Goal: Task Accomplishment & Management: Manage account settings

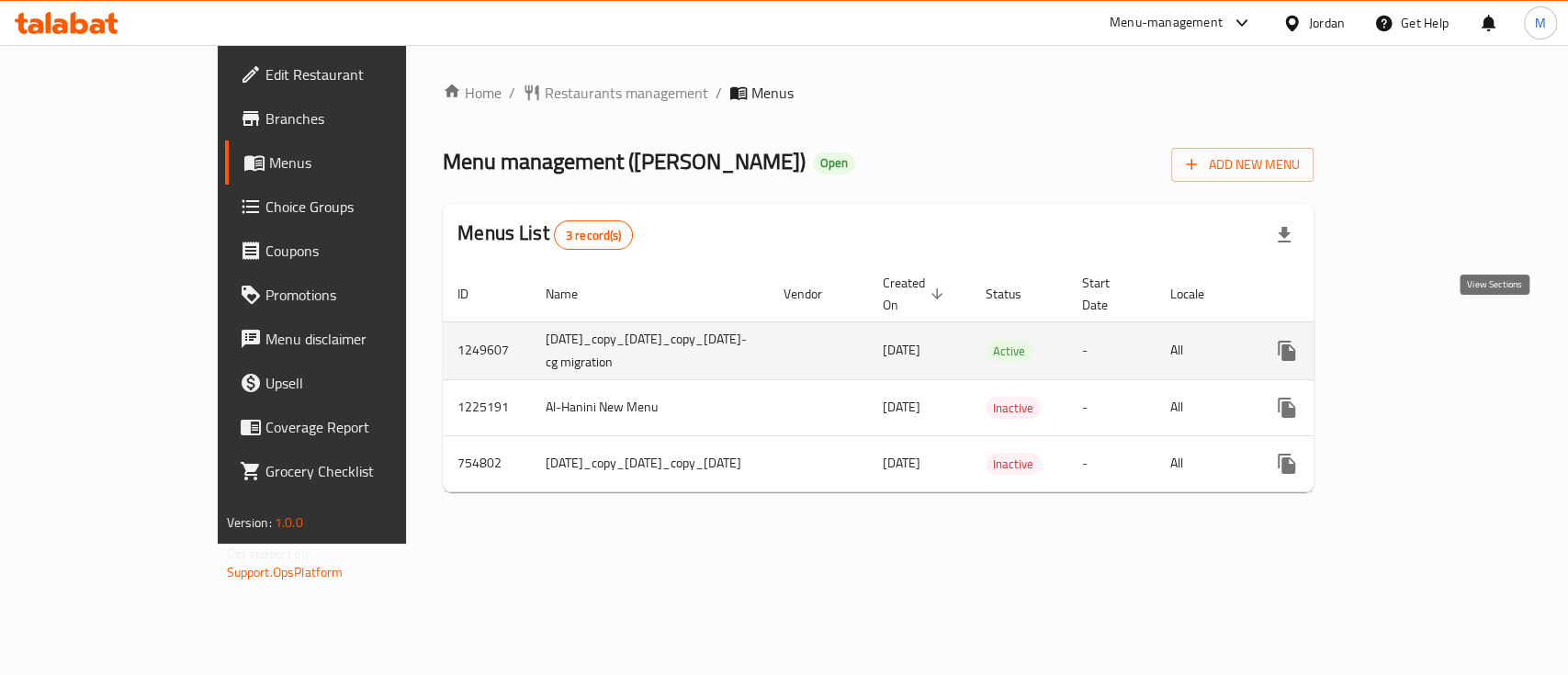
click at [1430, 340] on icon "enhanced table" at bounding box center [1419, 351] width 22 height 22
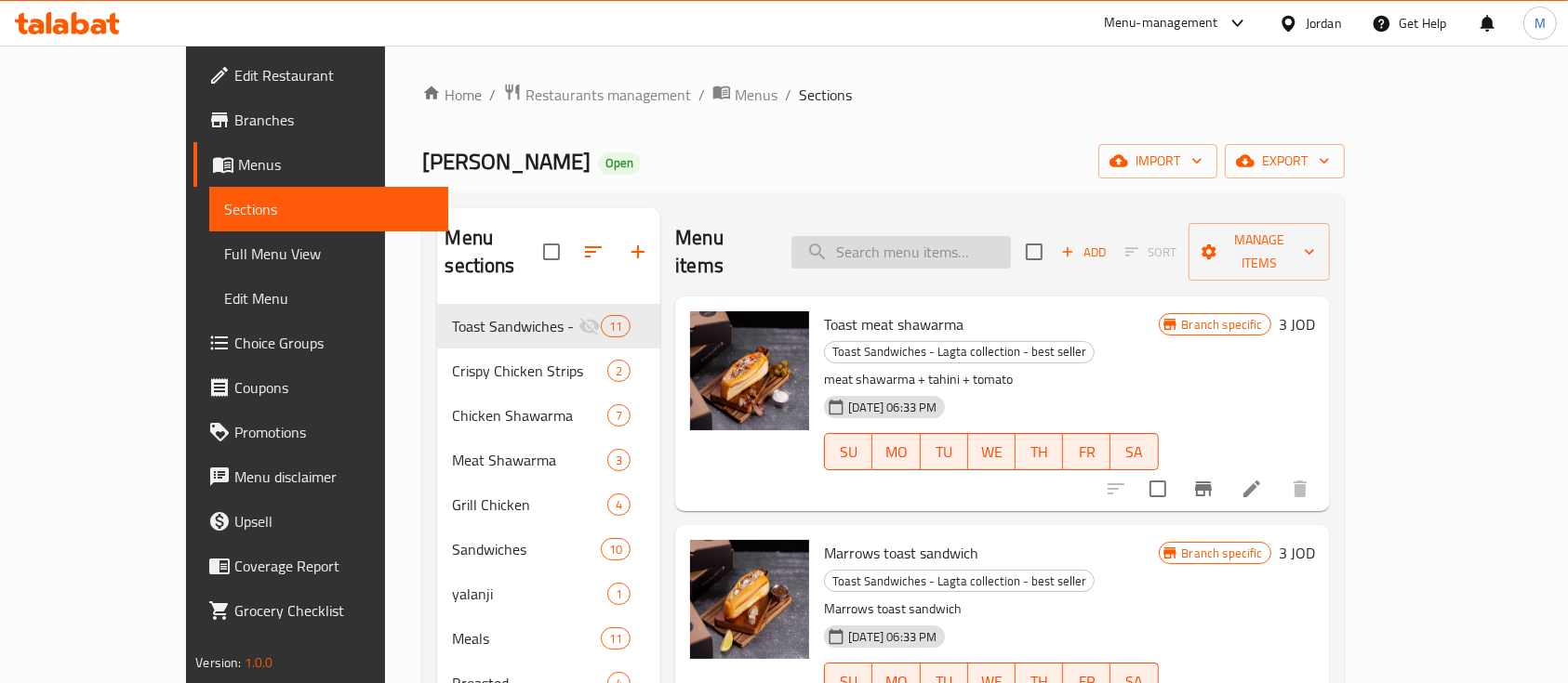
click at [945, 251] on input "search" at bounding box center [901, 252] width 220 height 32
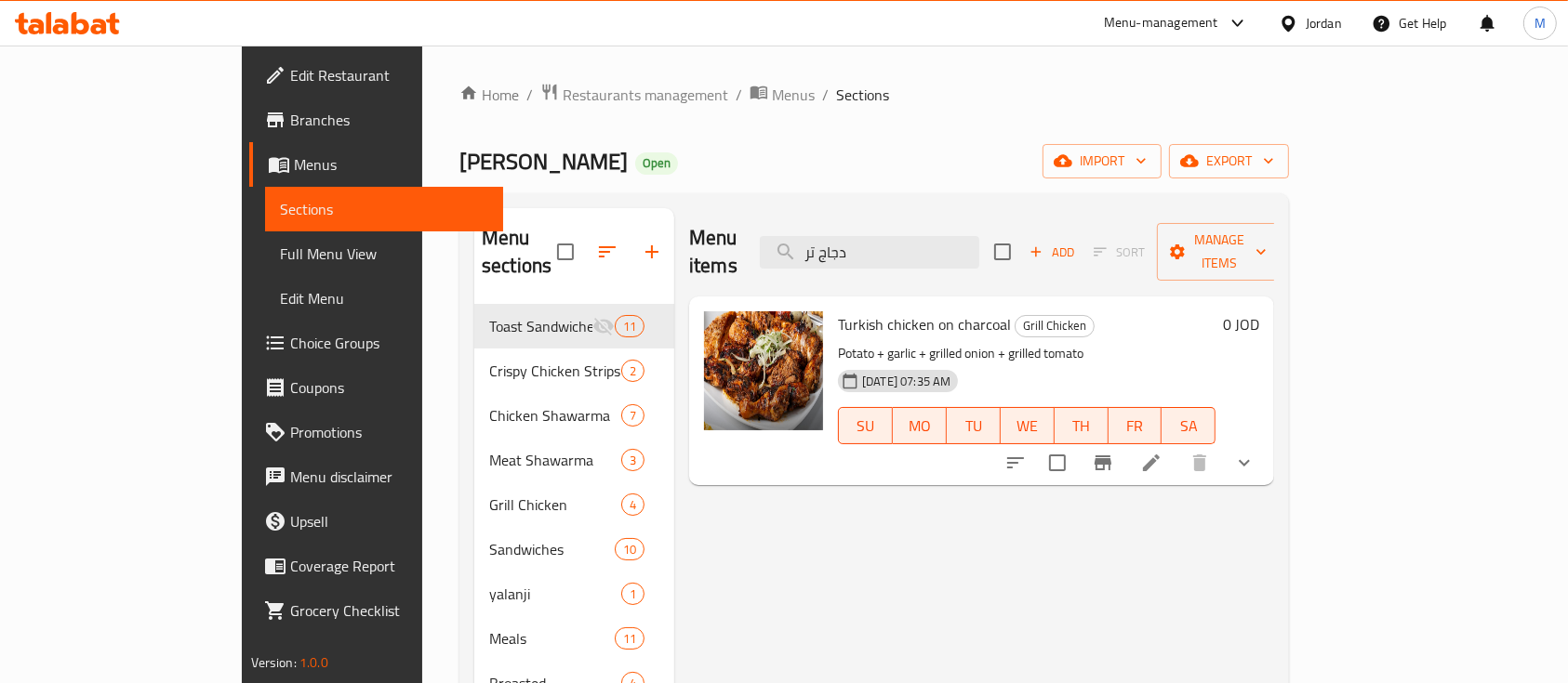
type input "دجاج تر"
click at [1159, 455] on icon at bounding box center [1150, 462] width 17 height 17
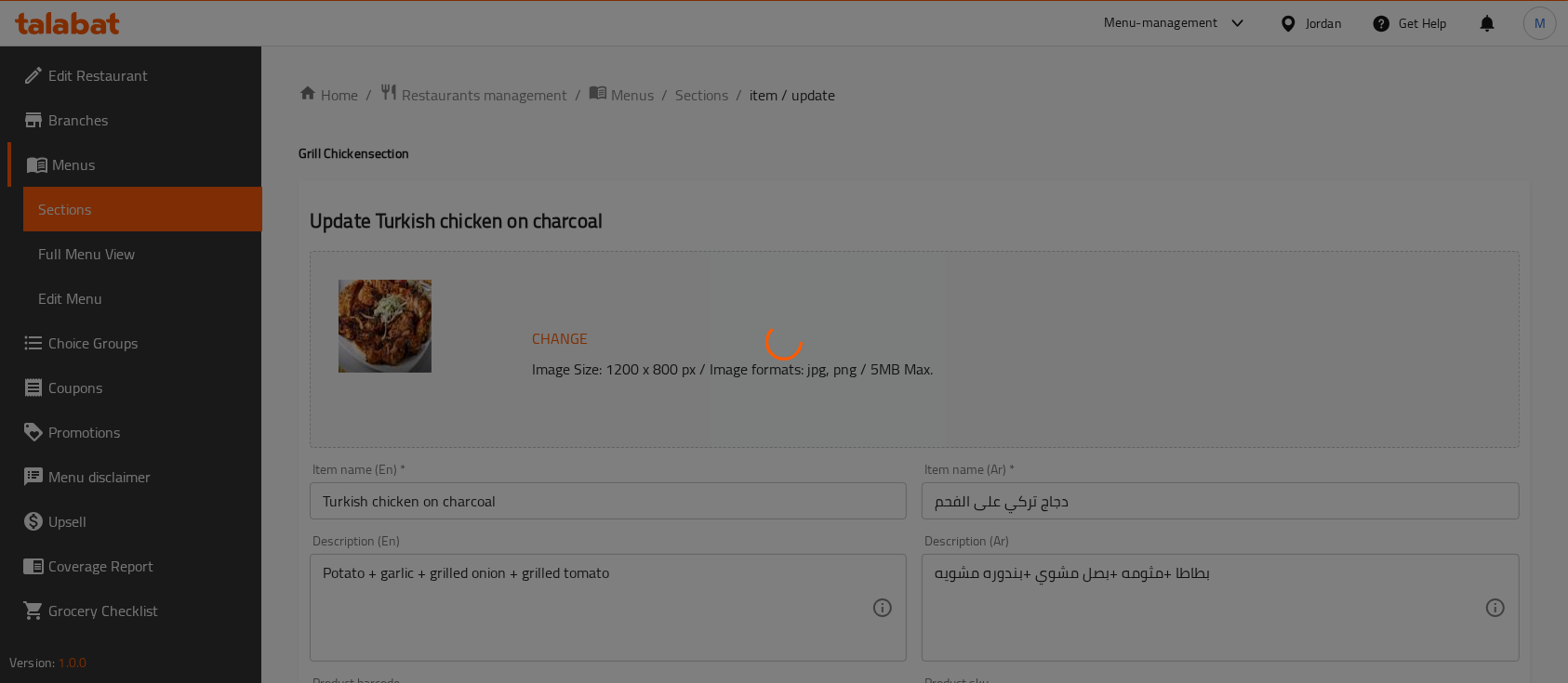
type input "اختيارك من حجم الدجاج:"
type input "1"
type input "اختيارك من الأضافات:"
type input "1"
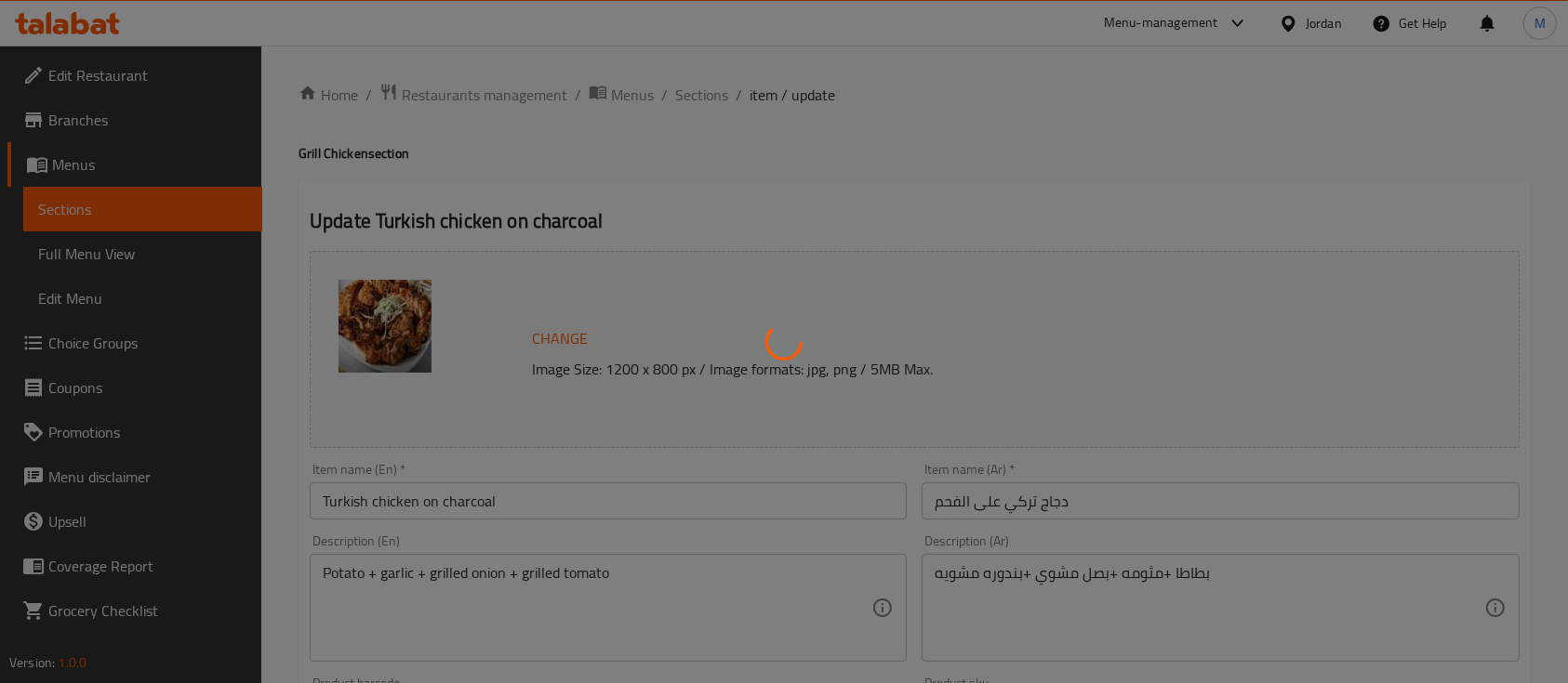
type input "1"
type input "إضافات"
type input "0"
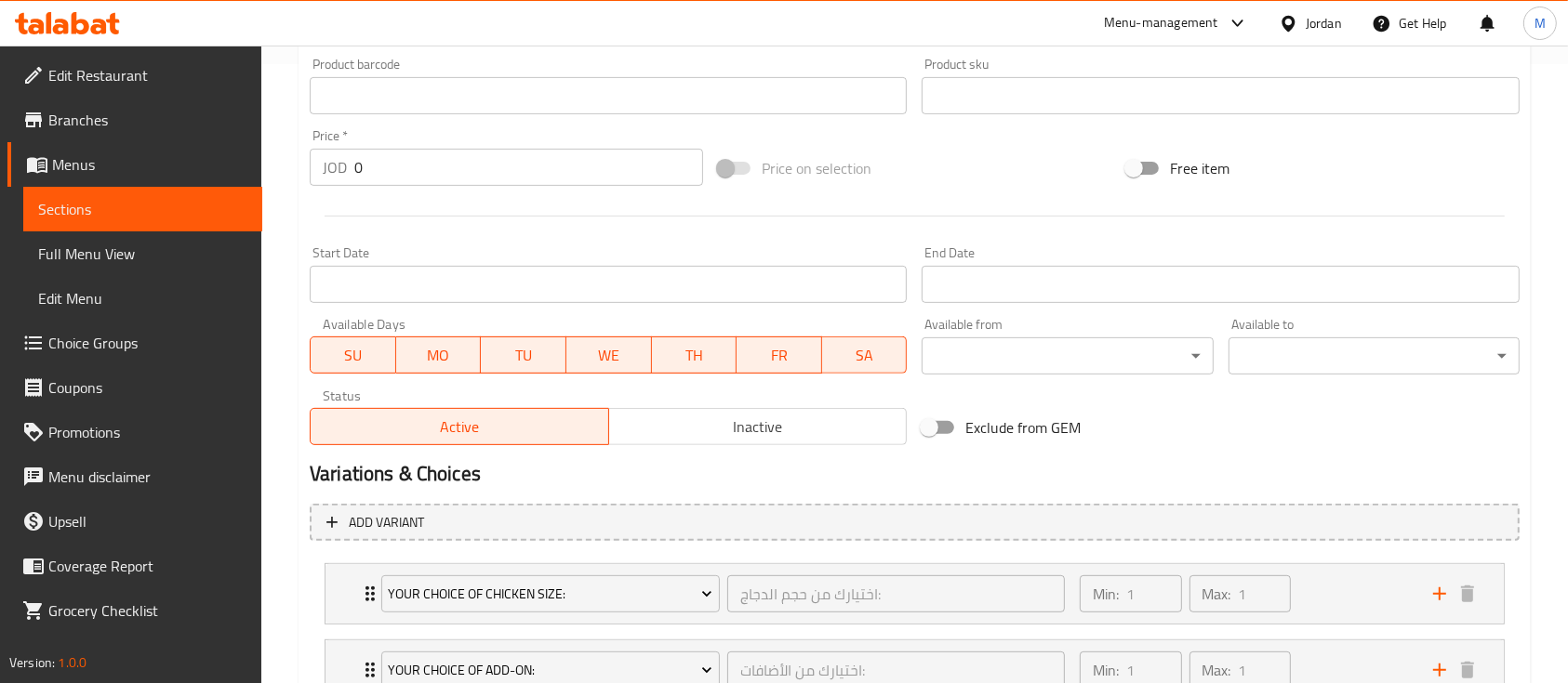
scroll to position [839, 0]
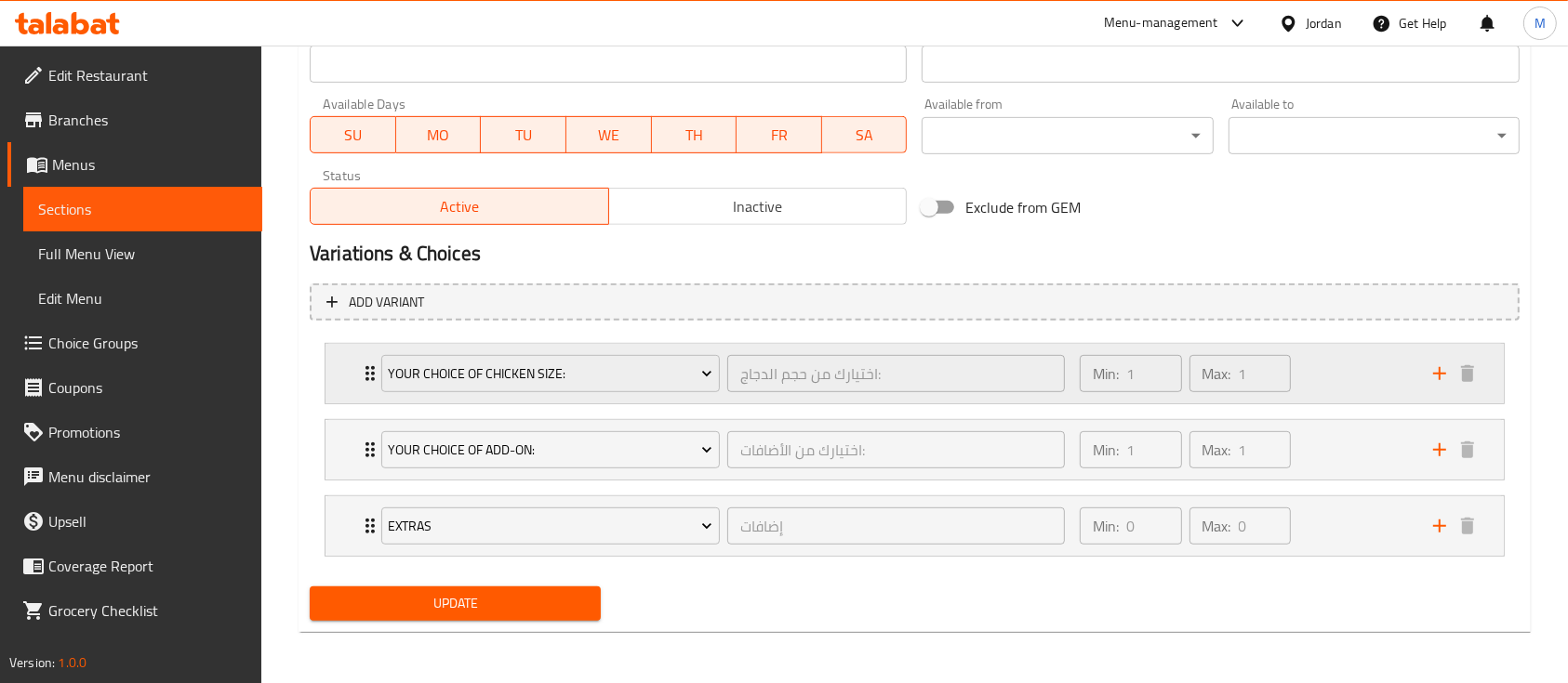
click at [1351, 368] on div "Min: 1 ​ Max: 1 ​" at bounding box center [1245, 374] width 353 height 60
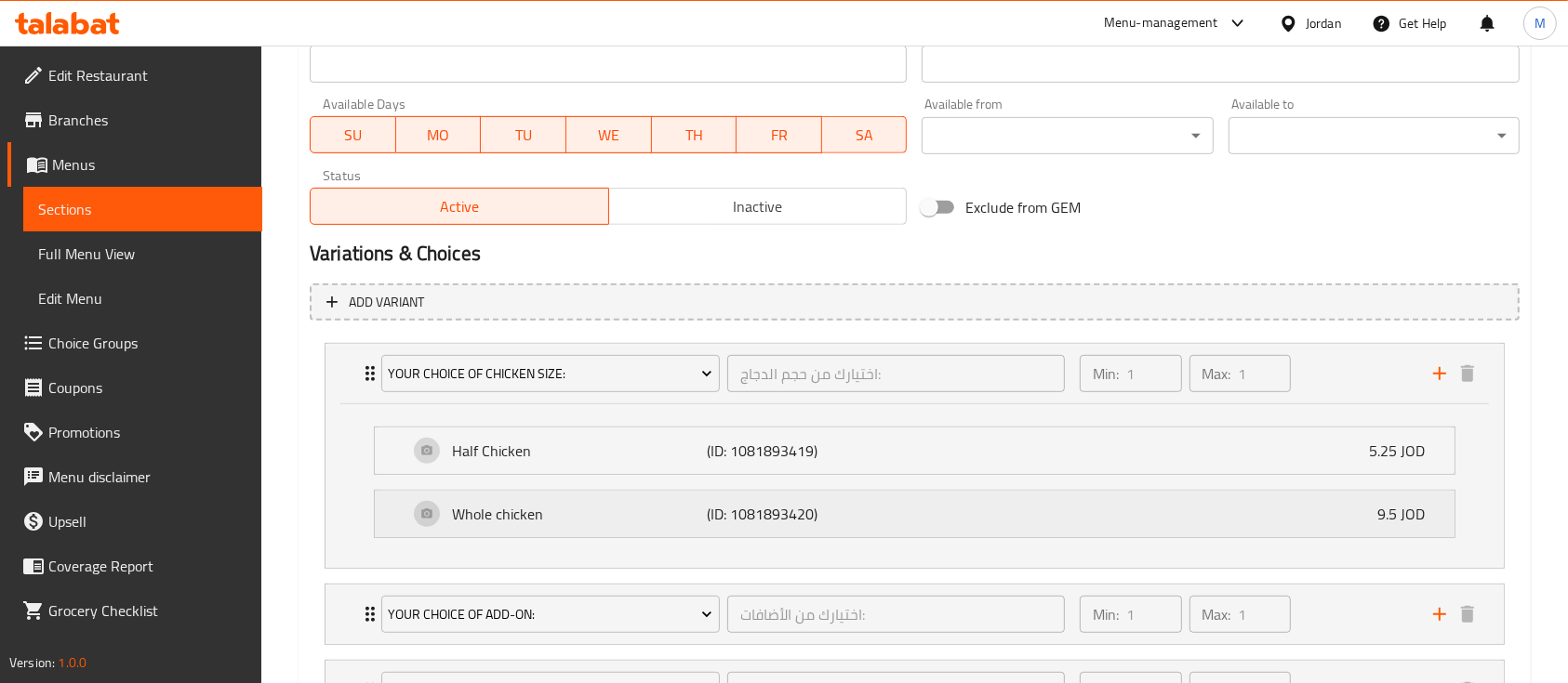
click at [1236, 507] on div "Whole chicken (ID: 1081893420) 9.5 JOD" at bounding box center [919, 514] width 1024 height 47
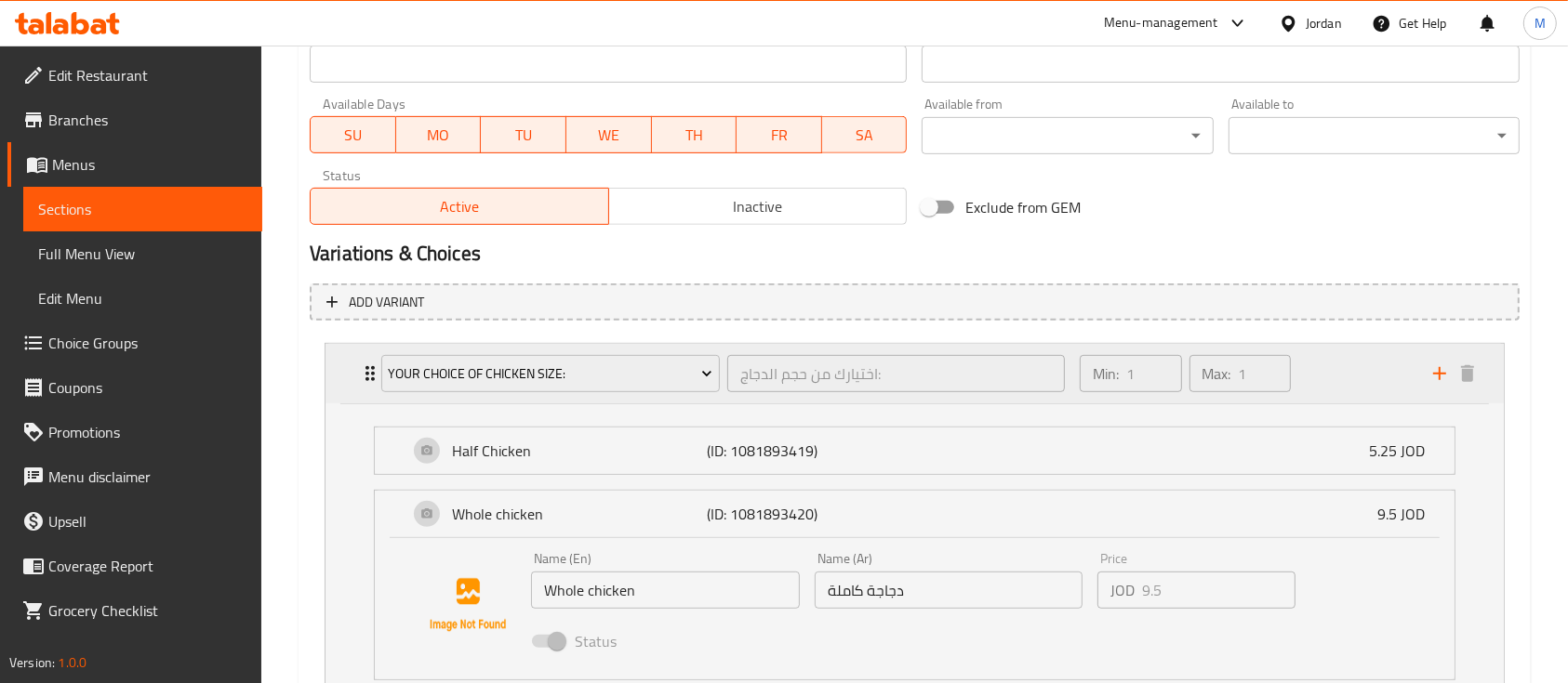
click at [1311, 371] on div "Min: 1 ​ Max: 1 ​" at bounding box center [1245, 374] width 353 height 60
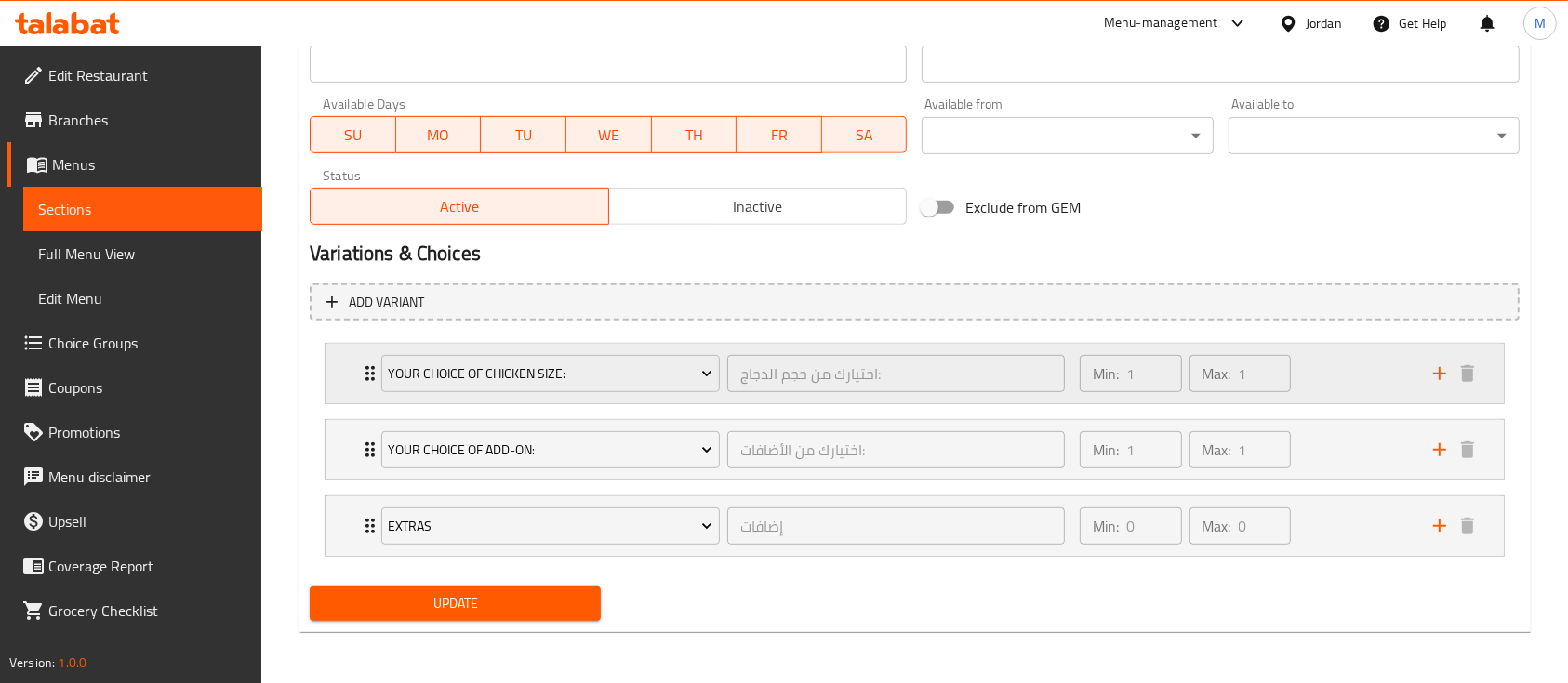
click at [1311, 371] on div "Min: 1 ​ Max: 1 ​" at bounding box center [1245, 374] width 353 height 60
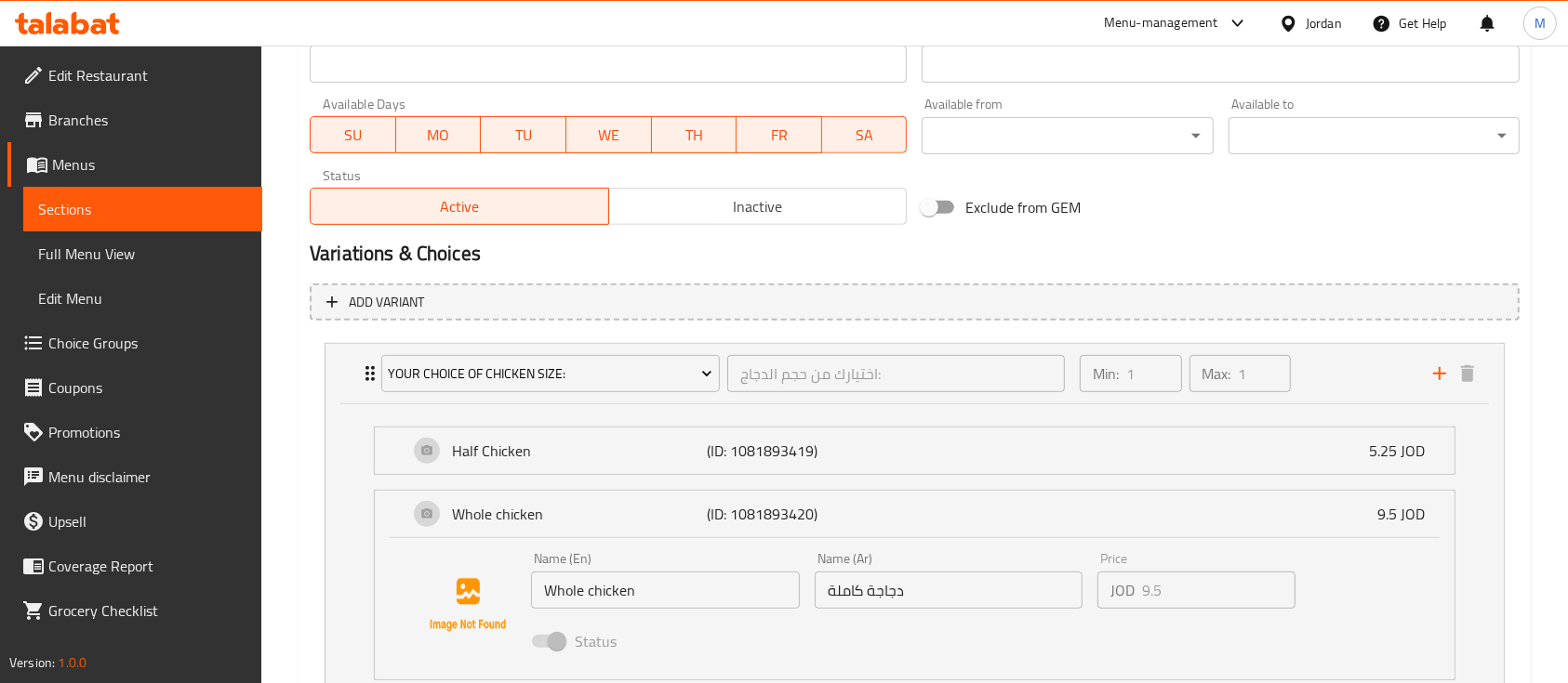
scroll to position [963, 0]
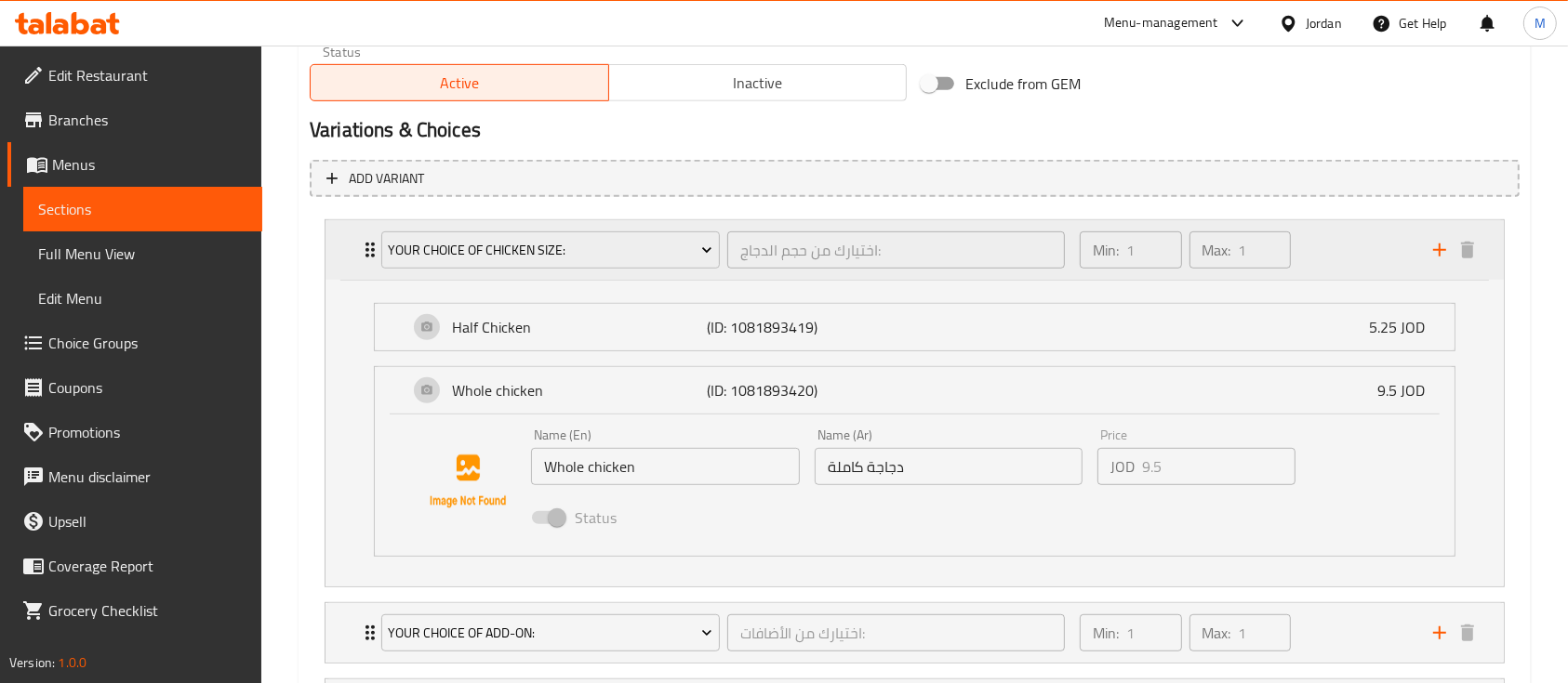
click at [1342, 264] on div "Min: 1 ​ Max: 1 ​" at bounding box center [1245, 250] width 353 height 60
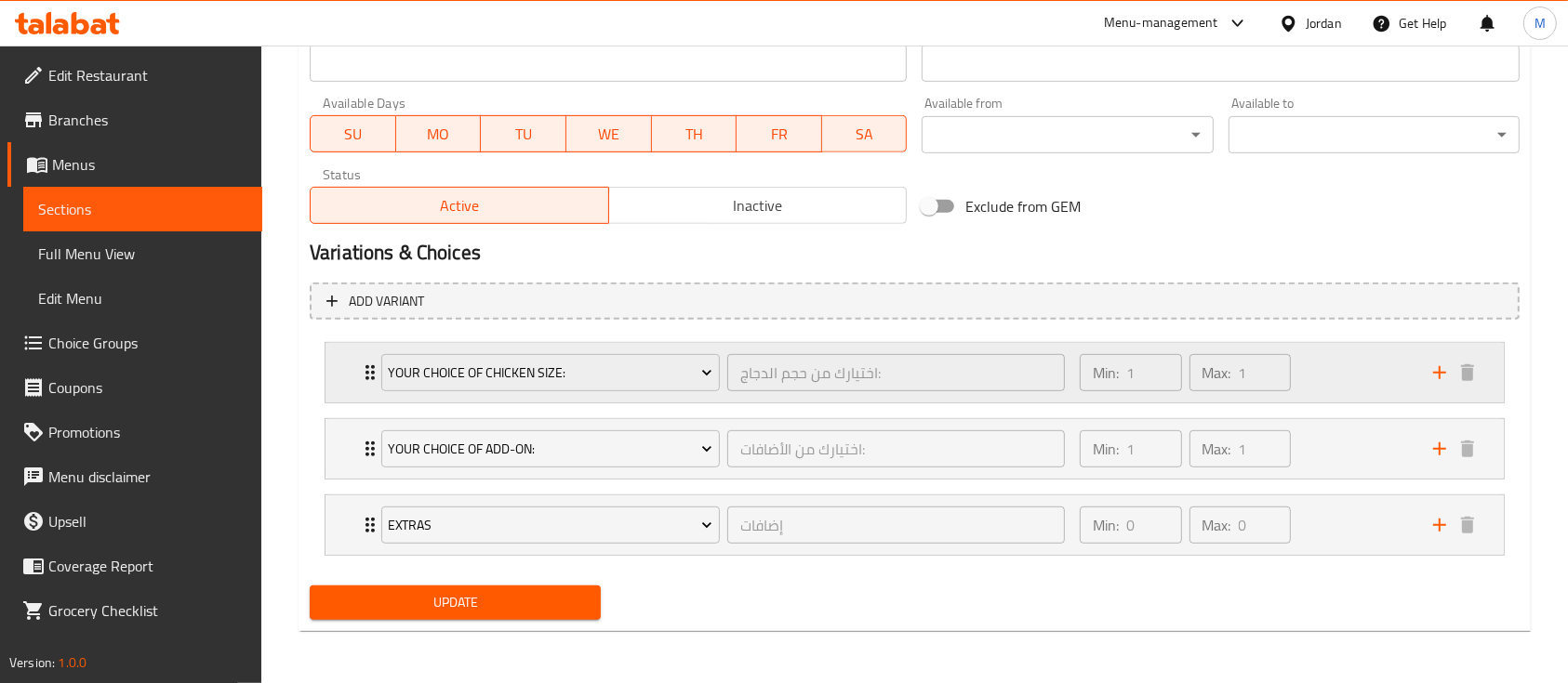
scroll to position [839, 0]
click at [1341, 453] on div "Min: 1 ​ Max: 1 ​" at bounding box center [1245, 450] width 353 height 60
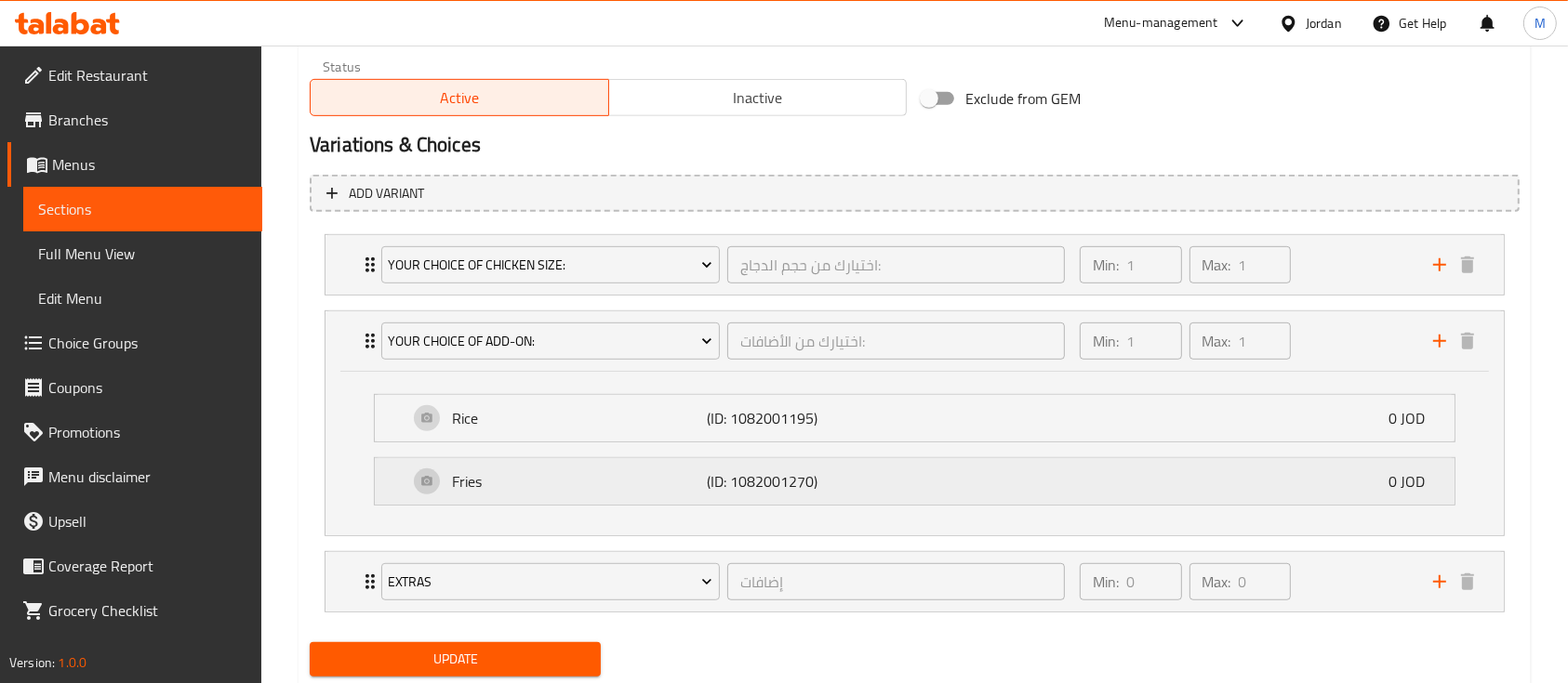
scroll to position [963, 0]
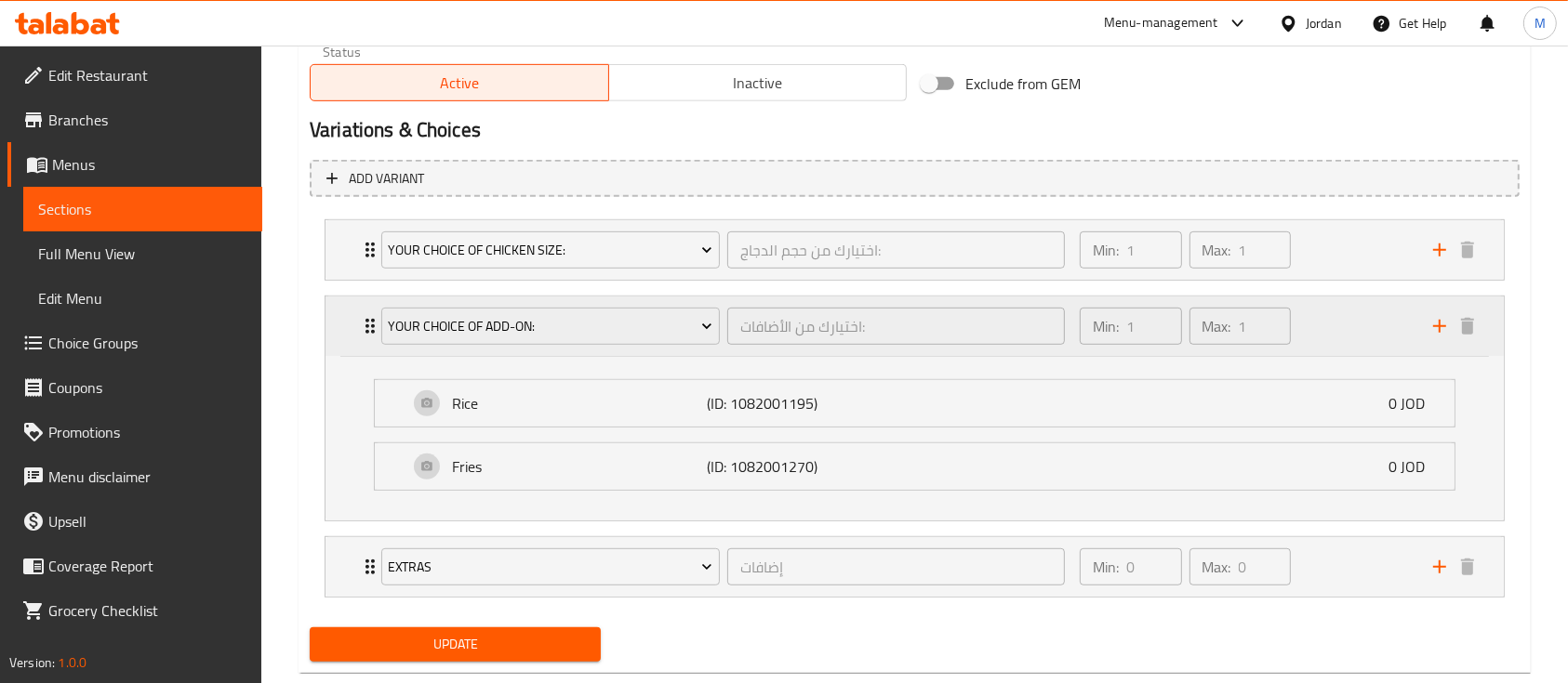
click at [1331, 343] on div "Min: 1 ​ Max: 1 ​" at bounding box center [1245, 326] width 353 height 60
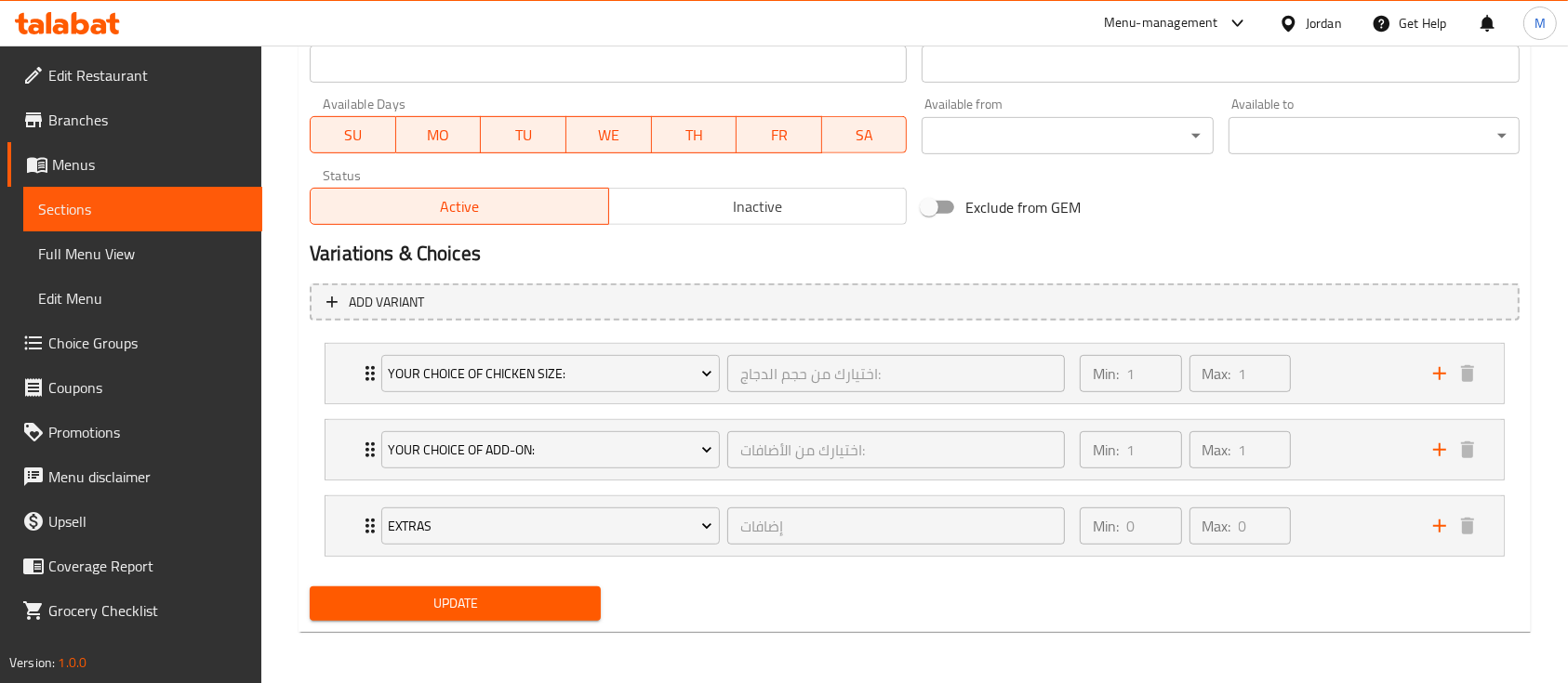
drag, startPoint x: 1379, startPoint y: 517, endPoint x: 1336, endPoint y: 468, distance: 65.2
click at [1378, 517] on div "Min: 0 ​ Max: 0 ​" at bounding box center [1245, 526] width 353 height 60
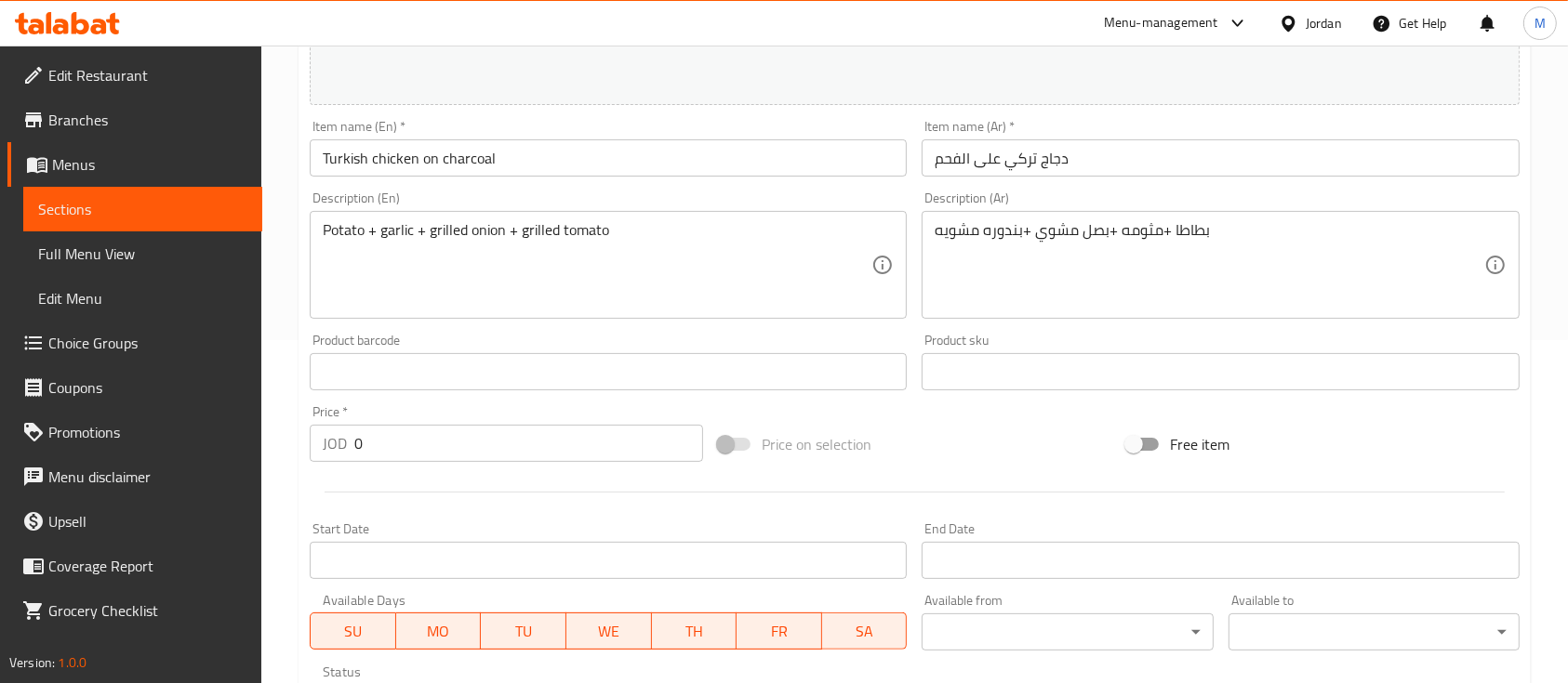
scroll to position [0, 0]
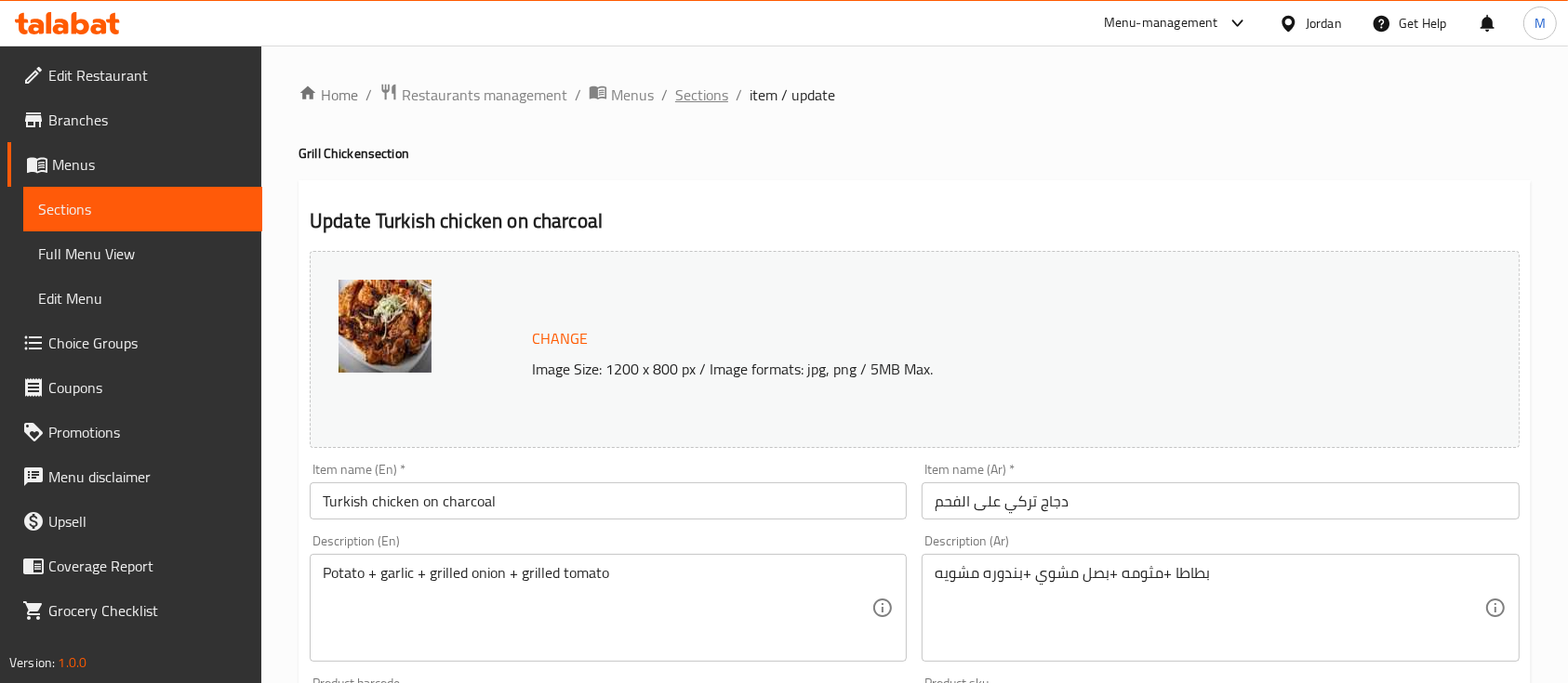
click at [721, 90] on span "Sections" at bounding box center [702, 95] width 53 height 22
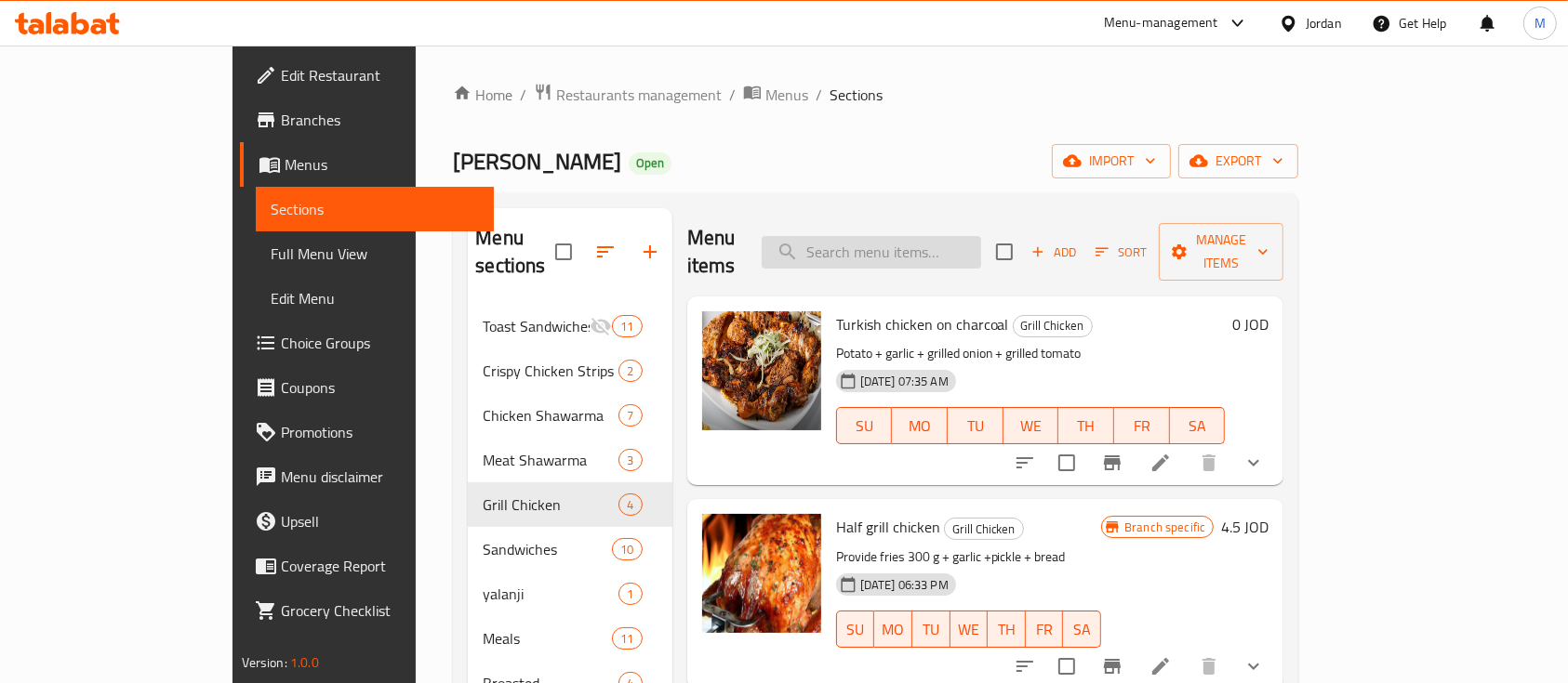
click at [933, 246] on input "search" at bounding box center [870, 252] width 220 height 32
click at [1172, 452] on icon at bounding box center [1160, 462] width 22 height 22
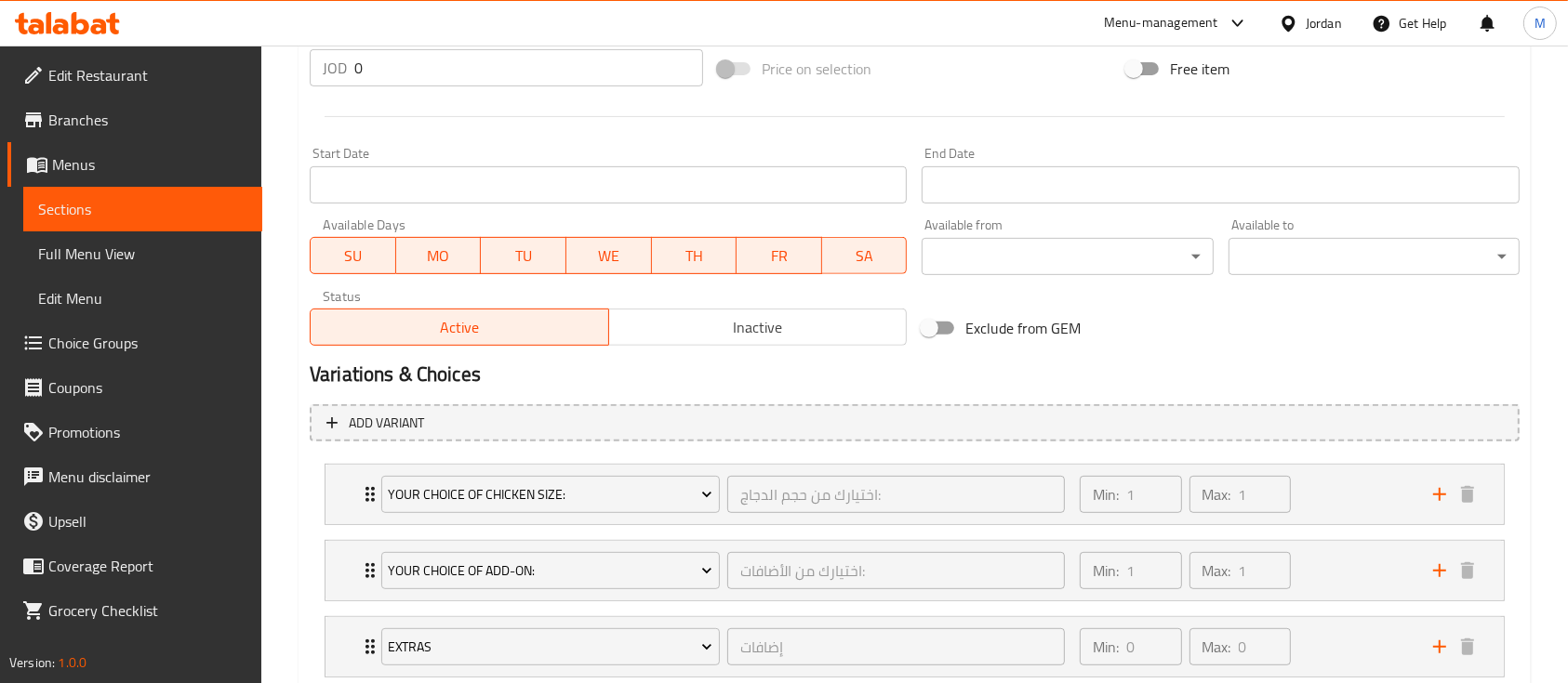
scroll to position [839, 0]
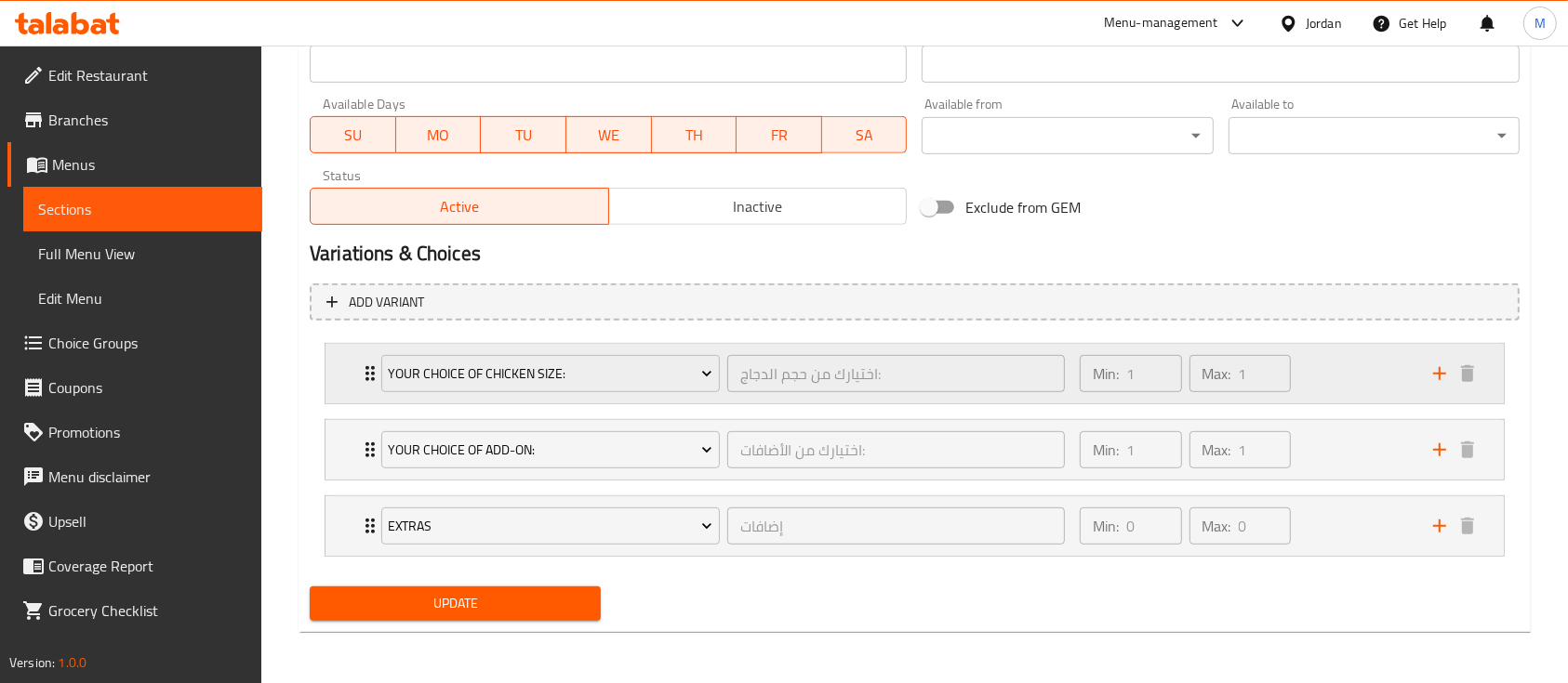
click at [1321, 376] on div "Min: 1 ​ Max: 1 ​" at bounding box center [1245, 374] width 353 height 60
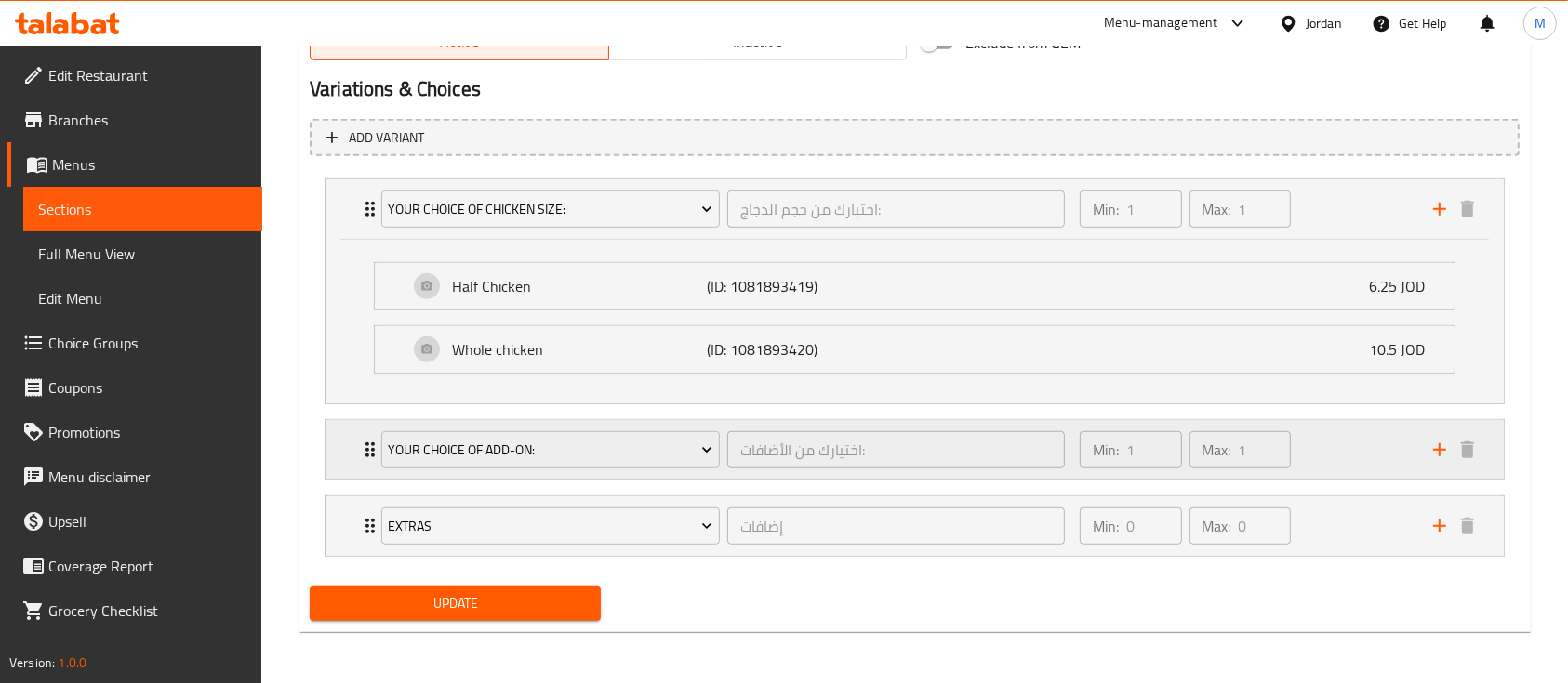
click at [1305, 448] on div "Min: 1 ​ Max: 1 ​" at bounding box center [1245, 450] width 353 height 60
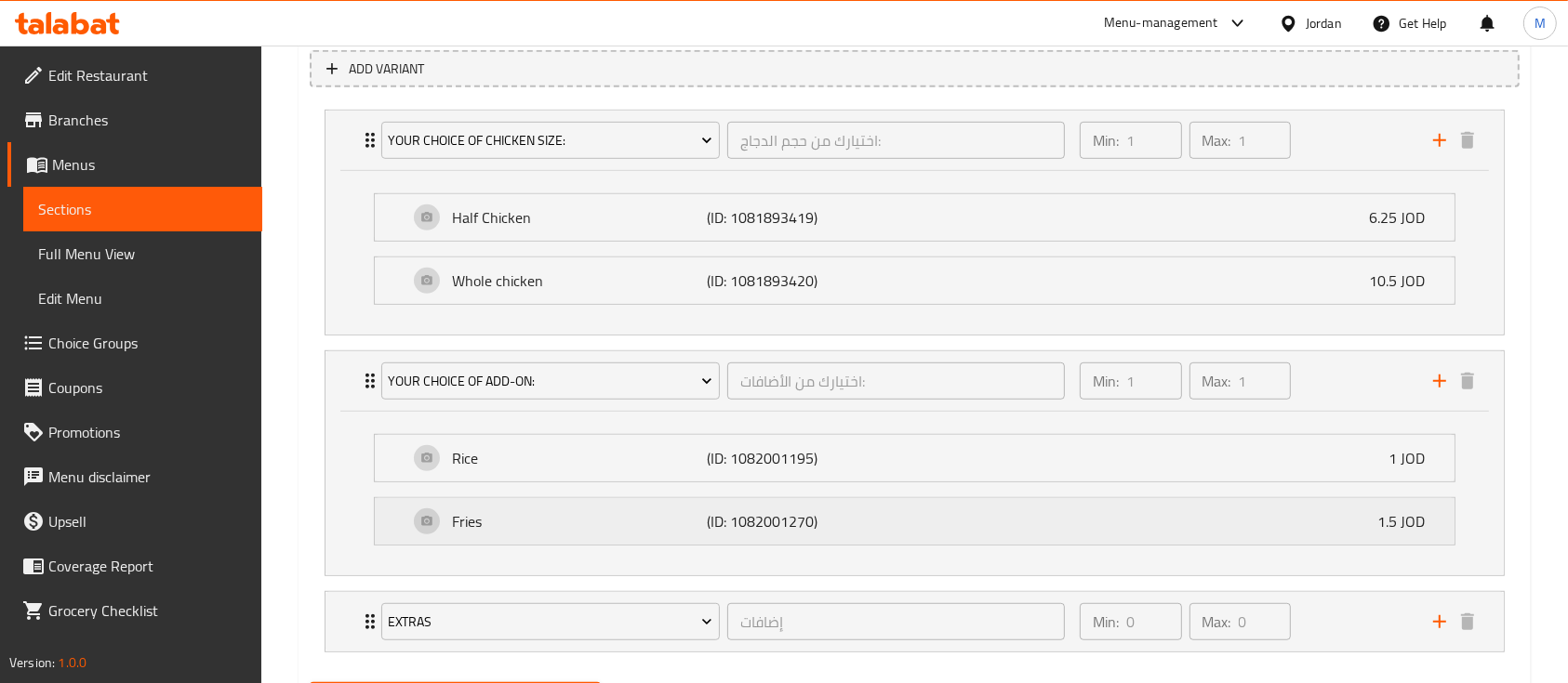
scroll to position [1168, 0]
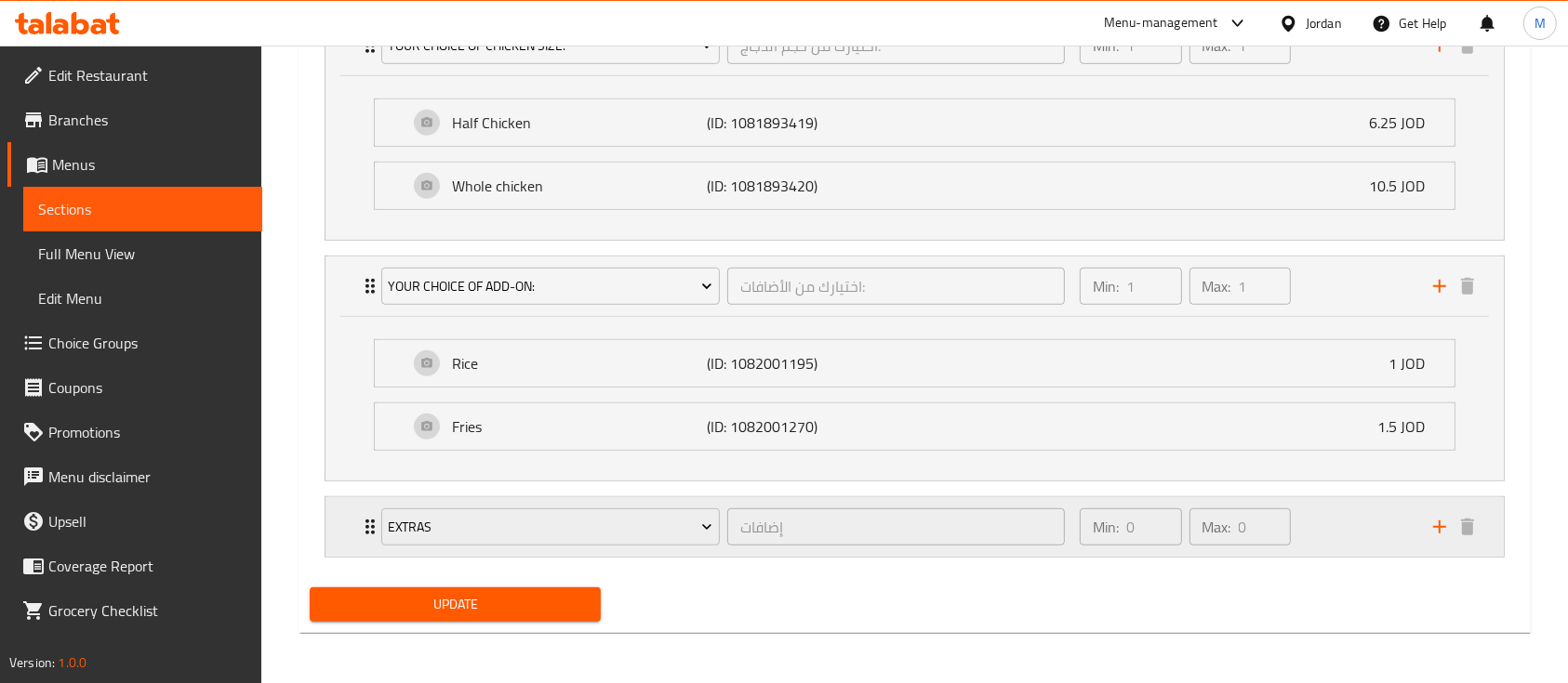
click at [1328, 529] on div "Min: 0 ​ Max: 0 ​" at bounding box center [1245, 527] width 353 height 60
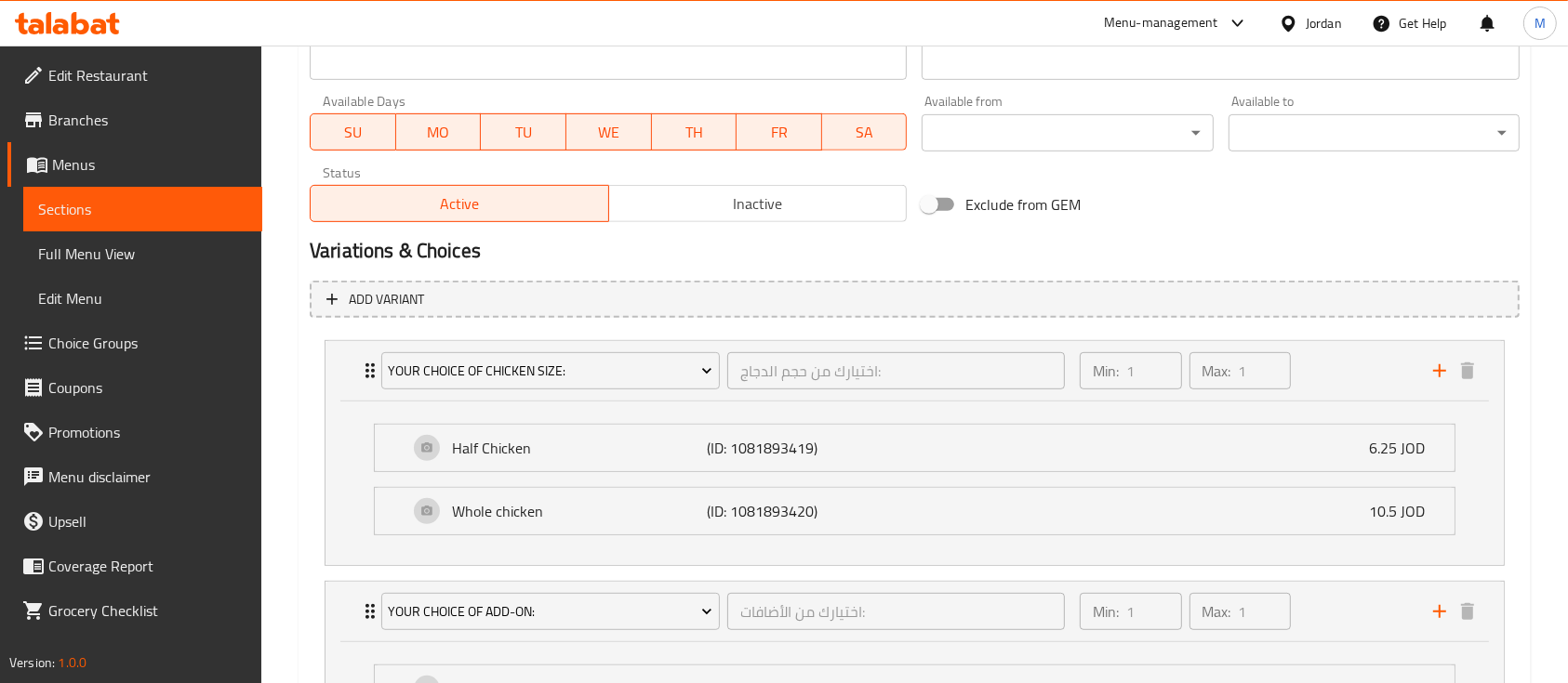
scroll to position [547, 0]
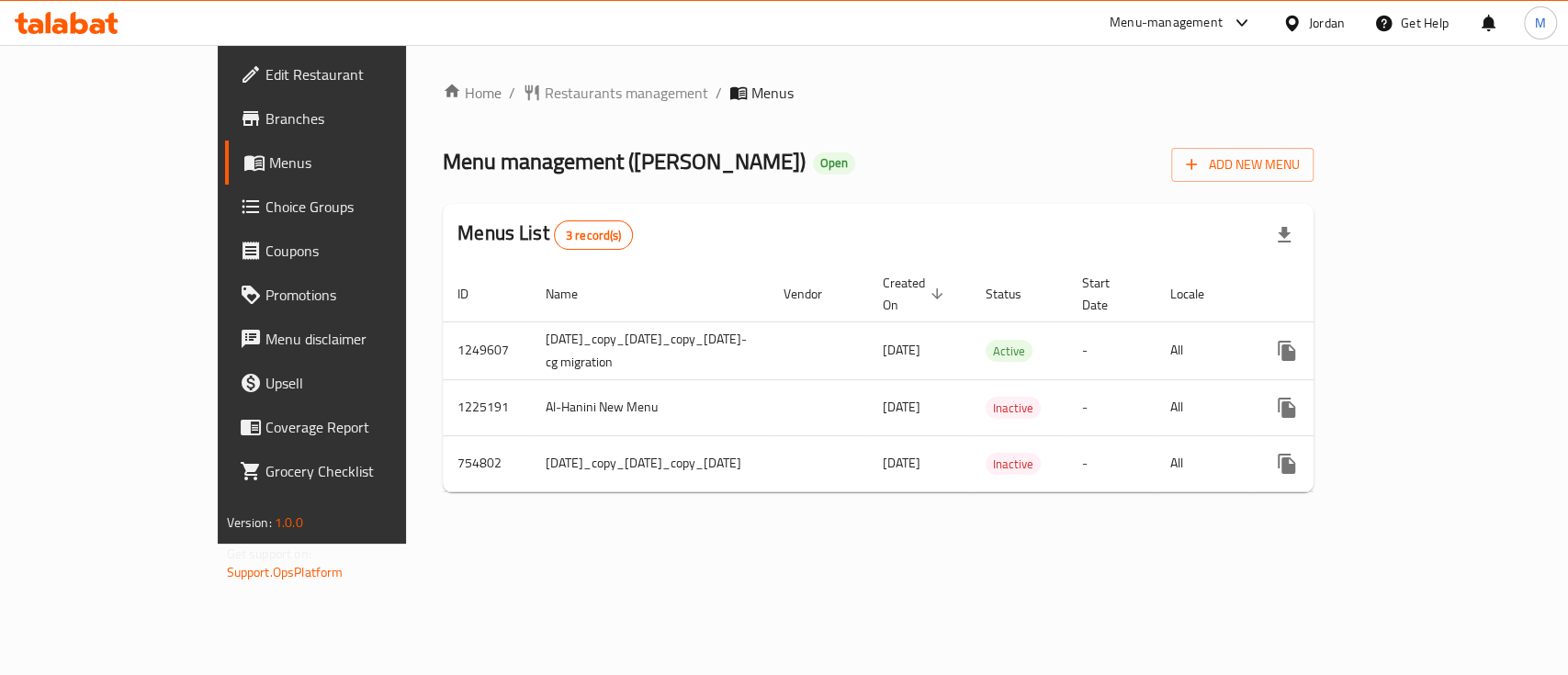
click at [265, 209] on span "Choice Groups" at bounding box center [364, 206] width 199 height 22
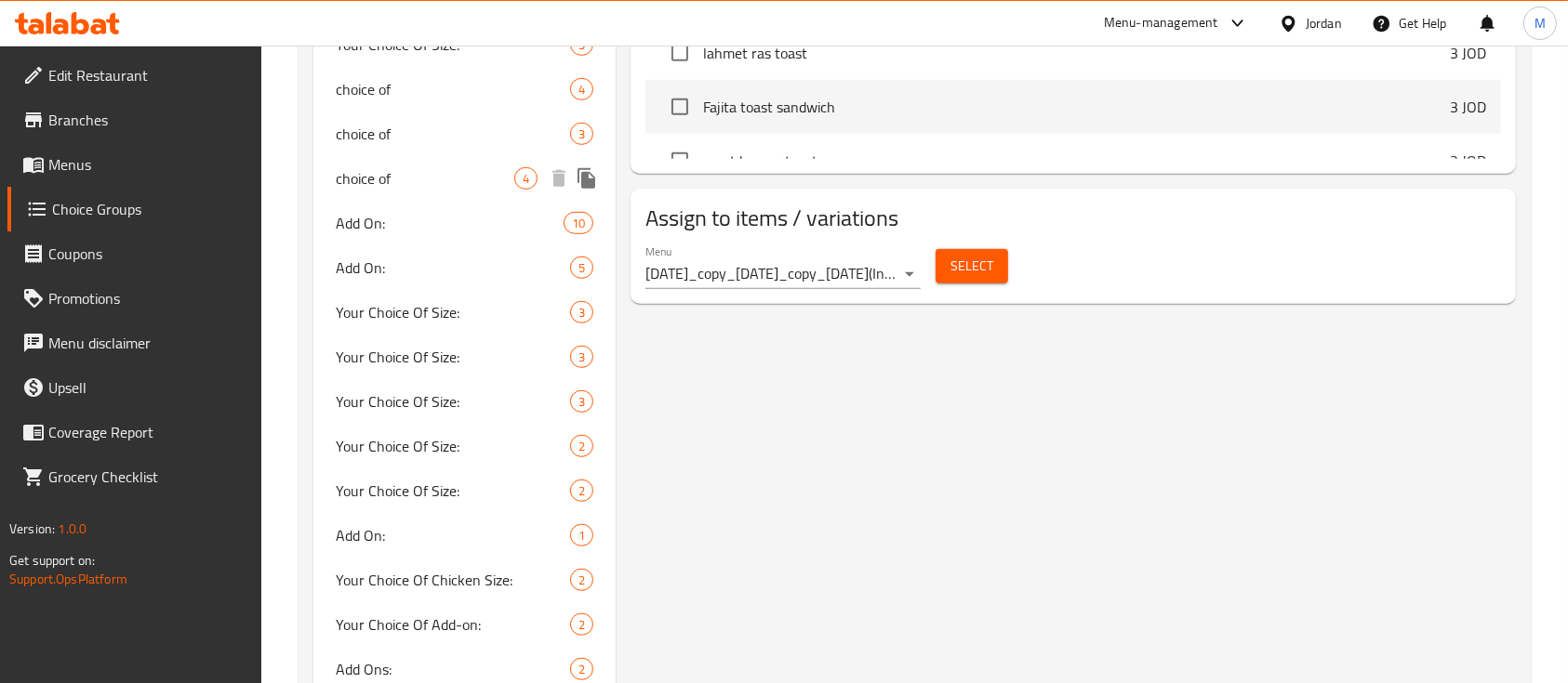
scroll to position [1363, 0]
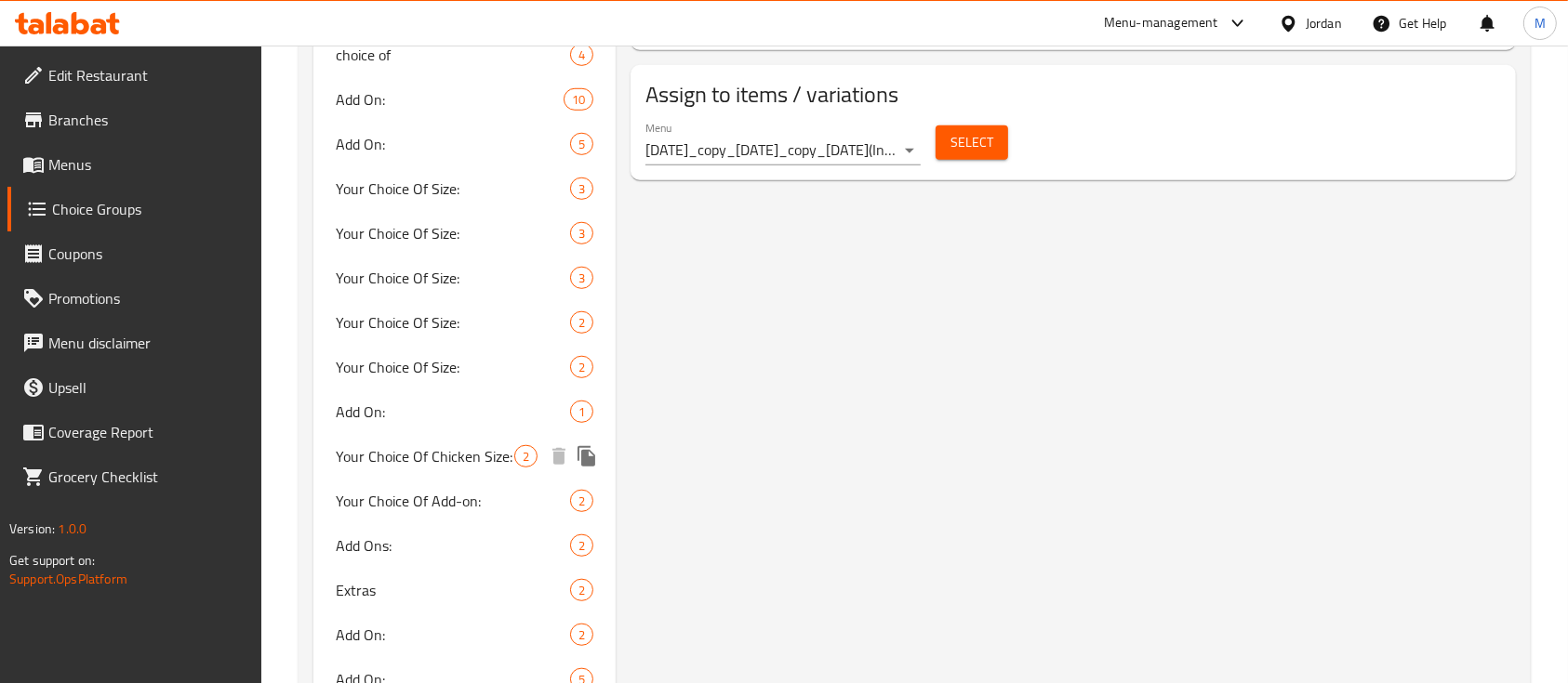
click at [452, 461] on span "Your Choice Of Chicken Size:" at bounding box center [424, 456] width 179 height 22
type input "Your Choice Of Chicken Size:"
type input "اختيارك من حجم الدجاج:"
type input "1"
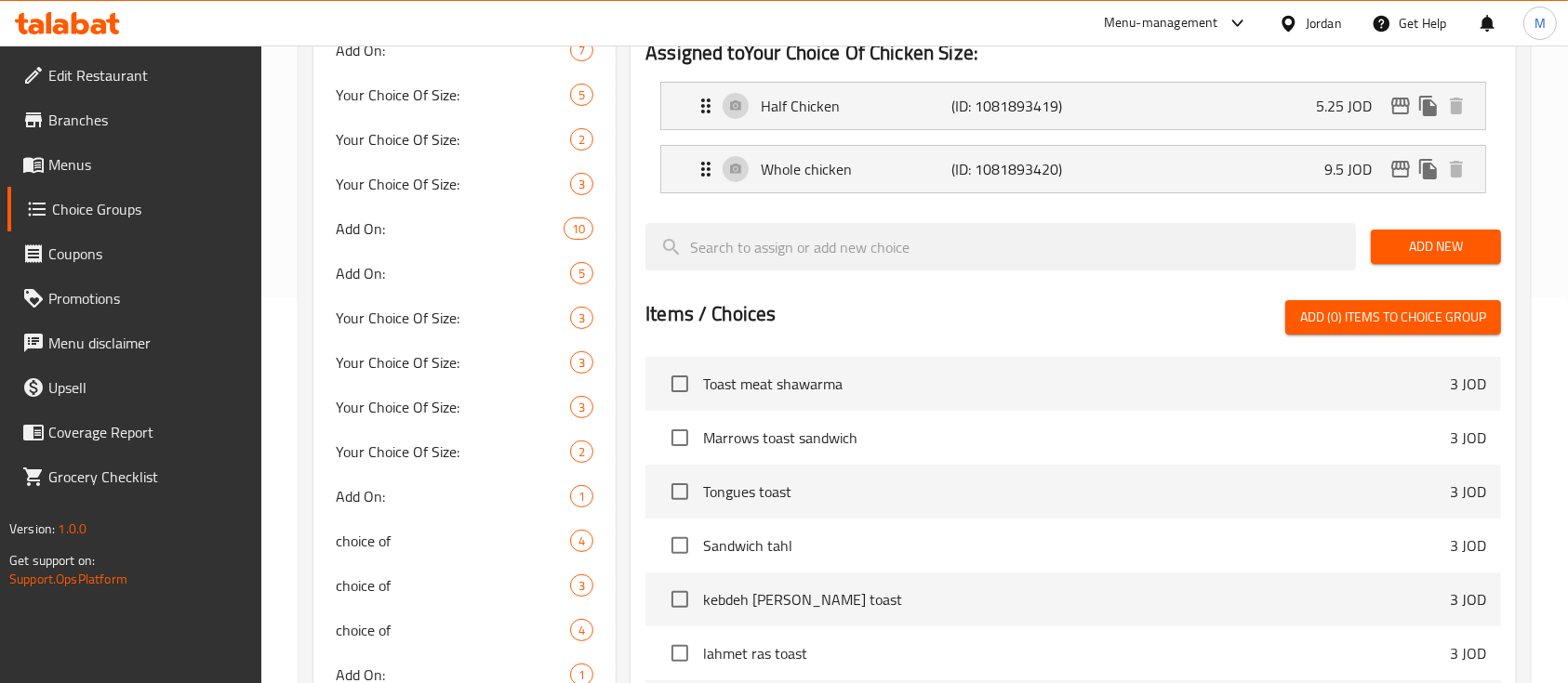
scroll to position [247, 0]
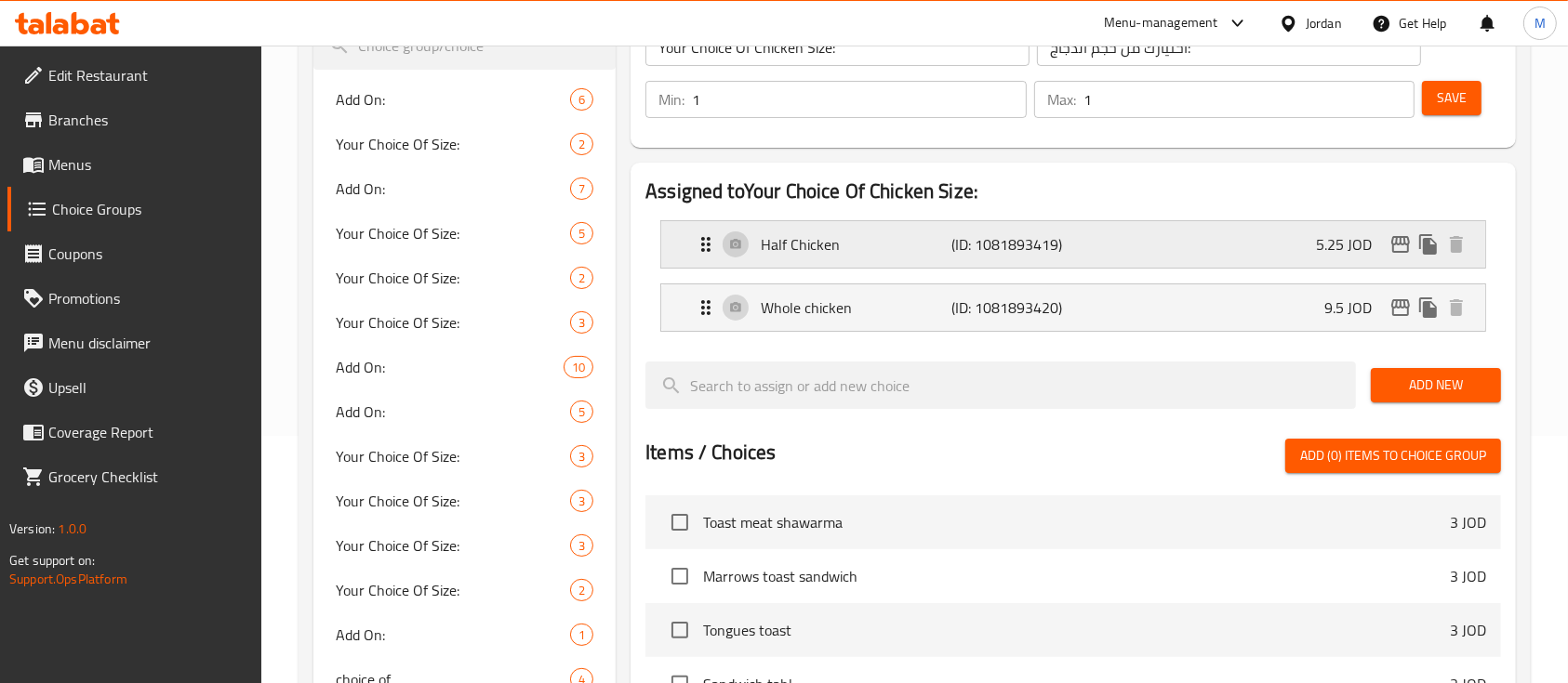
click at [1191, 243] on div "Half Chicken (ID: 1081893419) 5.25 JOD" at bounding box center [1078, 245] width 768 height 47
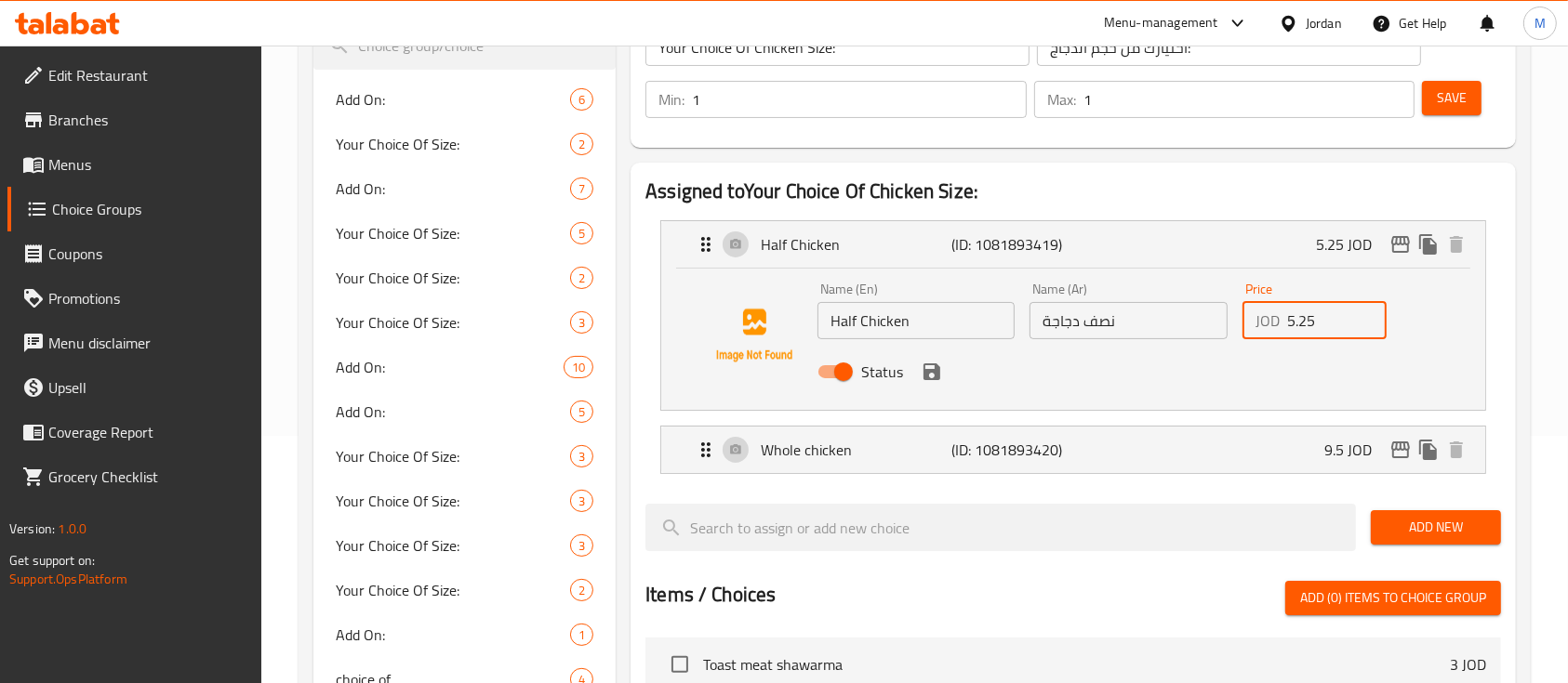
click at [1287, 326] on input "5.25" at bounding box center [1337, 321] width 100 height 37
click at [1311, 446] on div "Whole chicken (ID: 1081893420) 9.5 JOD" at bounding box center [1078, 450] width 768 height 47
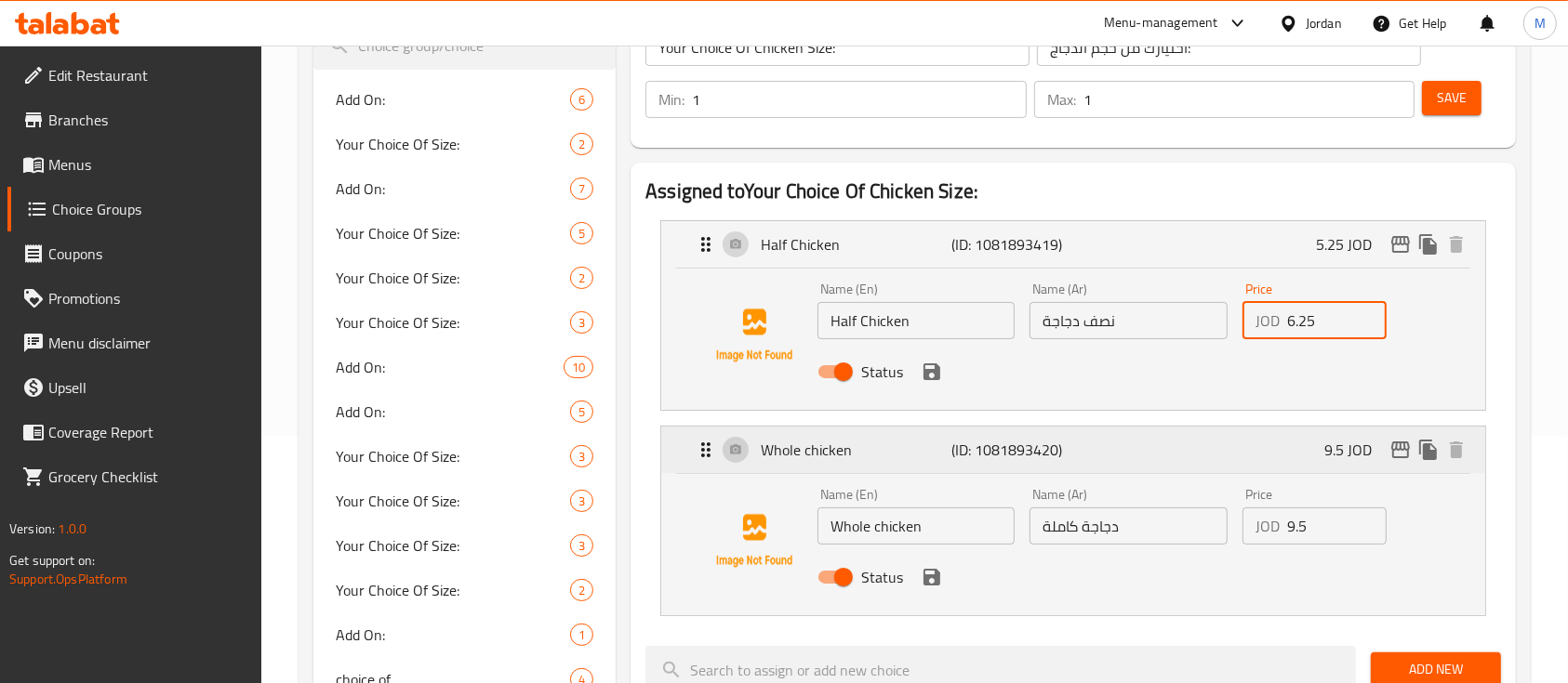
click at [1332, 448] on p "9.5 JOD" at bounding box center [1355, 450] width 62 height 22
click at [1332, 447] on p "9.5 JOD" at bounding box center [1355, 450] width 62 height 22
click at [933, 379] on icon "save" at bounding box center [931, 372] width 17 height 17
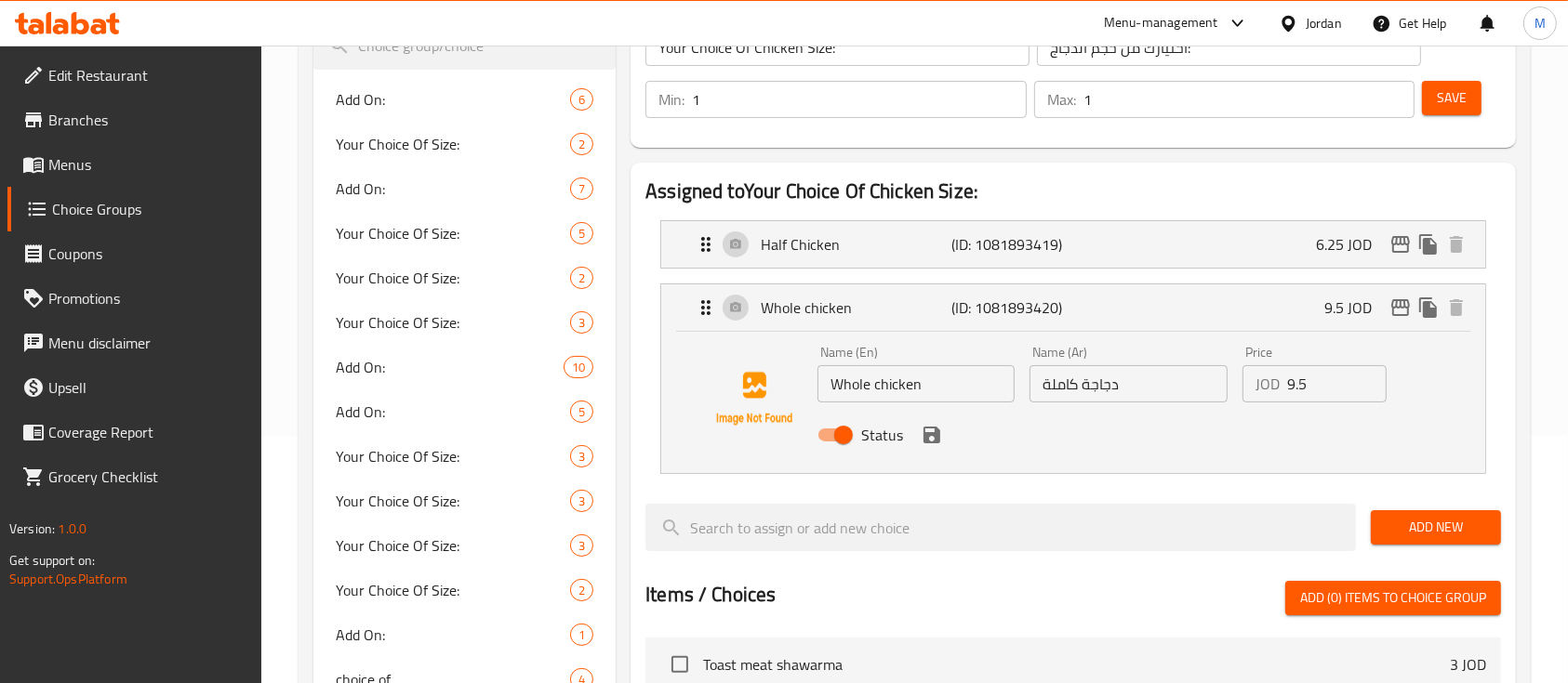
type input "6.25"
click at [1305, 392] on input "9.5" at bounding box center [1337, 383] width 100 height 37
click at [1292, 385] on input "9.5" at bounding box center [1337, 383] width 100 height 37
click at [939, 444] on icon "save" at bounding box center [931, 435] width 22 height 22
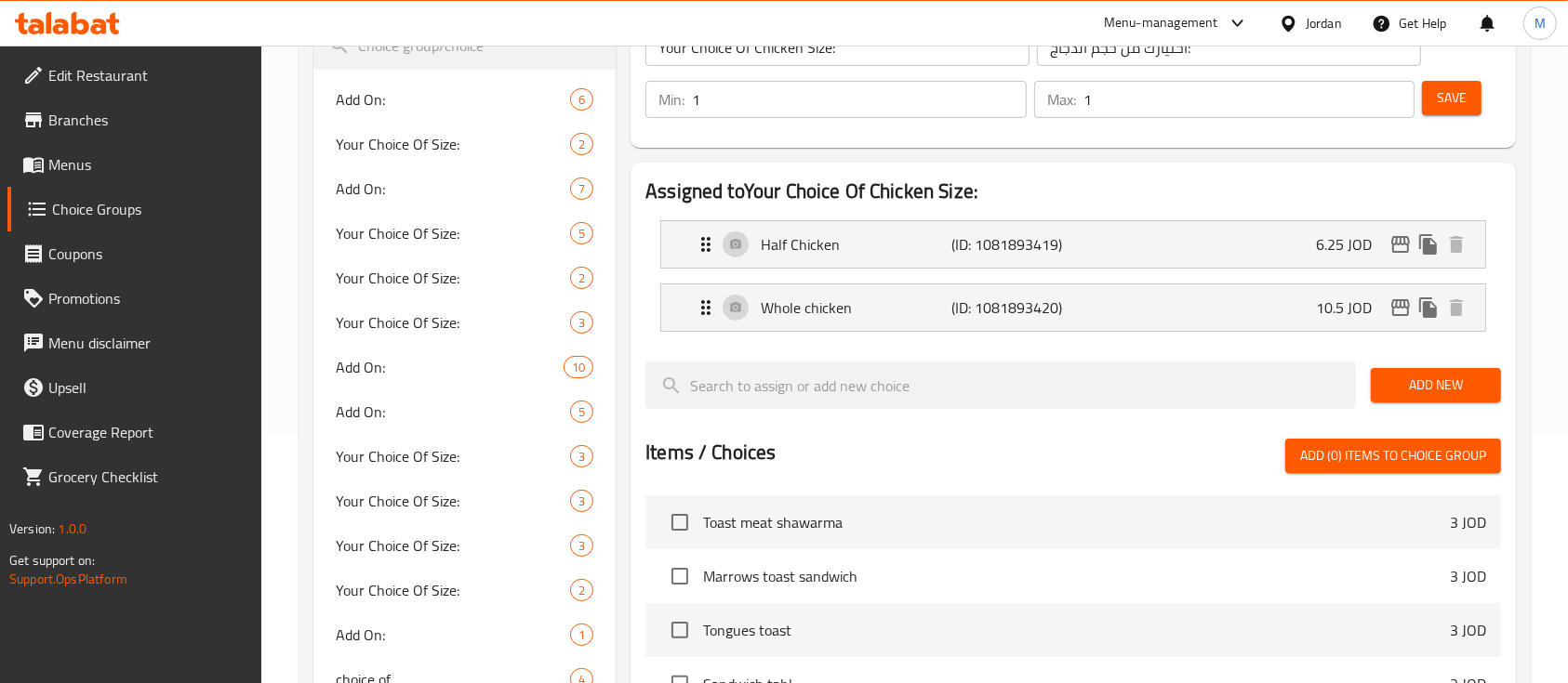
type input "10.5"
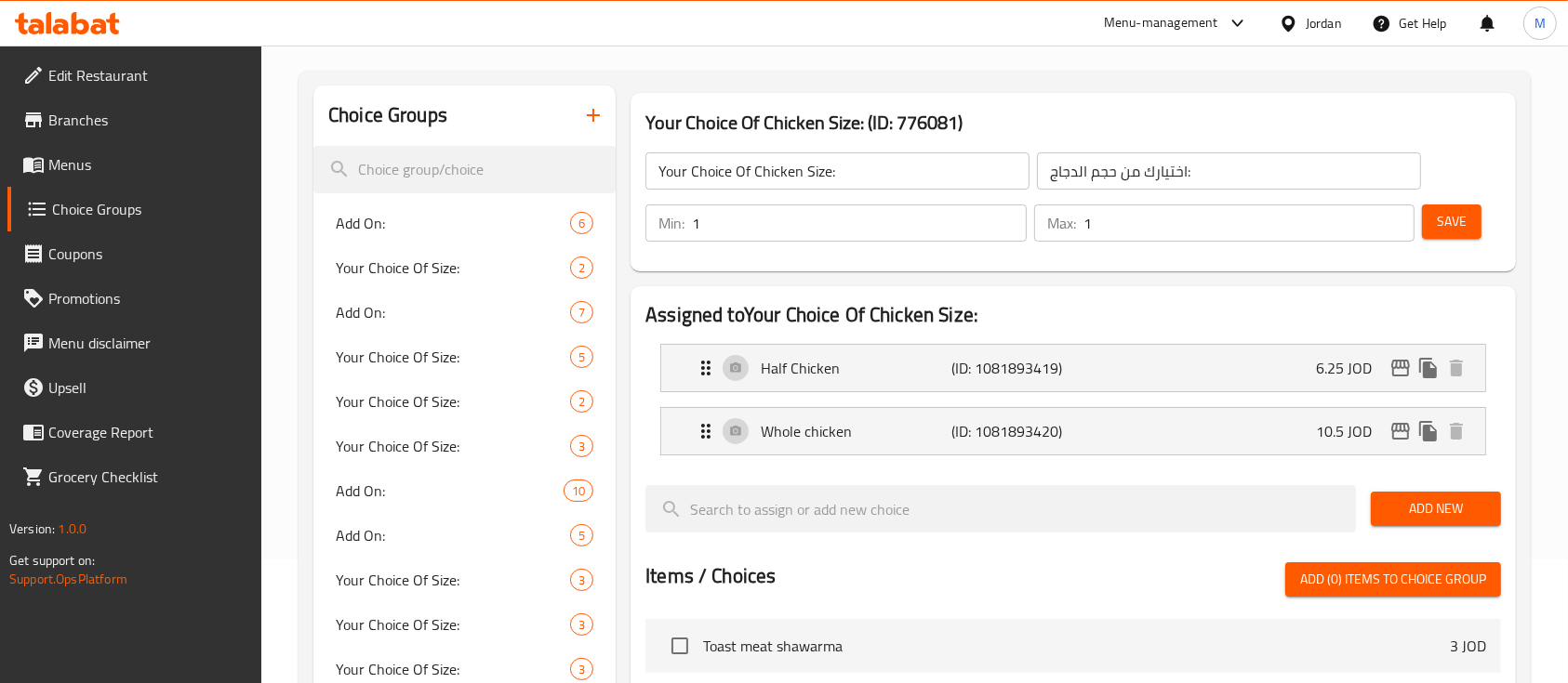
click at [1467, 226] on button "Save" at bounding box center [1451, 221] width 60 height 34
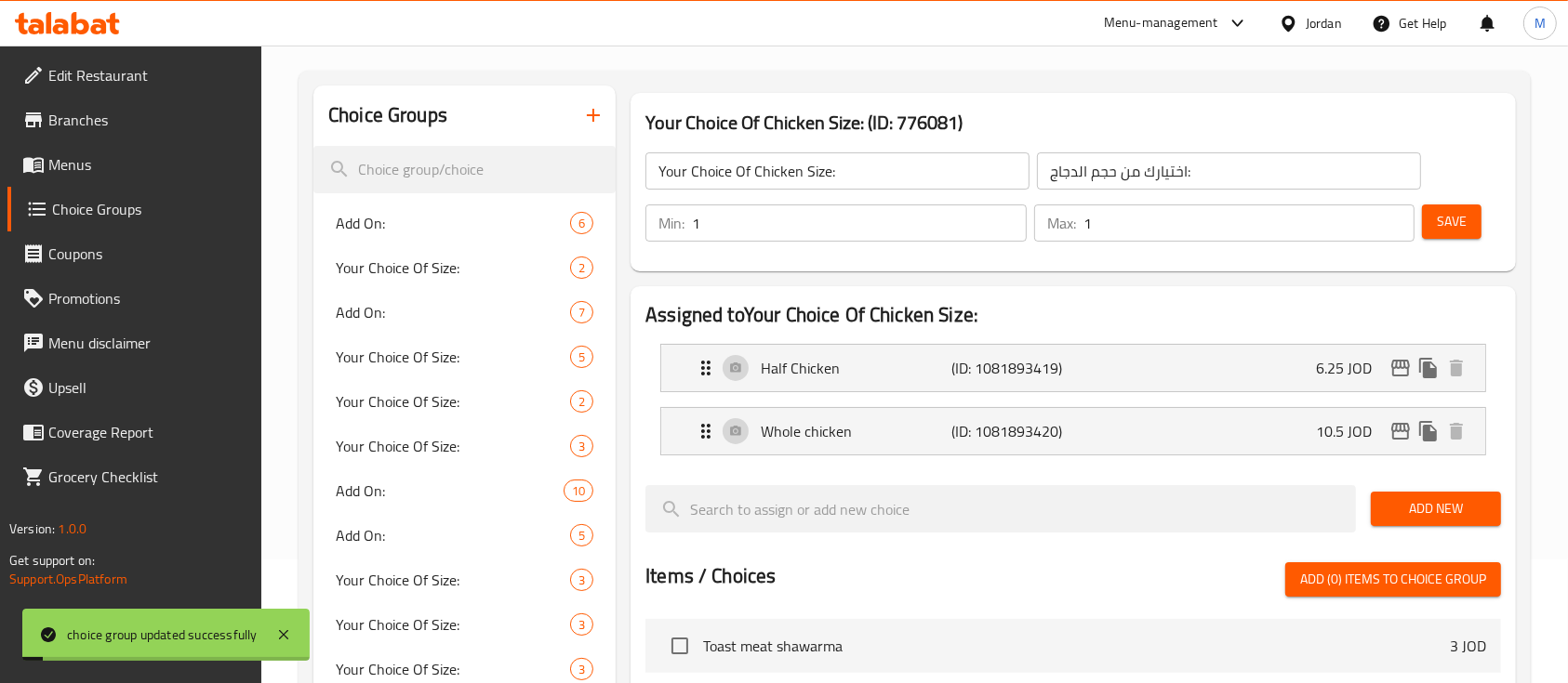
click at [1447, 234] on button "Save" at bounding box center [1451, 221] width 60 height 34
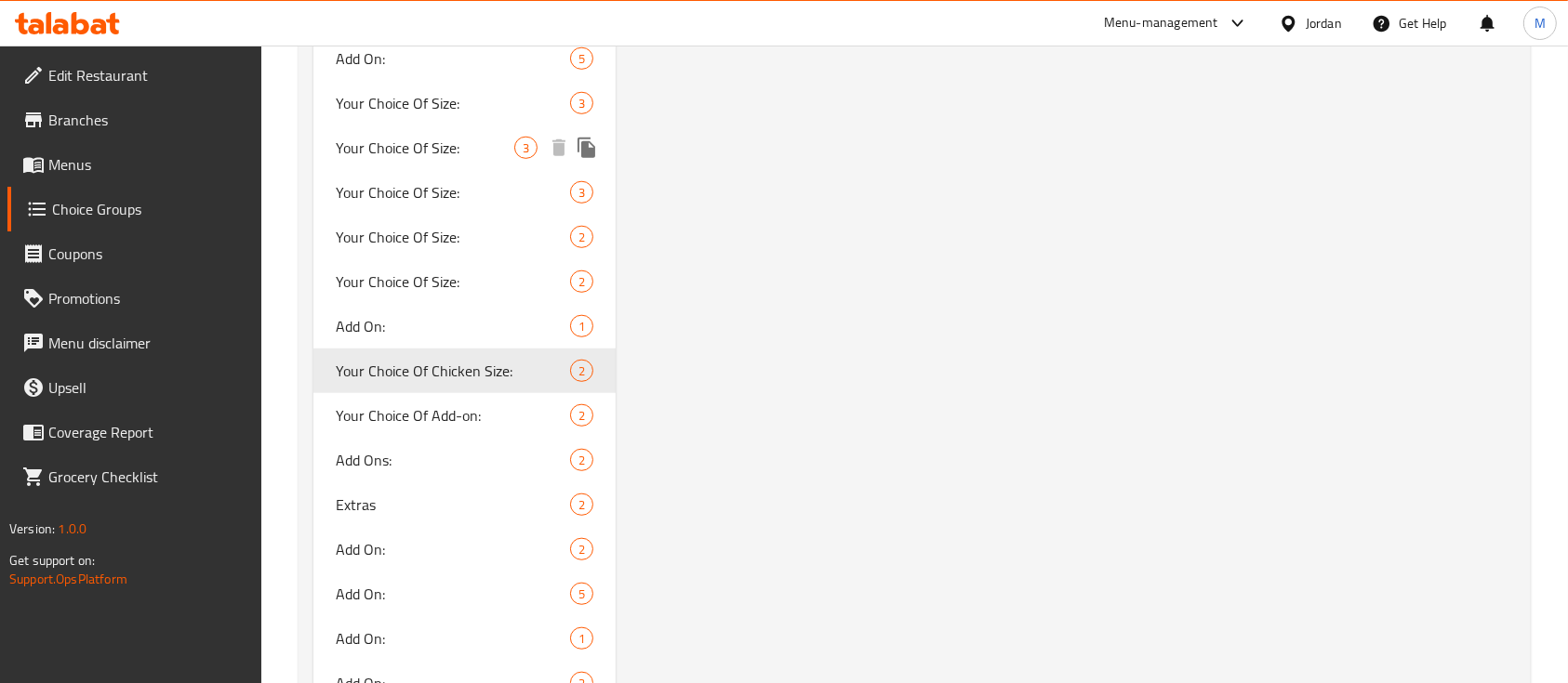
scroll to position [1488, 0]
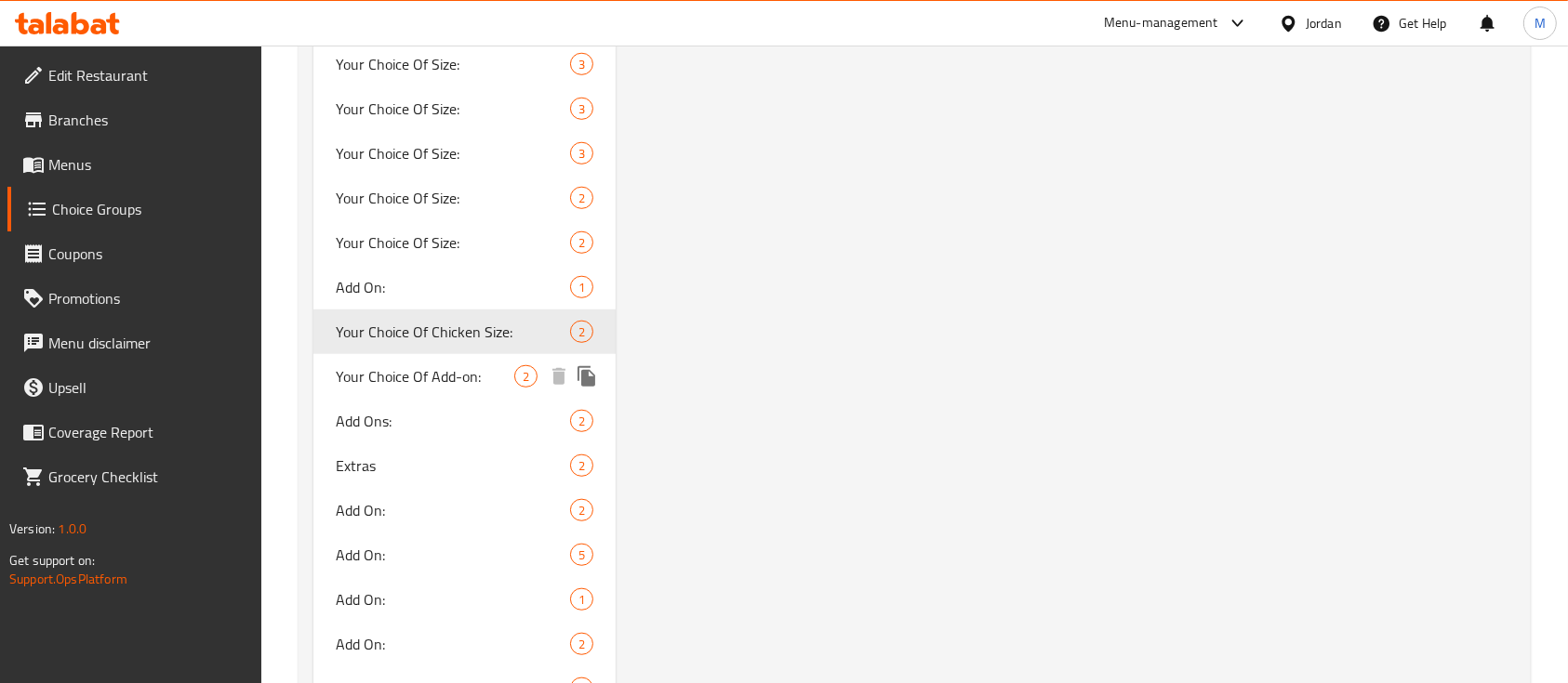
click at [441, 378] on span "Your Choice Of Add-on:" at bounding box center [424, 376] width 179 height 22
type input "Your Choice Of Add-on:"
type input "اختيارك من الأضافات:"
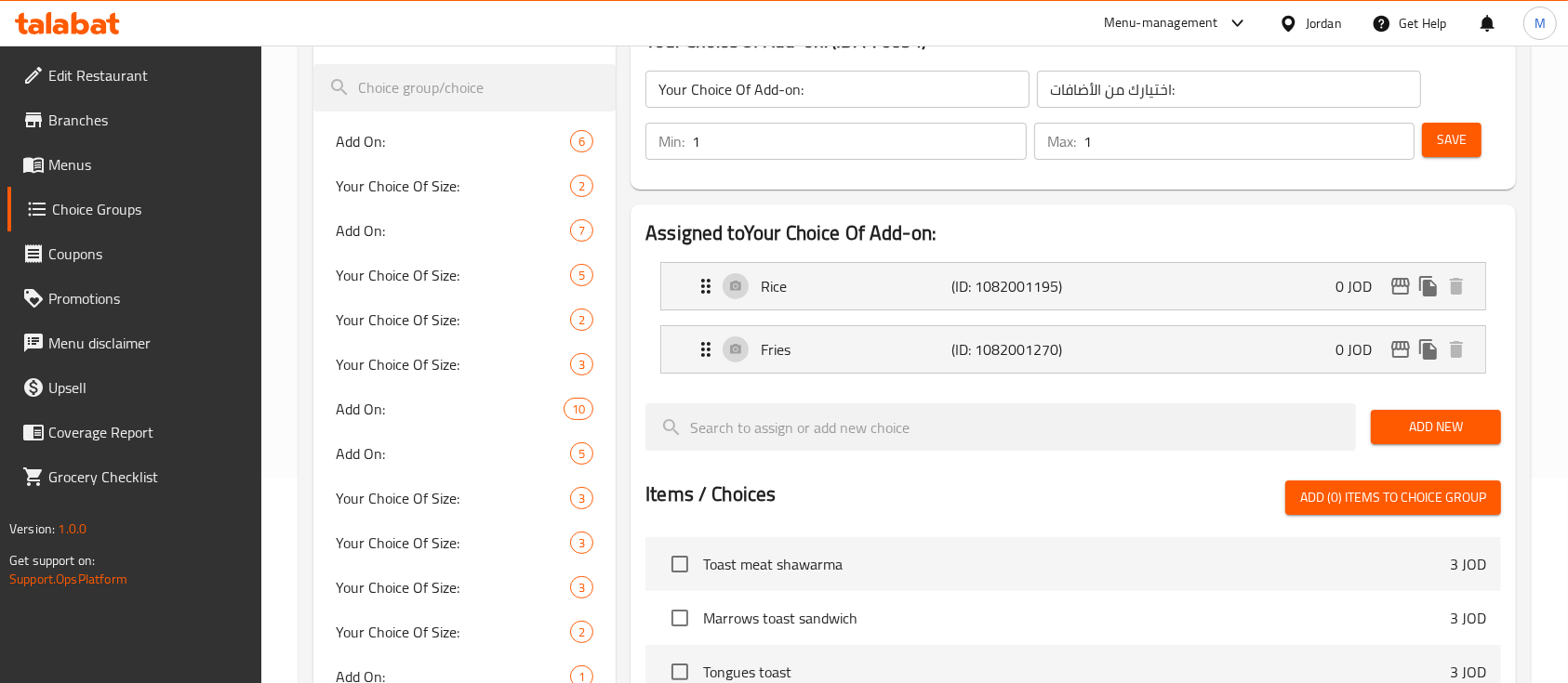
scroll to position [124, 0]
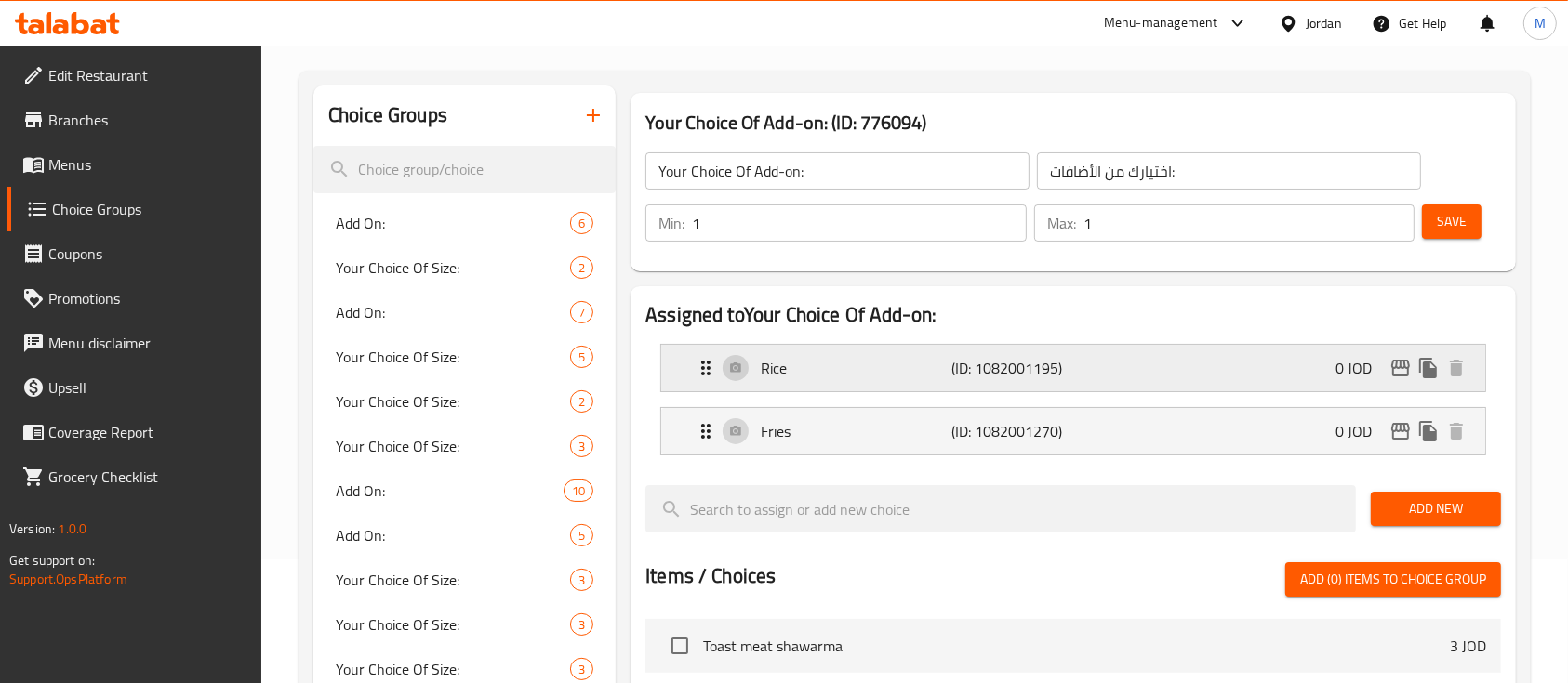
click at [1211, 360] on div "Rice (ID: 1082001195) 0 JOD" at bounding box center [1078, 369] width 768 height 47
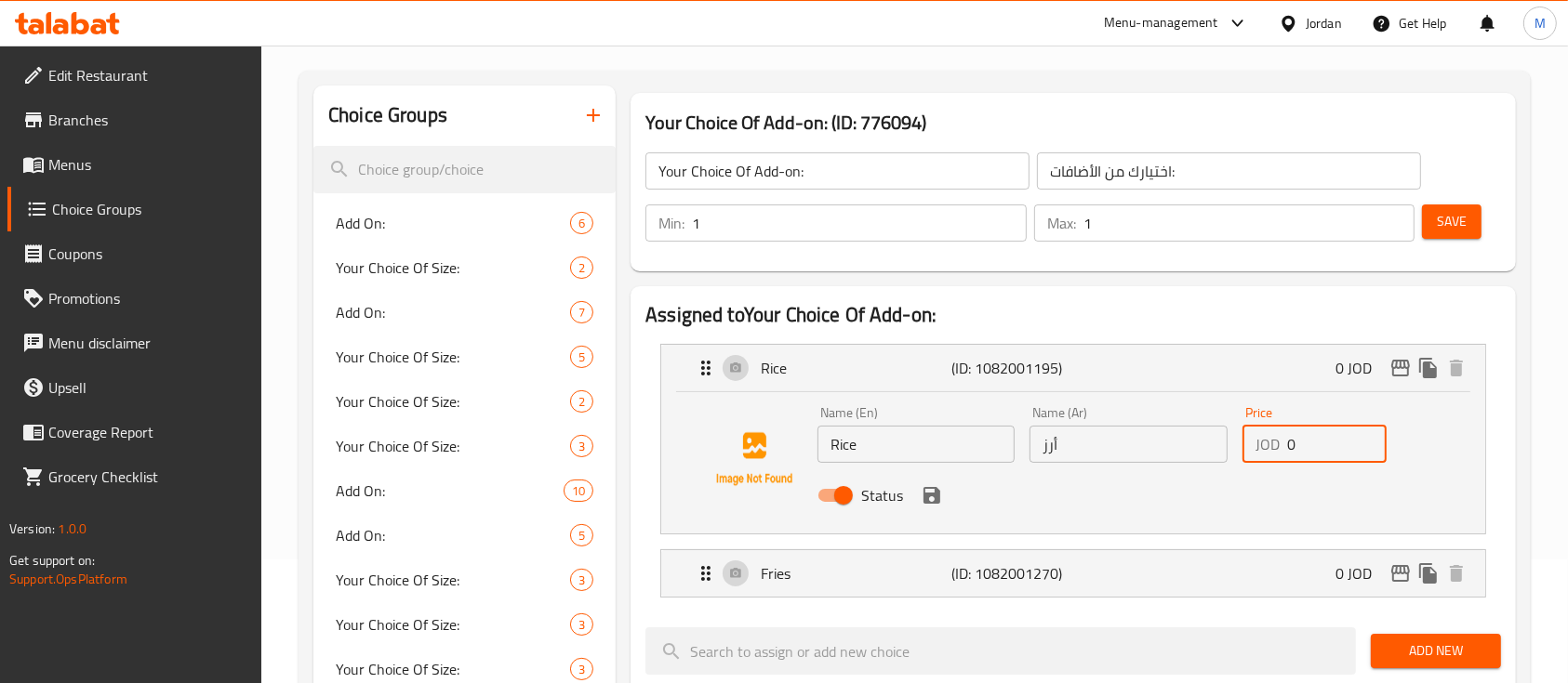
drag, startPoint x: 1311, startPoint y: 454, endPoint x: 1279, endPoint y: 464, distance: 33.5
click at [1279, 464] on div "Price JOD 0 Price" at bounding box center [1313, 434] width 159 height 71
drag, startPoint x: 928, startPoint y: 496, endPoint x: 997, endPoint y: 498, distance: 69.0
click at [929, 496] on icon "save" at bounding box center [931, 495] width 22 height 22
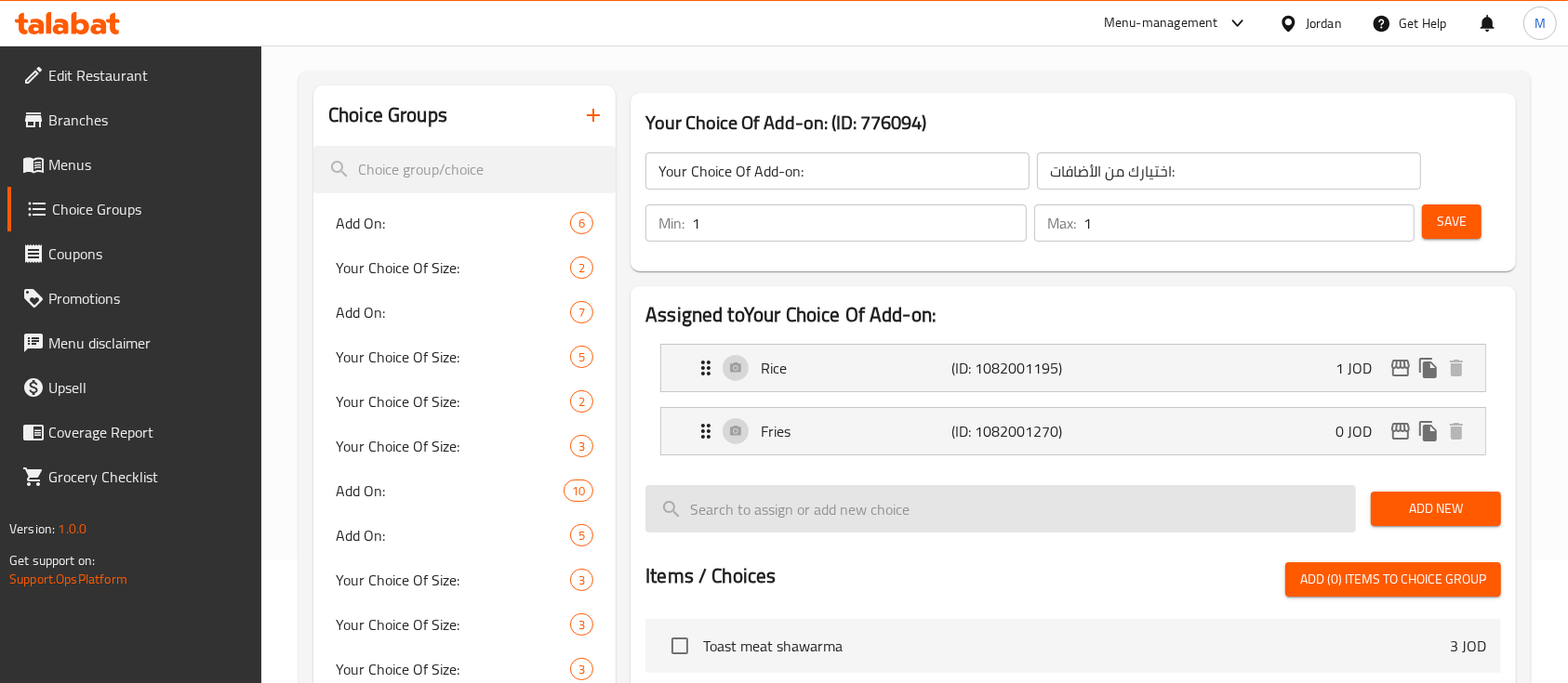
type input "1"
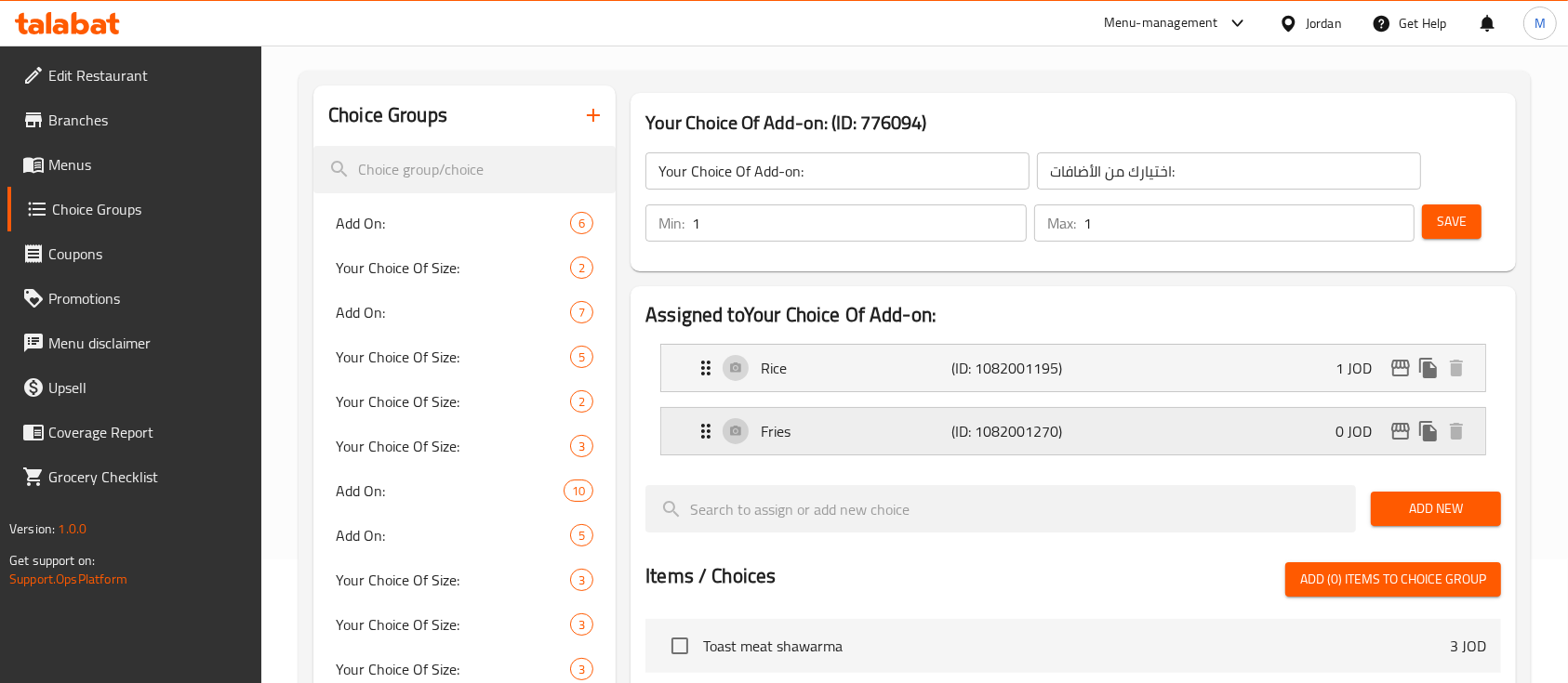
click at [1296, 440] on div "Fries (ID: 1082001270) 0 JOD" at bounding box center [1078, 431] width 768 height 47
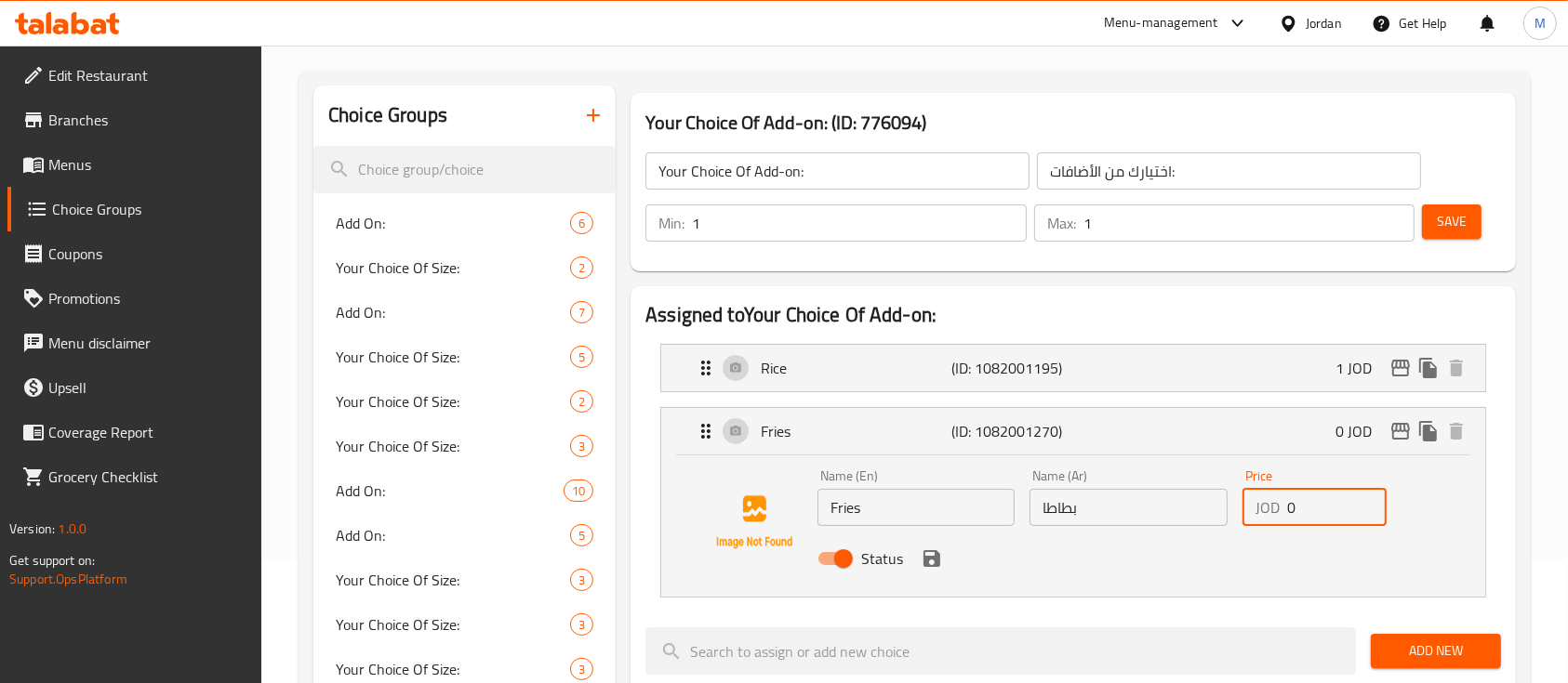
drag, startPoint x: 1311, startPoint y: 504, endPoint x: 1260, endPoint y: 509, distance: 51.2
click at [1260, 509] on div "JOD 0 Price" at bounding box center [1314, 507] width 144 height 37
click at [937, 562] on icon "save" at bounding box center [931, 558] width 17 height 17
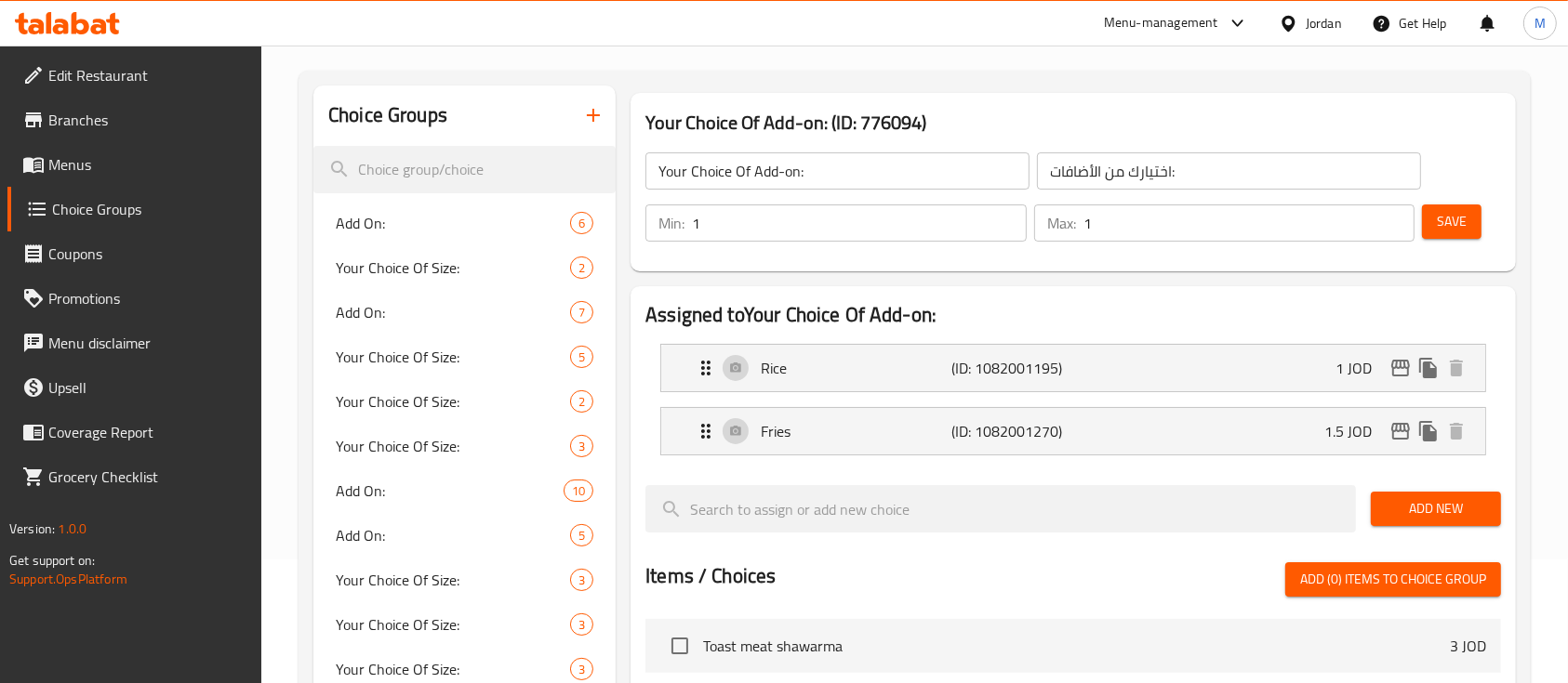
type input "1.5"
click at [1458, 224] on span "Save" at bounding box center [1451, 221] width 29 height 23
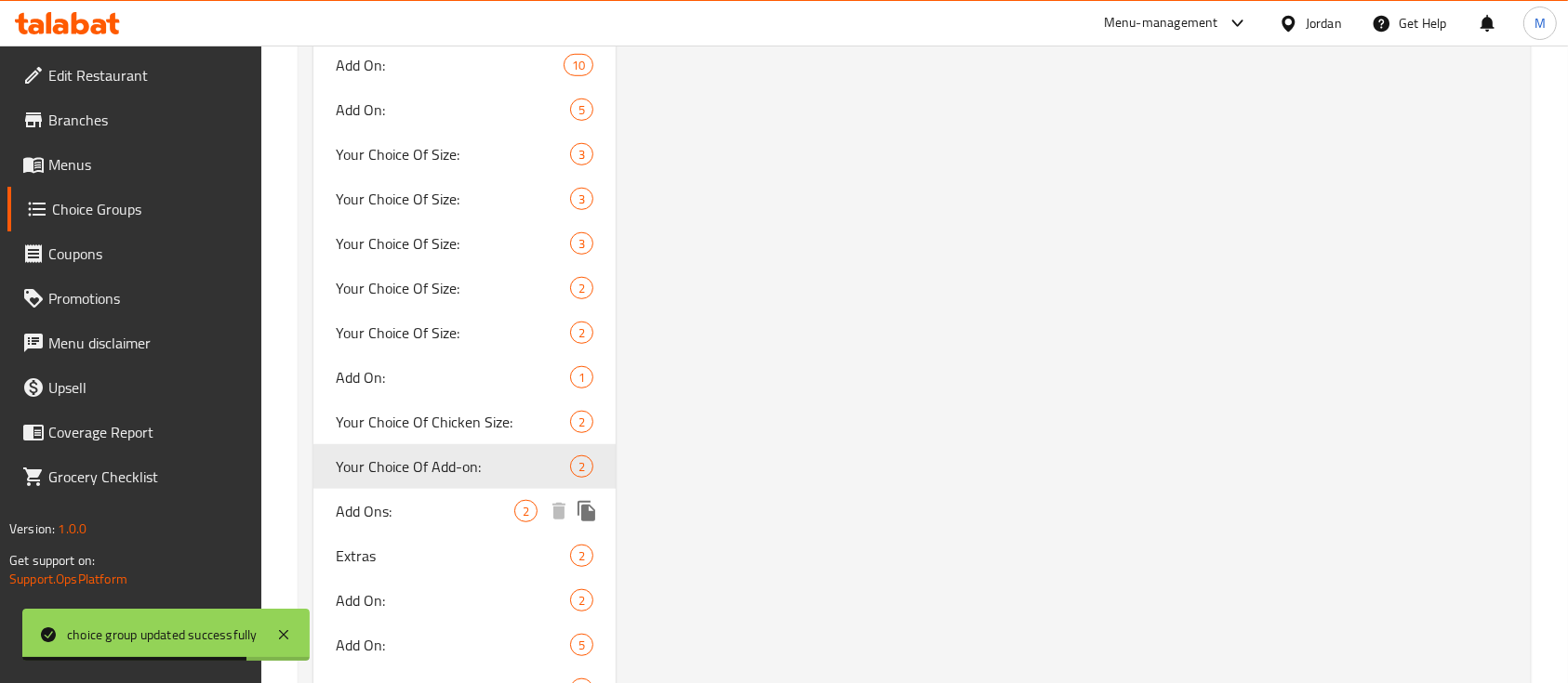
scroll to position [1488, 0]
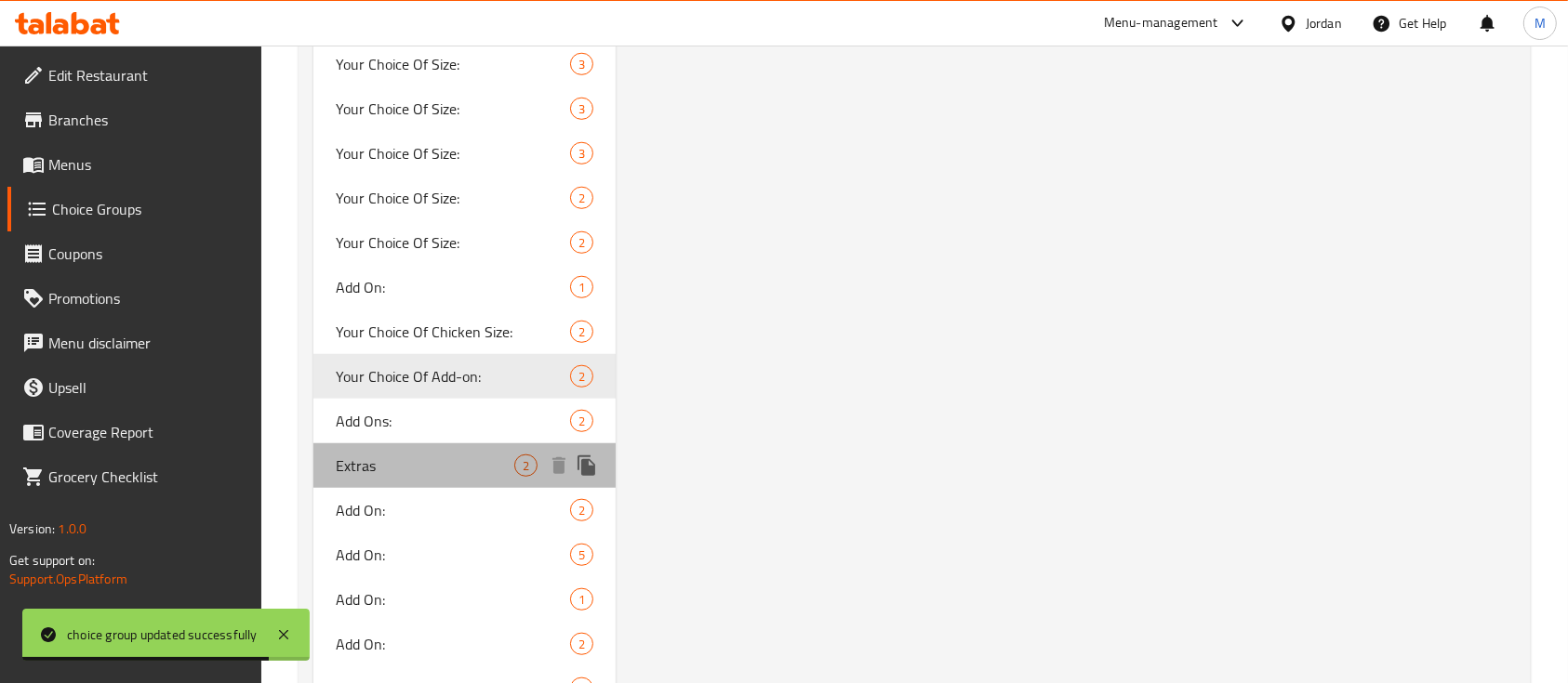
click at [446, 462] on span "Extras" at bounding box center [424, 465] width 179 height 22
type input "Extras"
type input "إضافات"
type input "0"
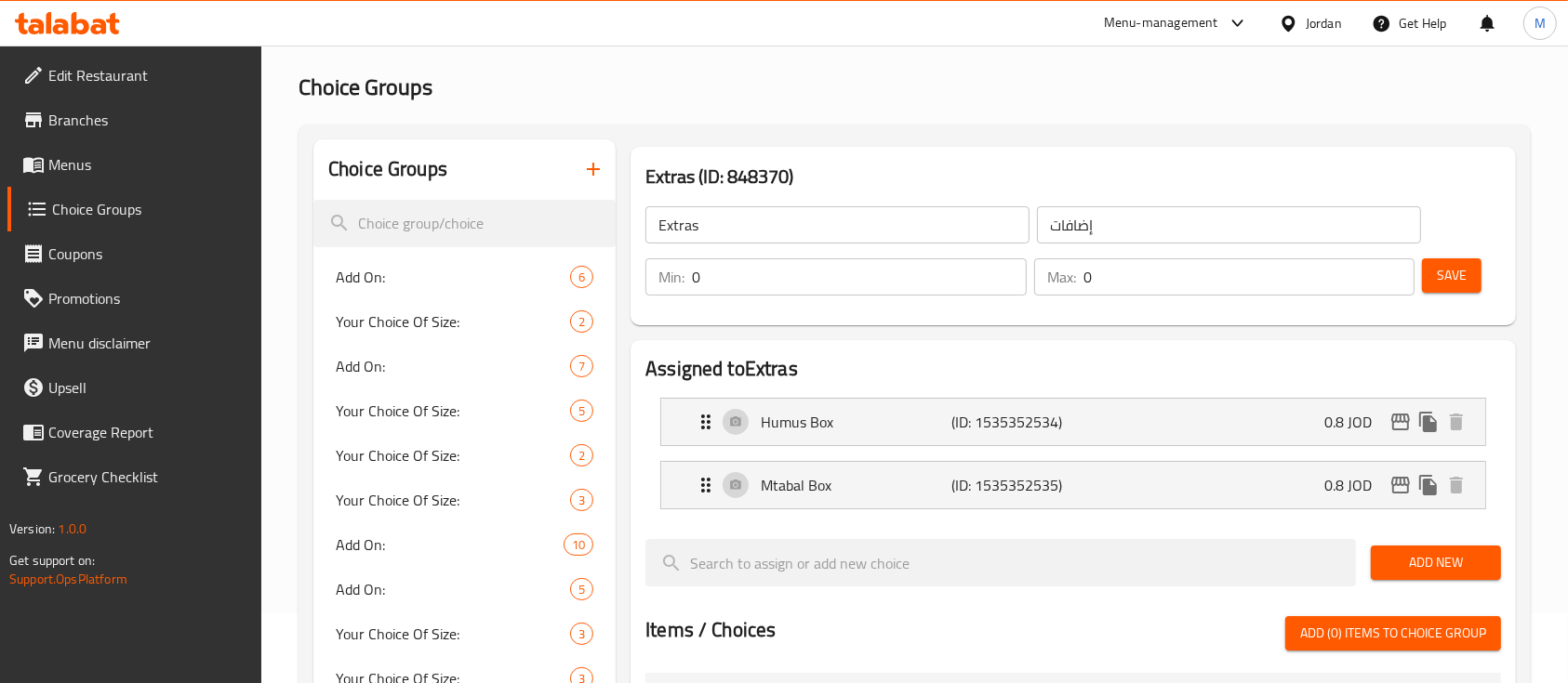
scroll to position [124, 0]
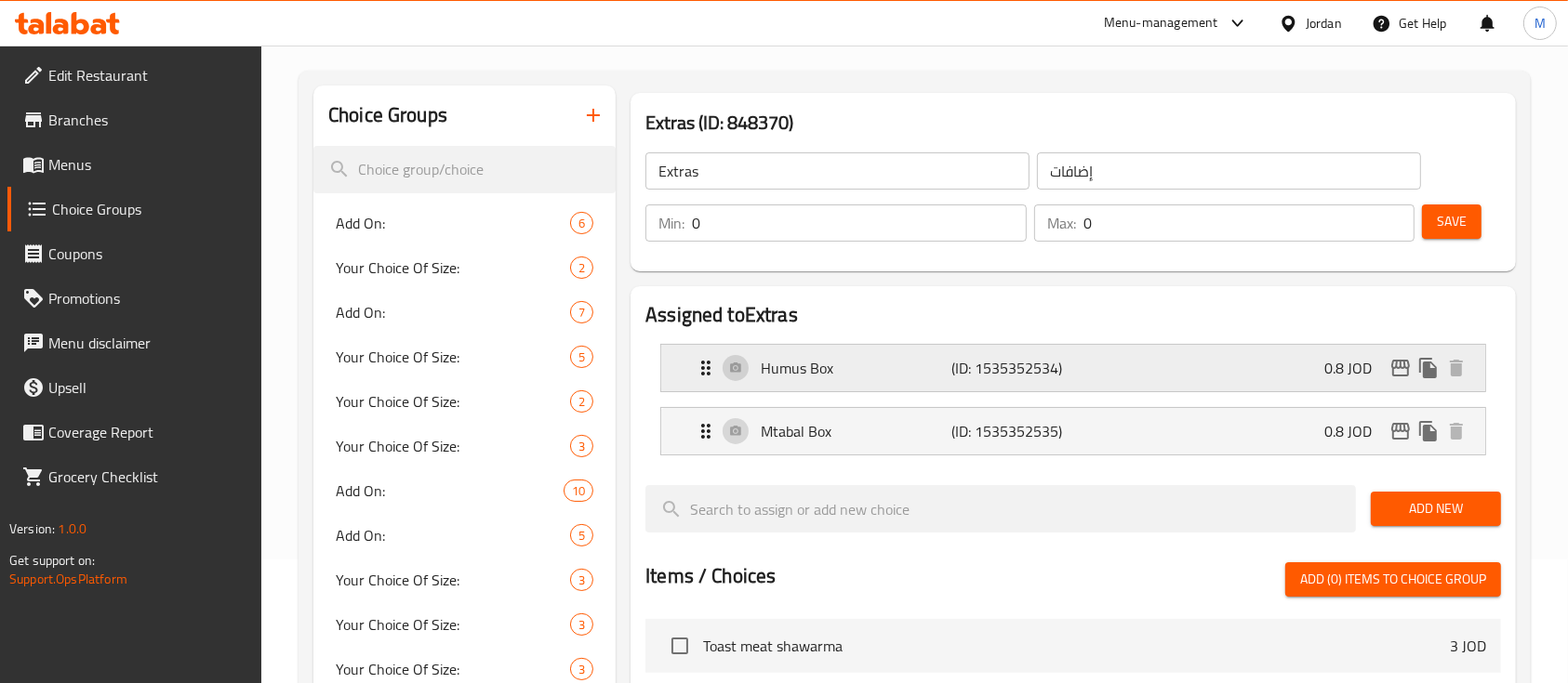
click at [1227, 368] on div "Humus Box (ID: 1535352534) 0.8 JOD" at bounding box center [1078, 369] width 768 height 47
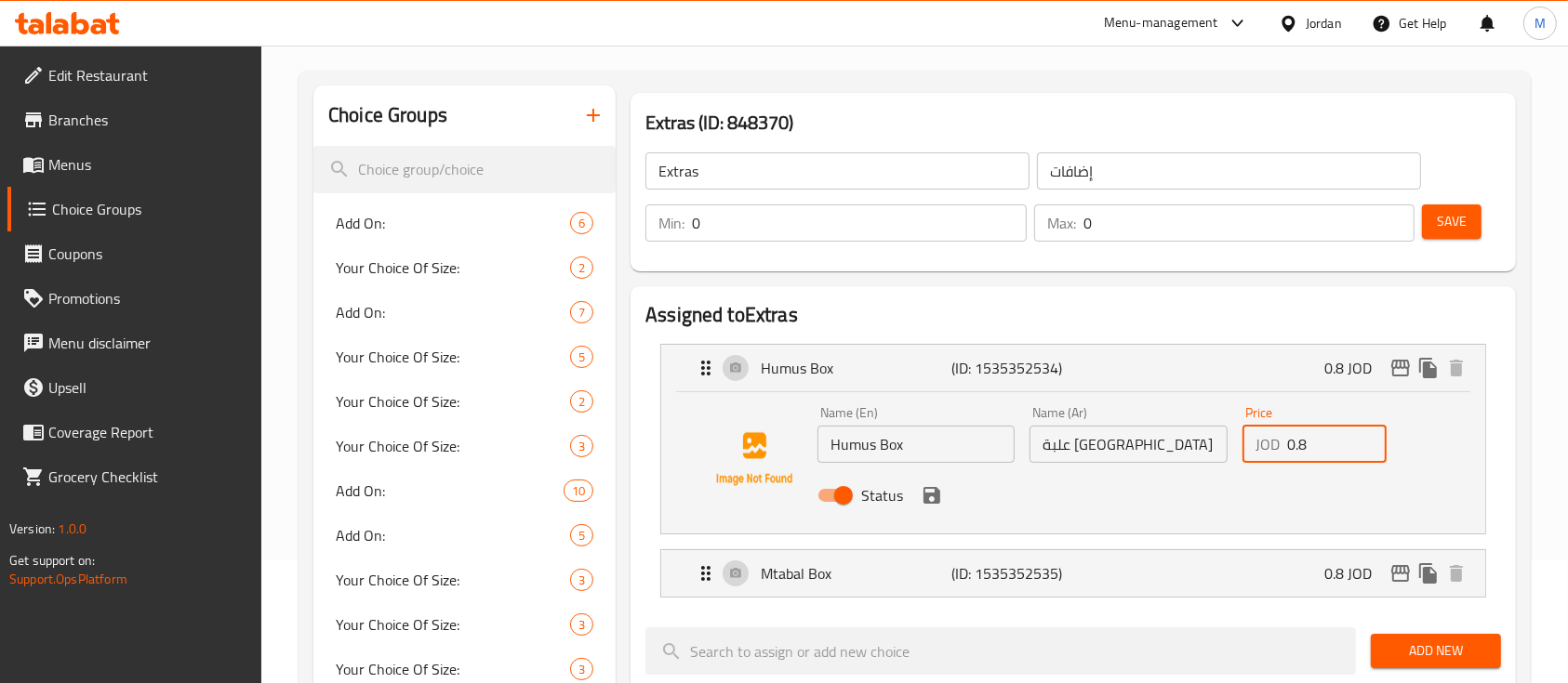
drag, startPoint x: 1307, startPoint y: 450, endPoint x: 1283, endPoint y: 462, distance: 26.8
click at [1283, 462] on div "JOD 0.8 Price" at bounding box center [1314, 444] width 144 height 37
drag, startPoint x: 938, startPoint y: 501, endPoint x: 1075, endPoint y: 499, distance: 137.0
click at [939, 501] on icon "save" at bounding box center [931, 495] width 22 height 22
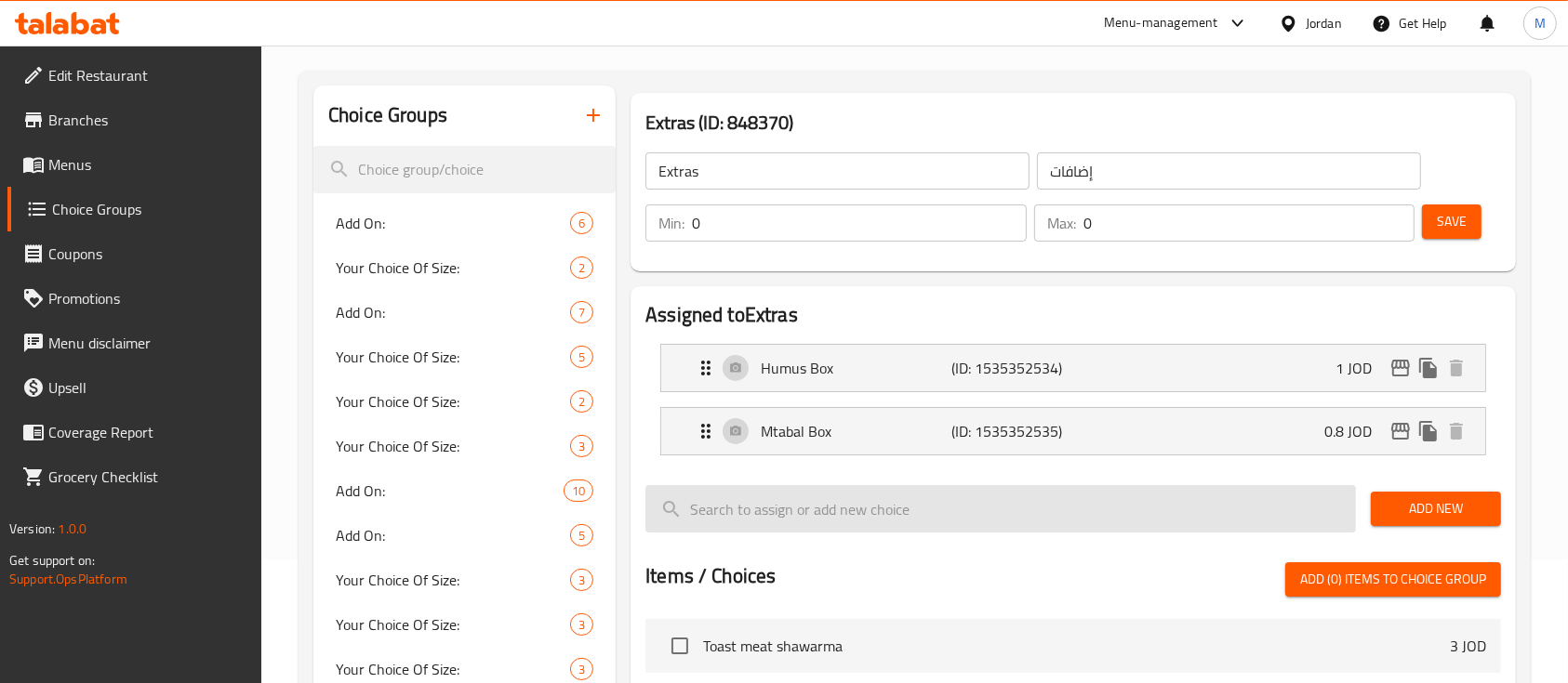
type input "1"
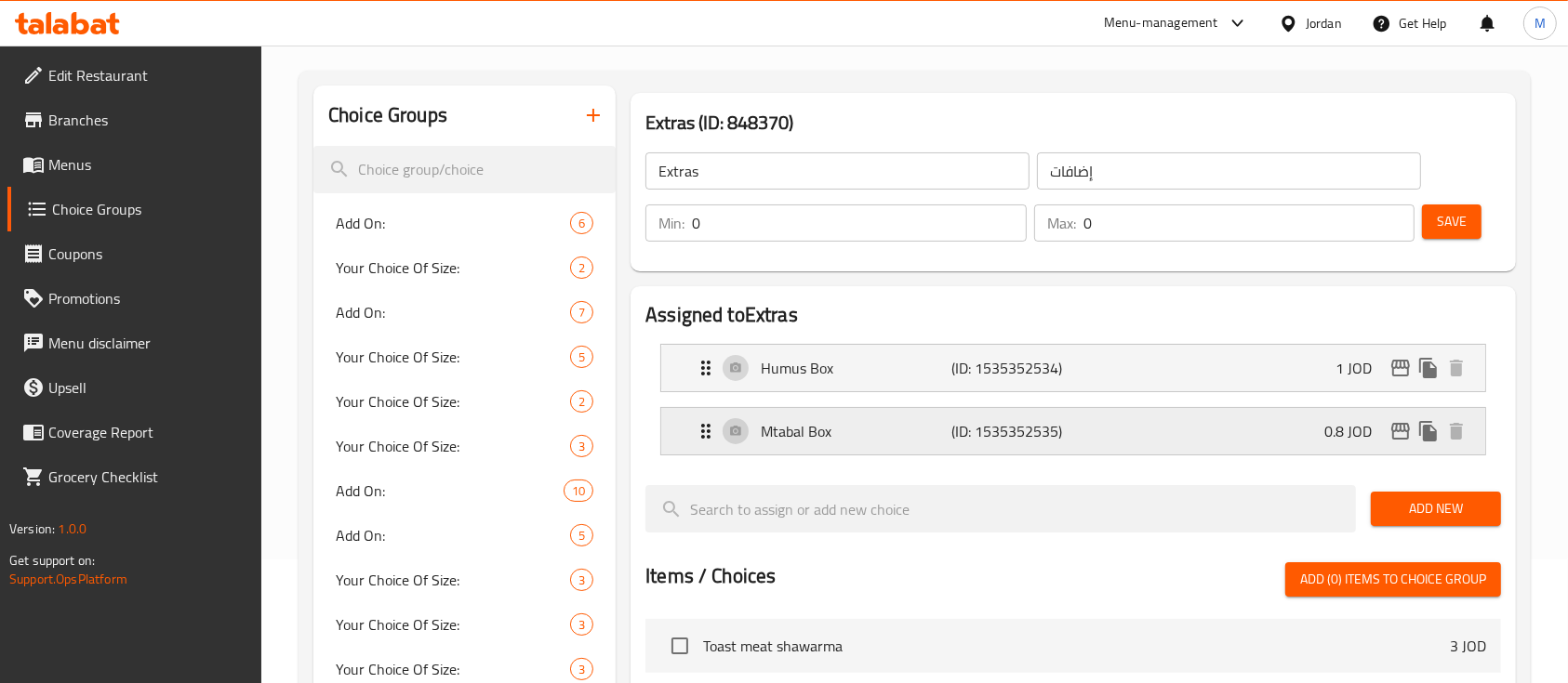
click at [1226, 444] on div "Mtabal Box (ID: 1535352535) 0.8 JOD" at bounding box center [1078, 431] width 768 height 47
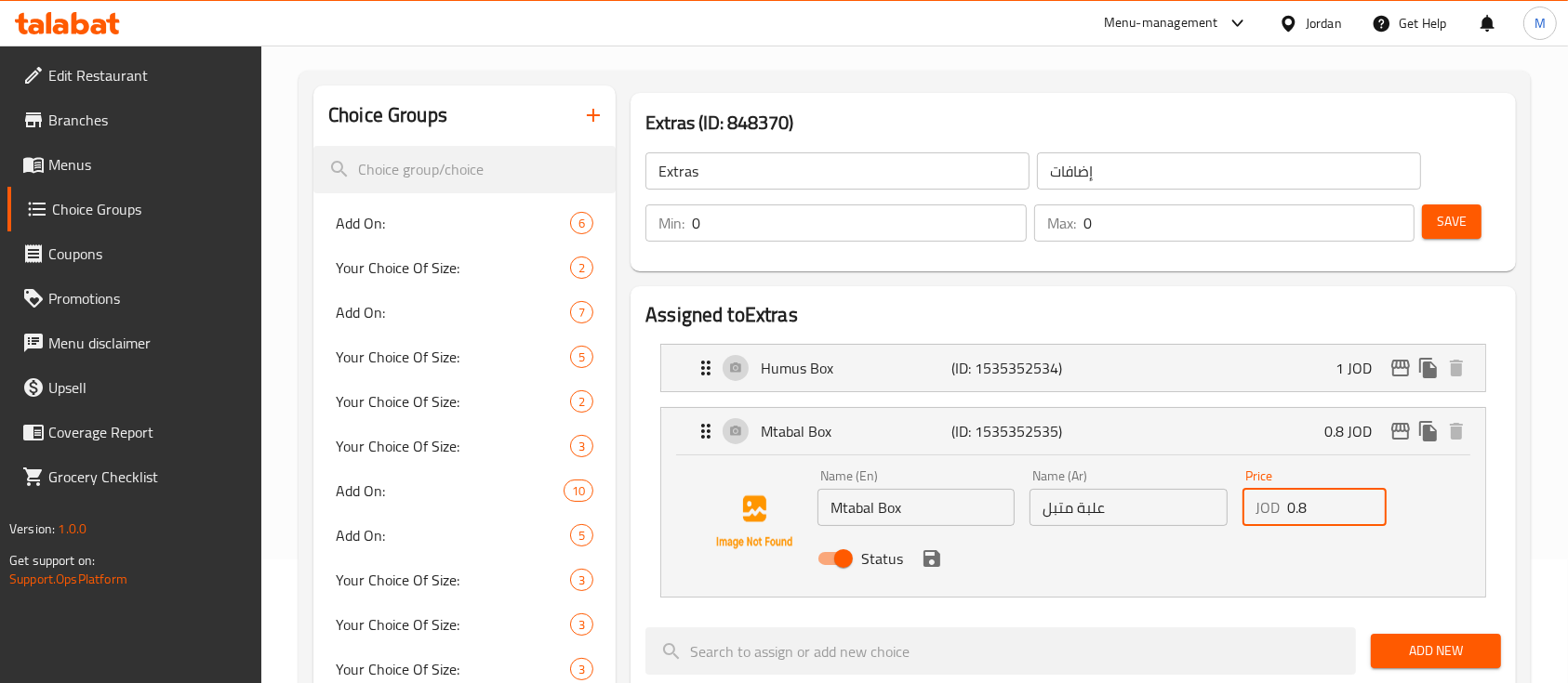
drag, startPoint x: 1307, startPoint y: 512, endPoint x: 1269, endPoint y: 517, distance: 38.3
click at [1269, 517] on div "JOD 0.8 Price" at bounding box center [1314, 507] width 144 height 37
type input "1"
click at [937, 569] on button "save" at bounding box center [931, 558] width 28 height 28
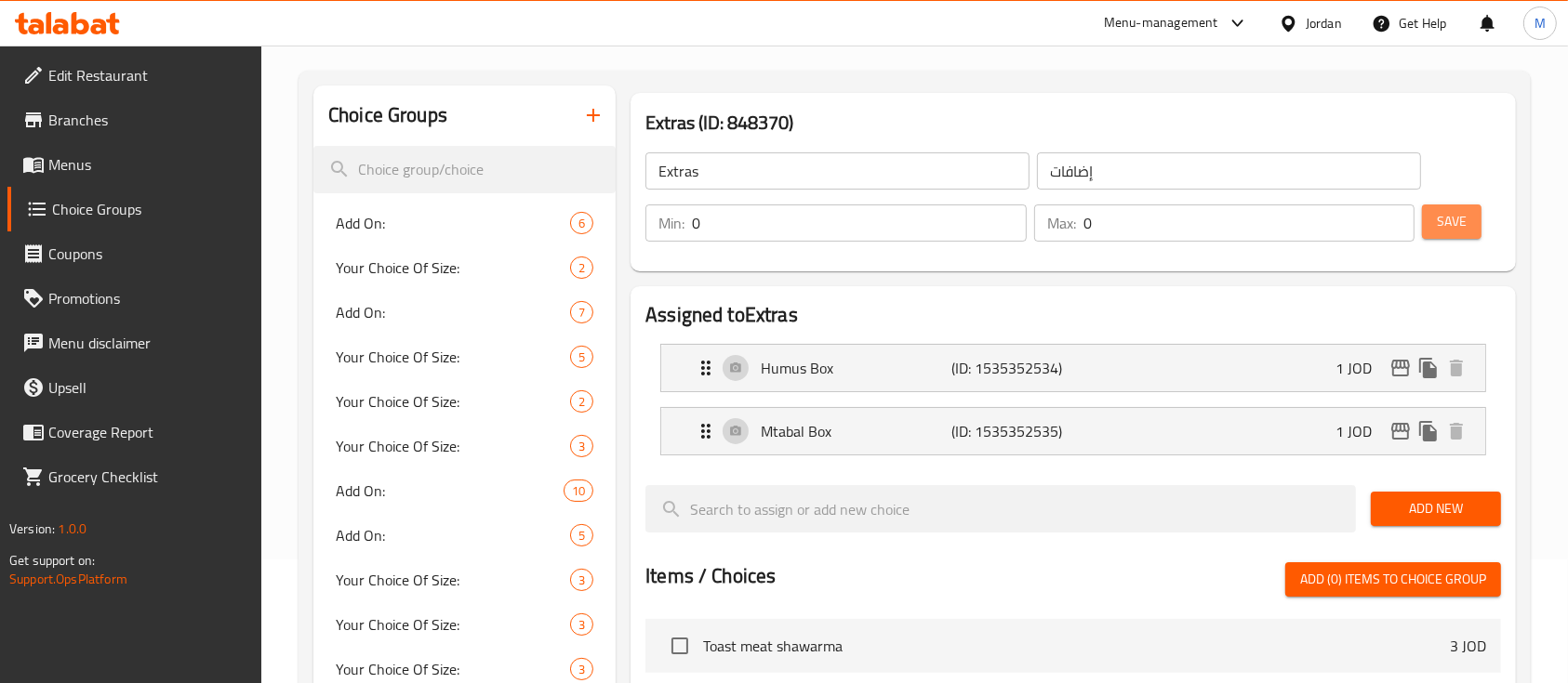
click at [1442, 216] on span "Save" at bounding box center [1451, 221] width 29 height 23
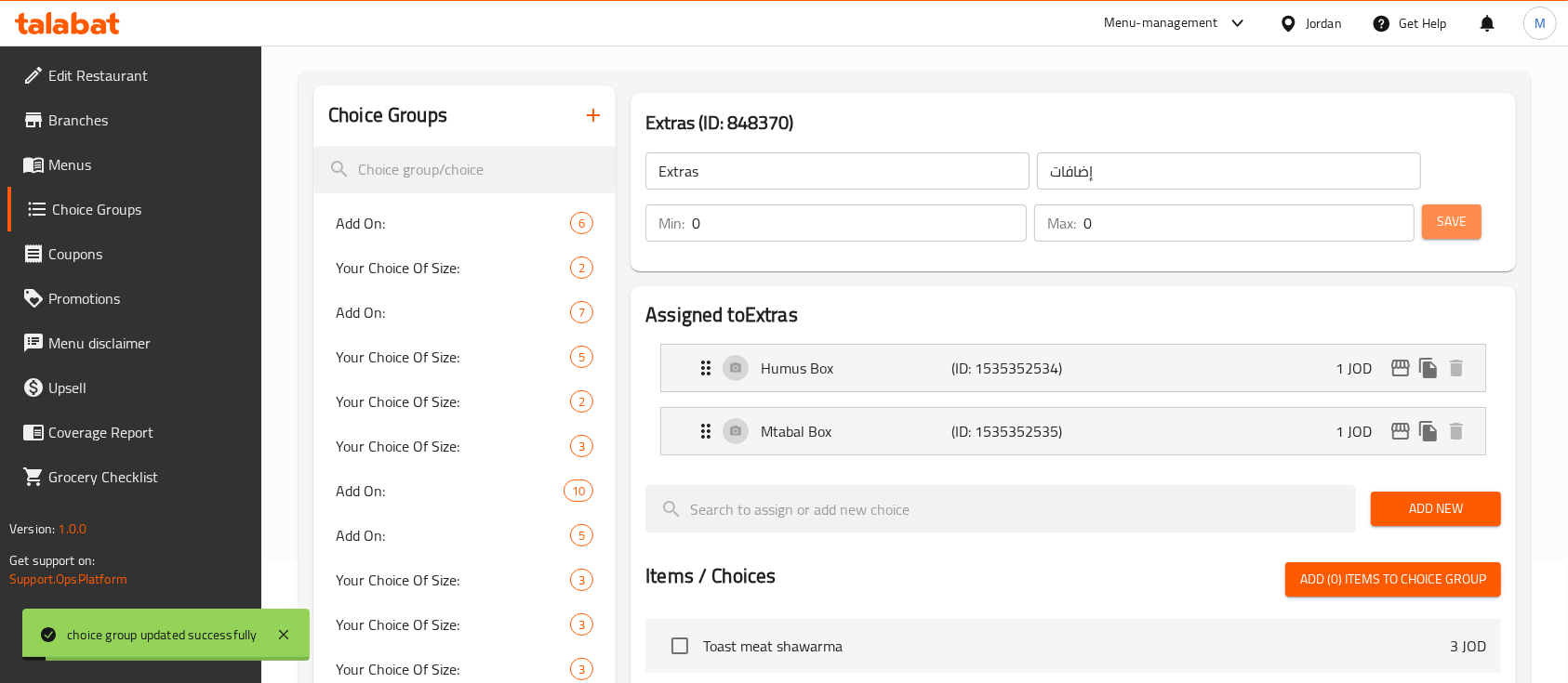
click at [1442, 216] on span "Save" at bounding box center [1451, 221] width 29 height 23
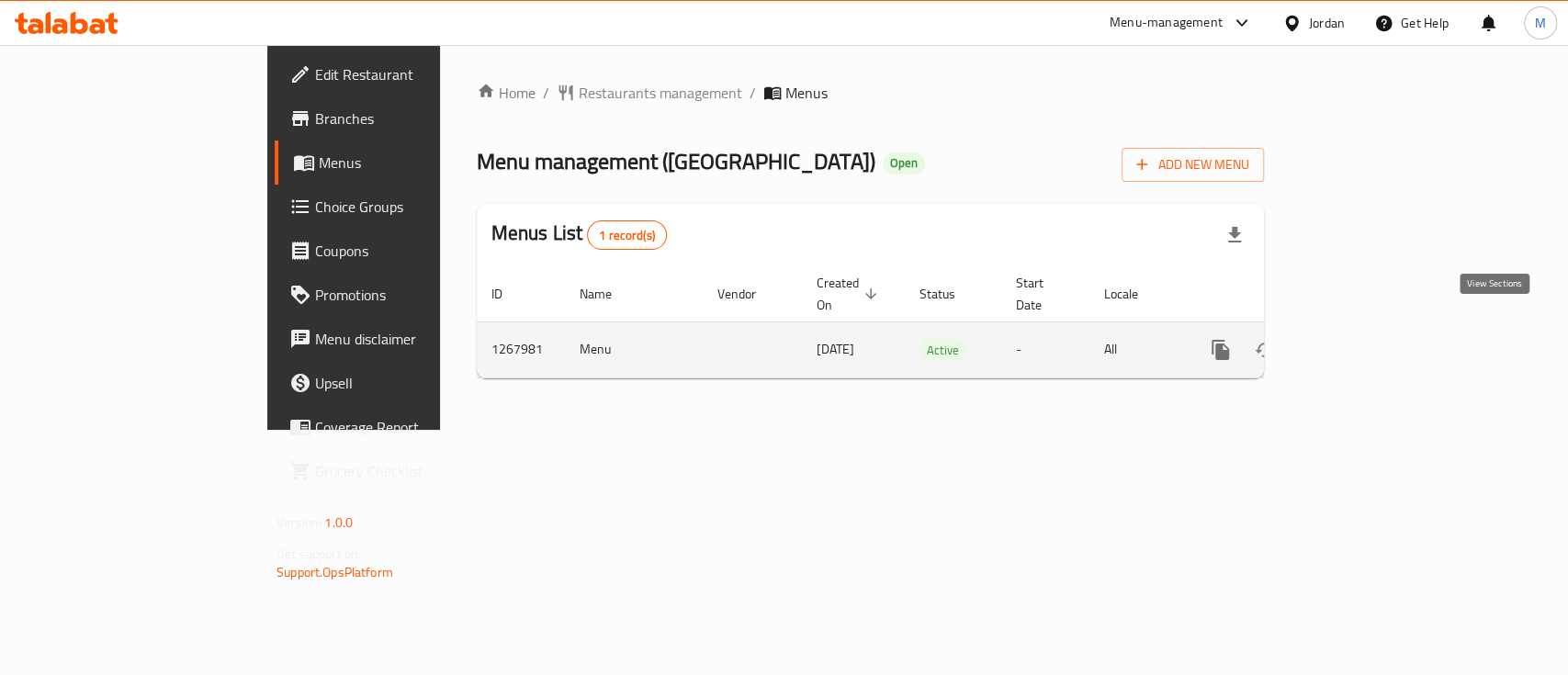
click at [1364, 339] on icon "enhanced table" at bounding box center [1352, 350] width 22 height 22
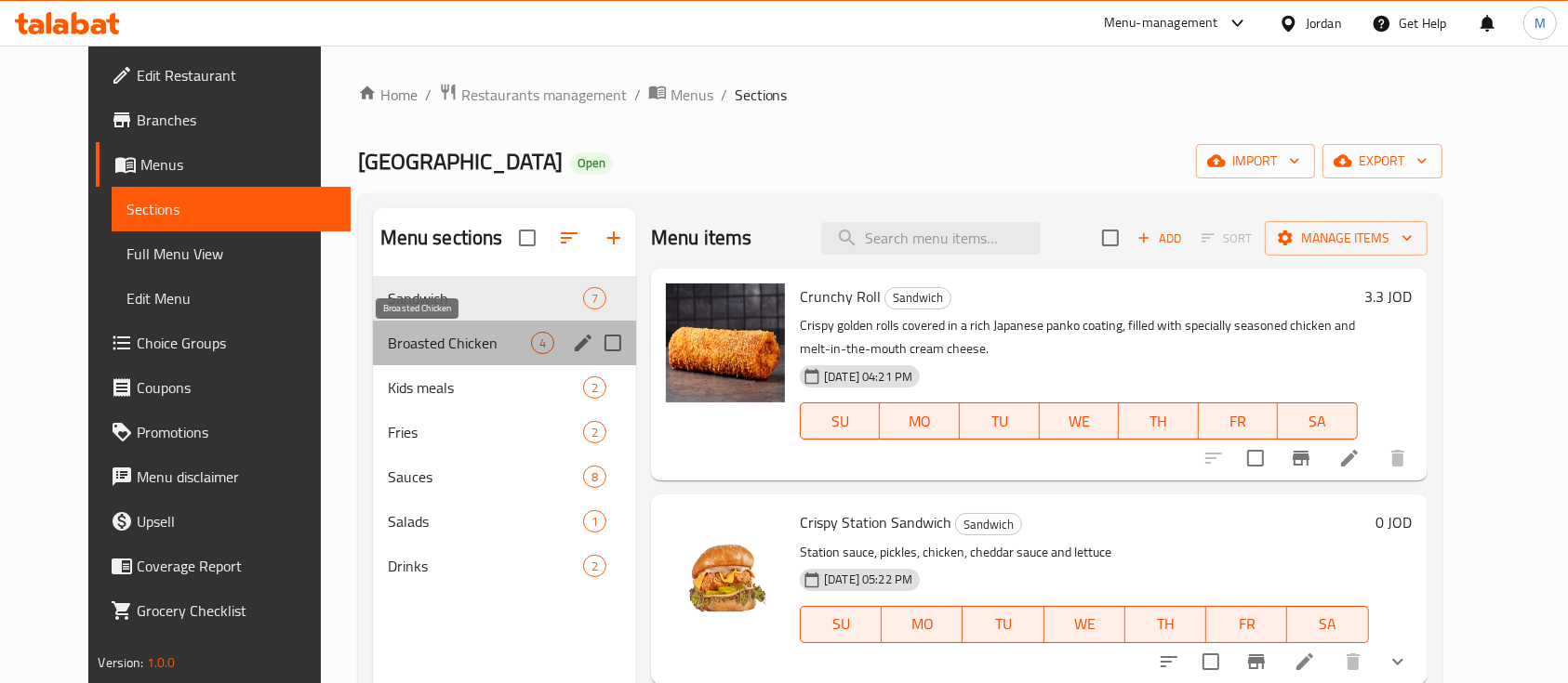
click at [439, 341] on span "Broasted Chicken" at bounding box center [459, 342] width 143 height 22
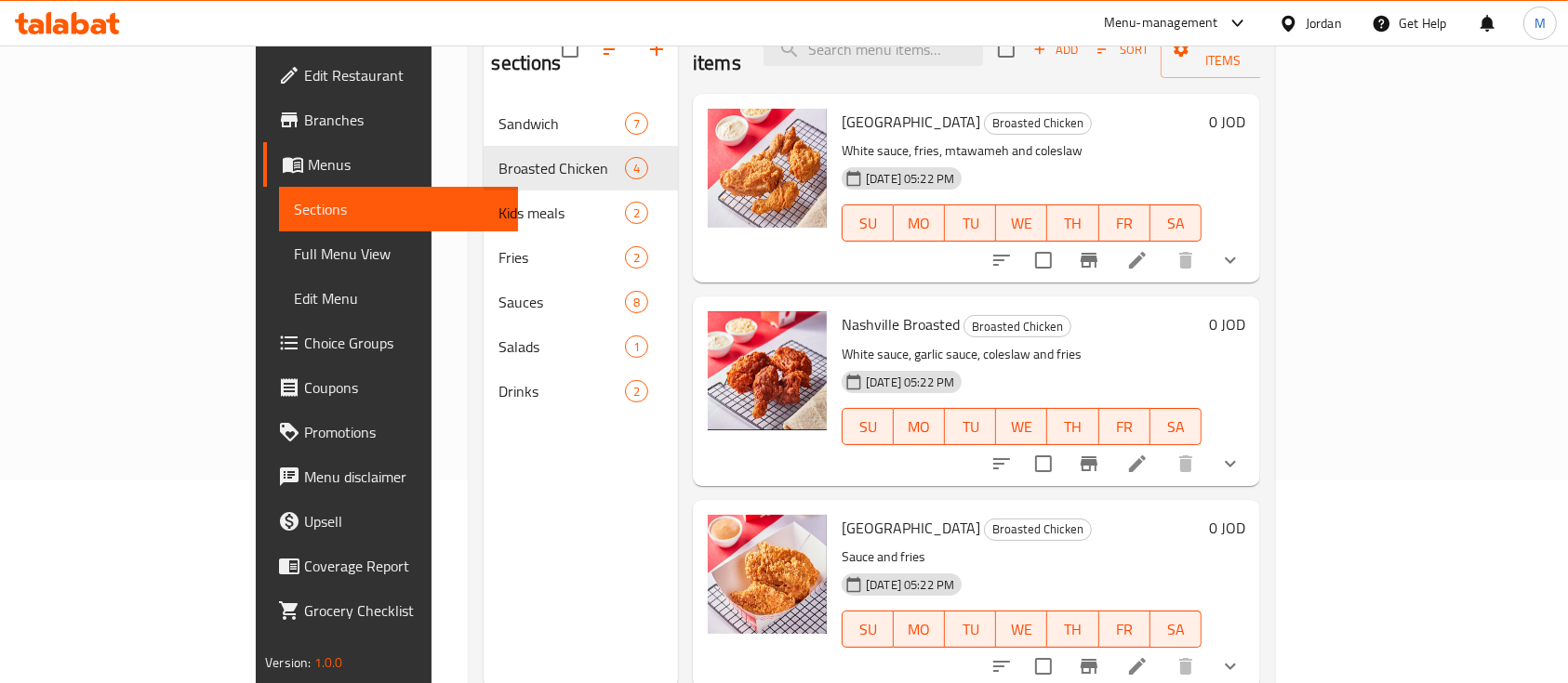
scroll to position [12, 0]
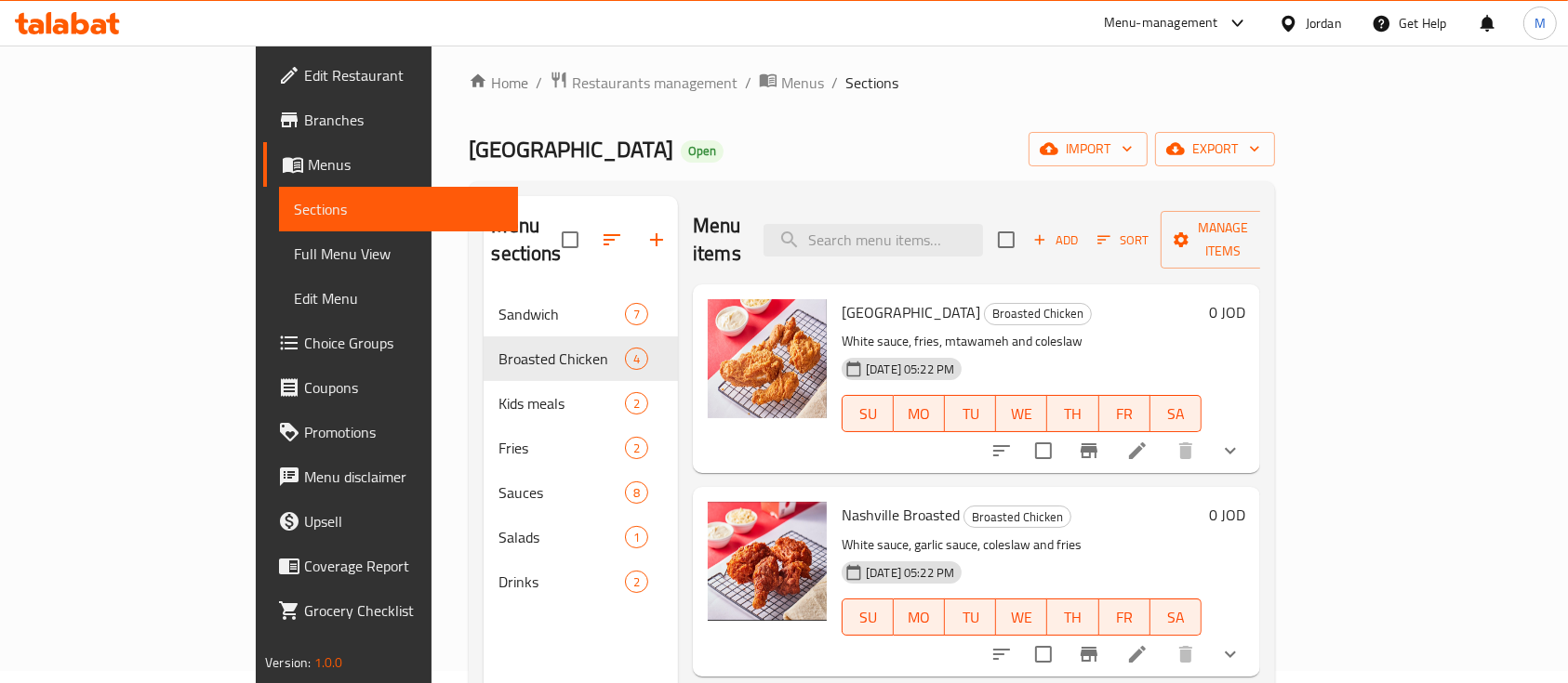
click at [1241, 440] on icon "show more" at bounding box center [1229, 451] width 22 height 22
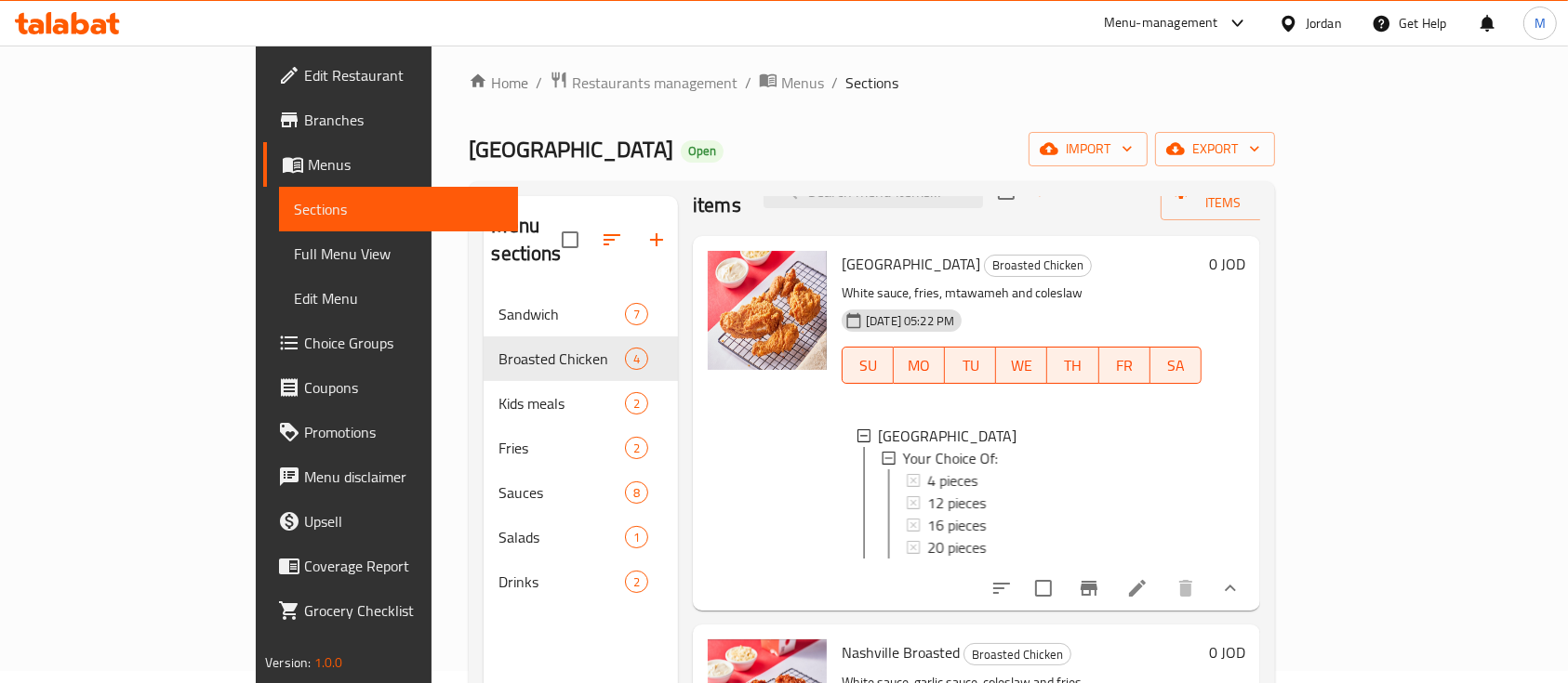
scroll to position [124, 0]
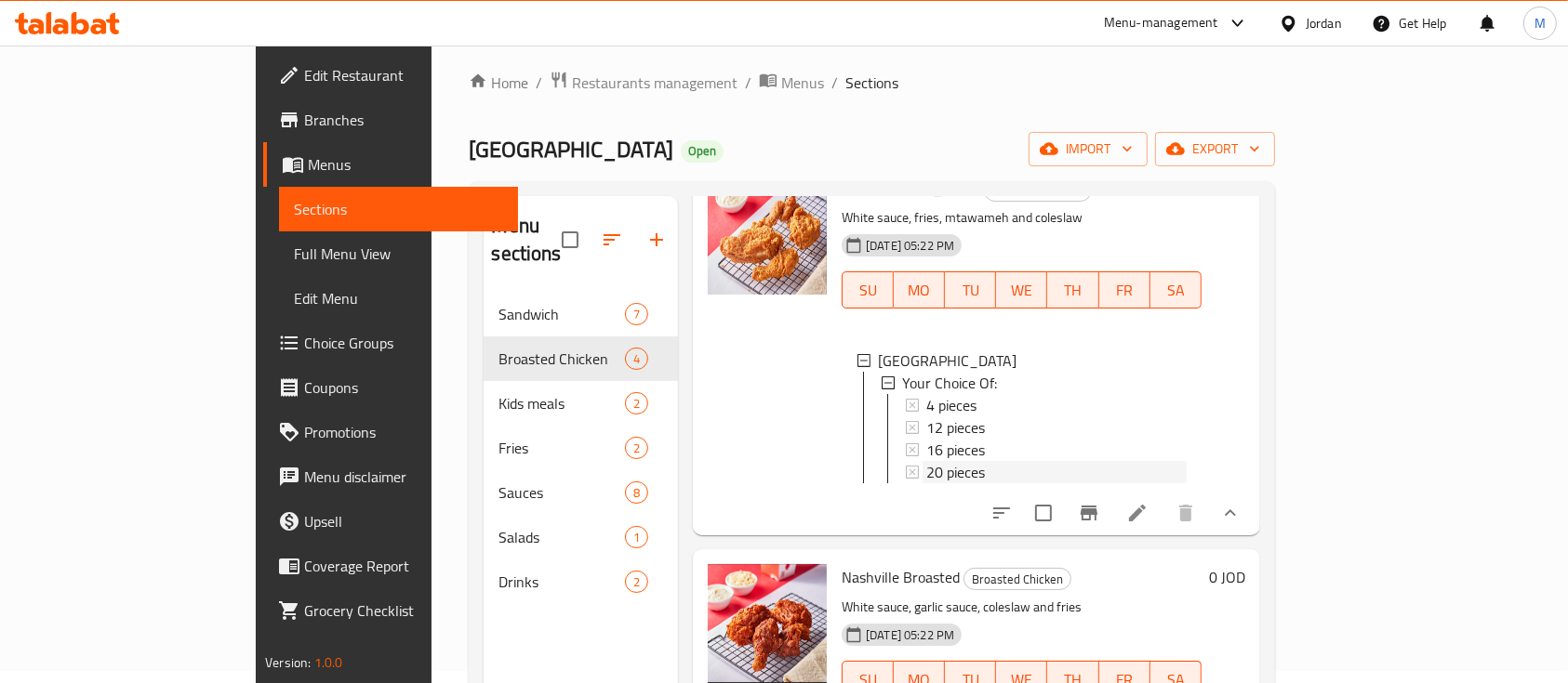
click at [926, 462] on span "20 pieces" at bounding box center [955, 472] width 59 height 22
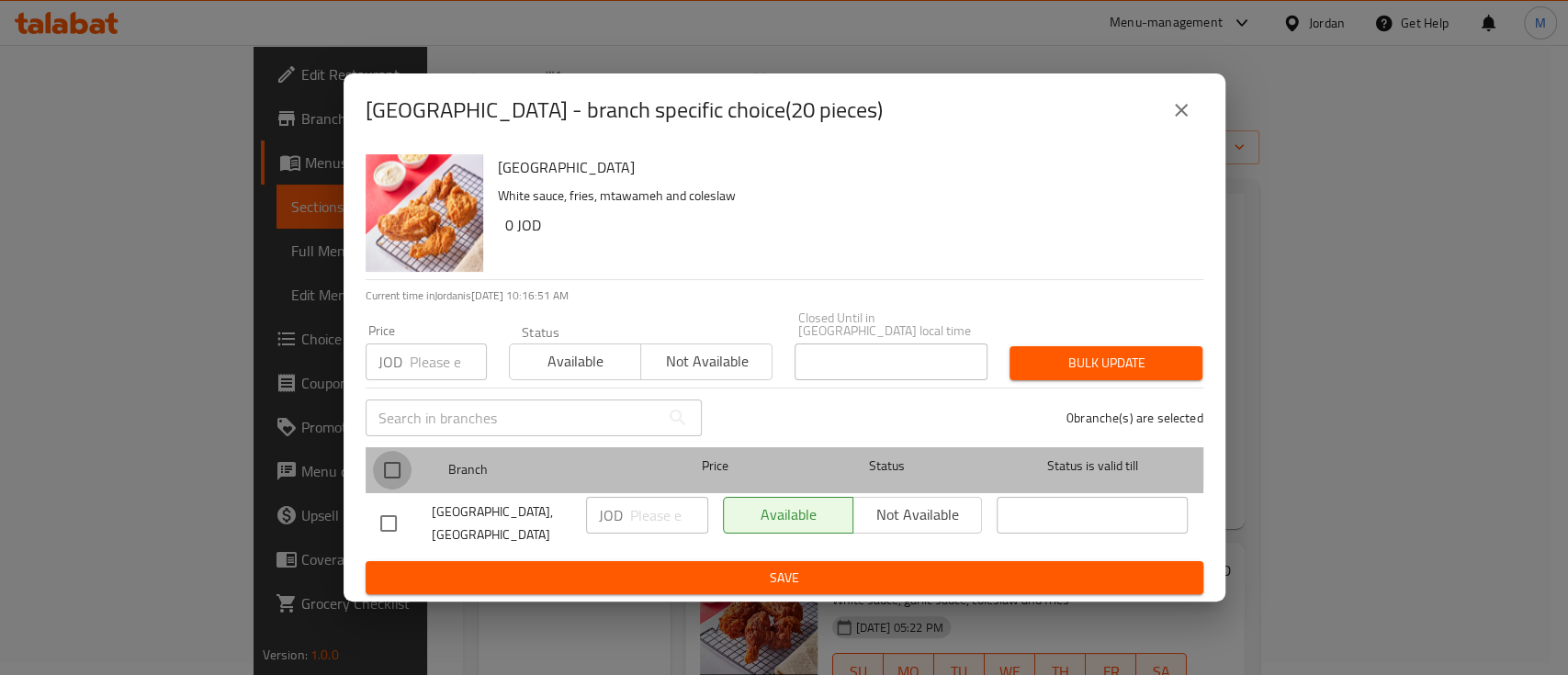
click at [385, 452] on input "checkbox" at bounding box center [392, 471] width 39 height 39
checkbox input "true"
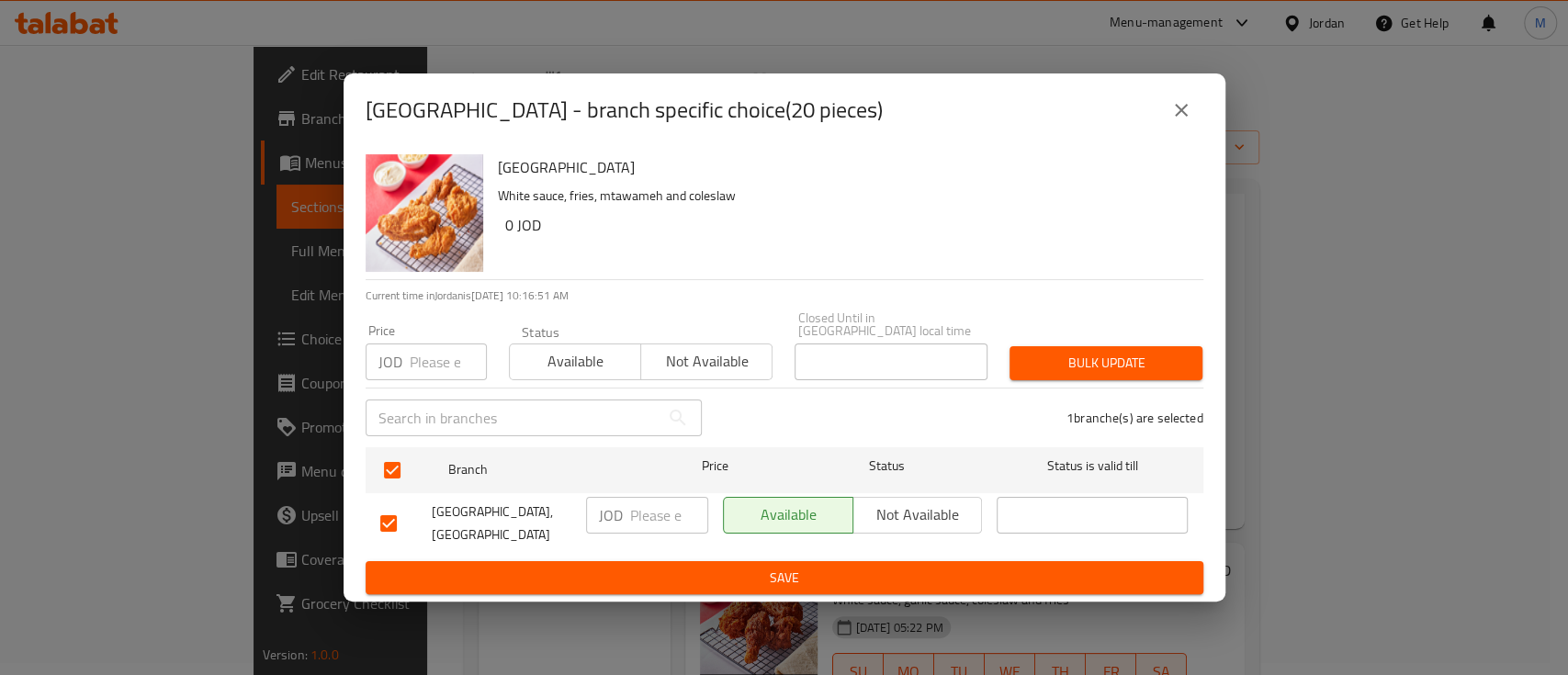
click at [436, 348] on input "number" at bounding box center [448, 362] width 77 height 37
type input "19"
click at [1079, 361] on span "Bulk update" at bounding box center [1105, 364] width 164 height 23
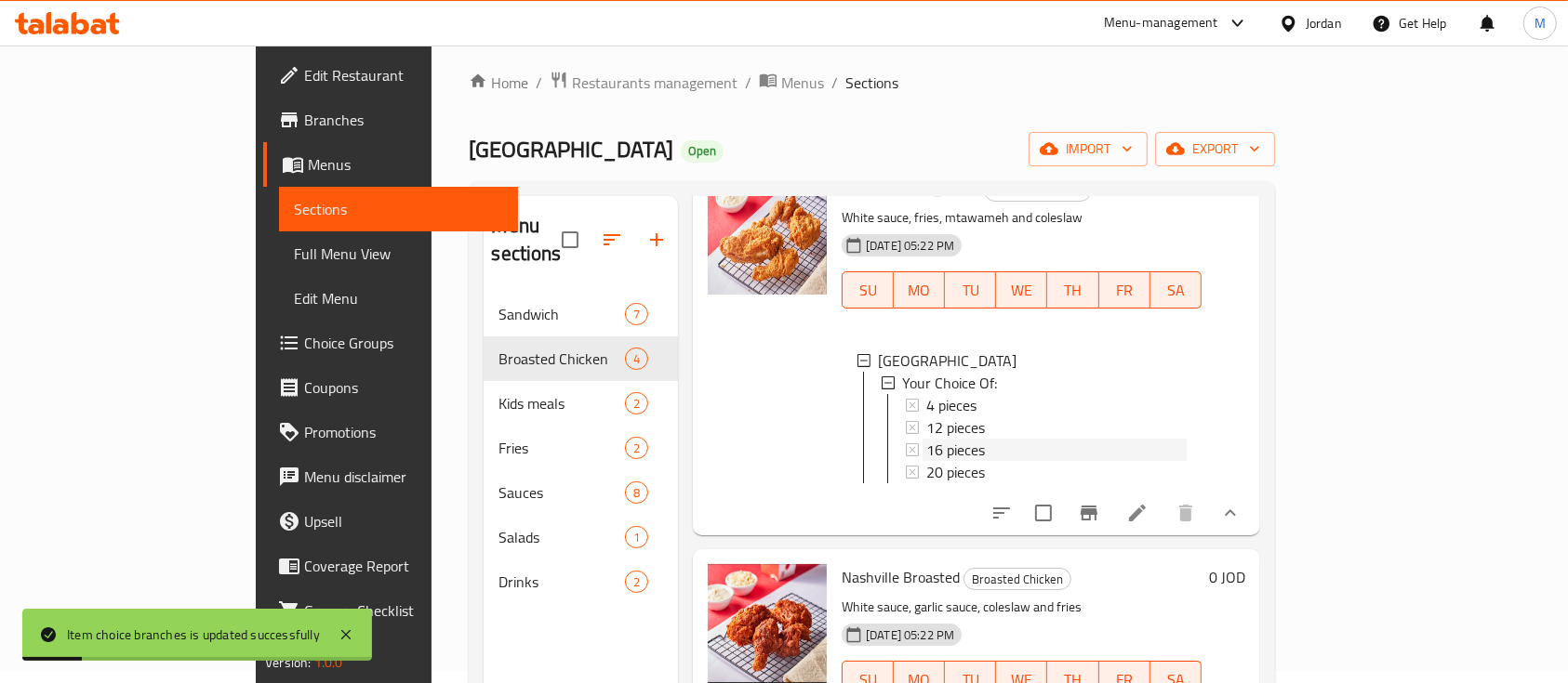
click at [932, 439] on div "16 pieces" at bounding box center [1056, 450] width 261 height 22
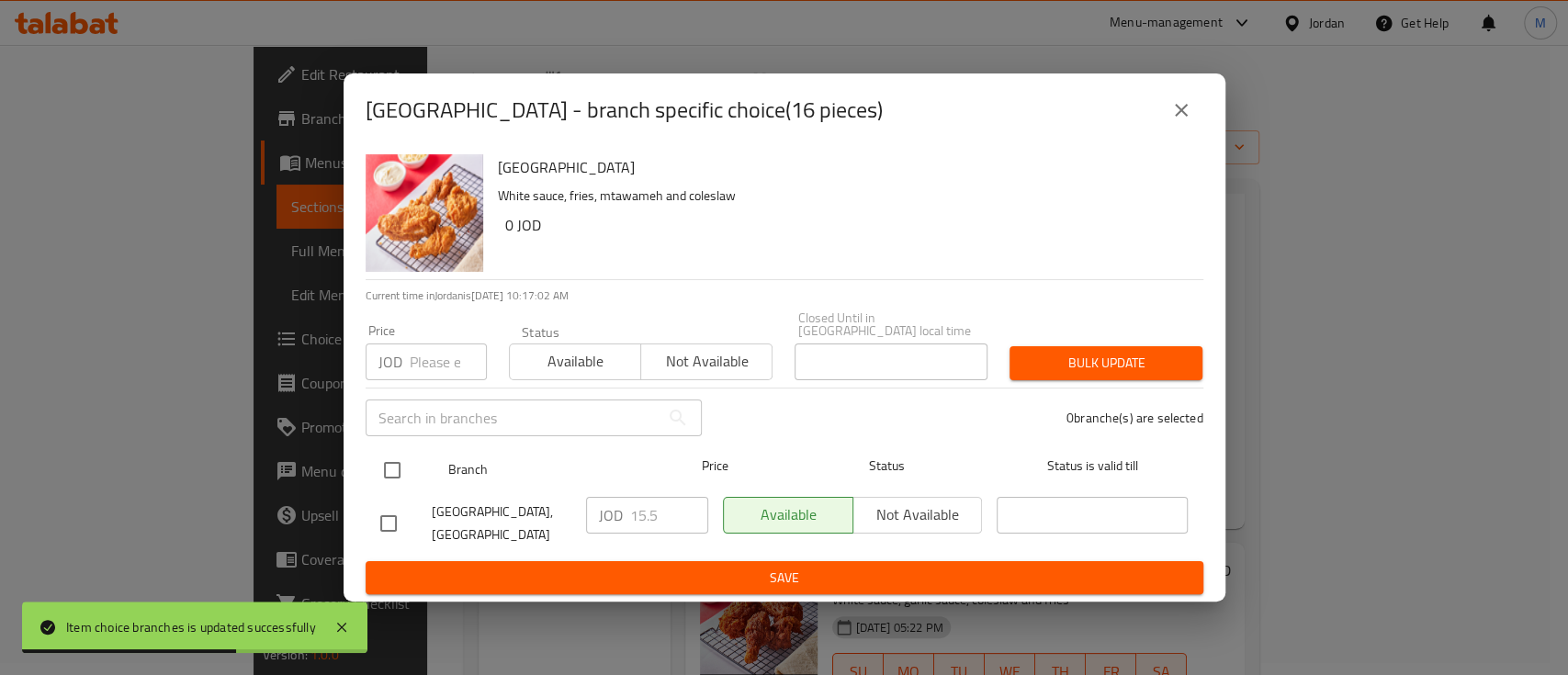
click at [399, 457] on input "checkbox" at bounding box center [392, 471] width 39 height 39
checkbox input "true"
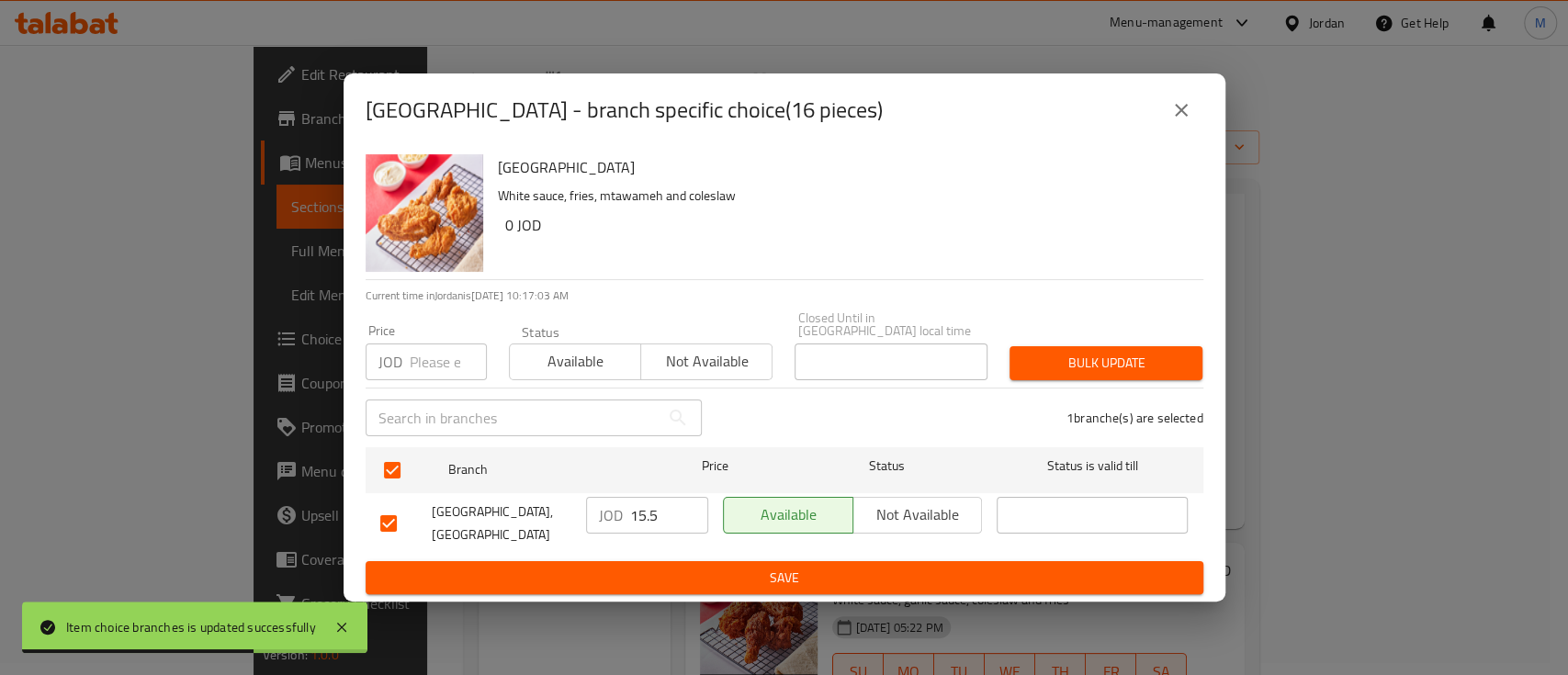
click at [429, 364] on input "number" at bounding box center [448, 362] width 77 height 37
type input "16.5"
click at [1062, 356] on span "Bulk update" at bounding box center [1105, 364] width 164 height 23
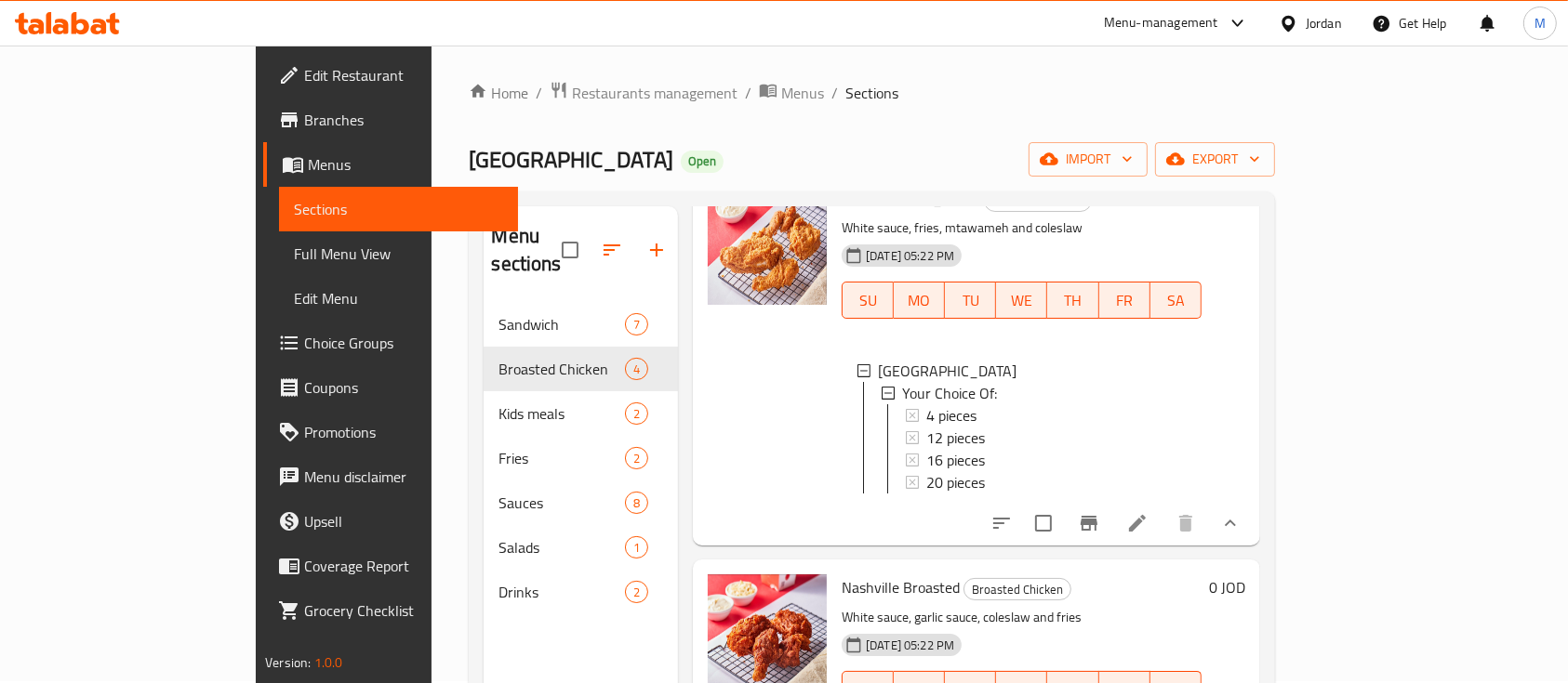
scroll to position [0, 0]
click at [781, 94] on span "Menus" at bounding box center [802, 95] width 43 height 22
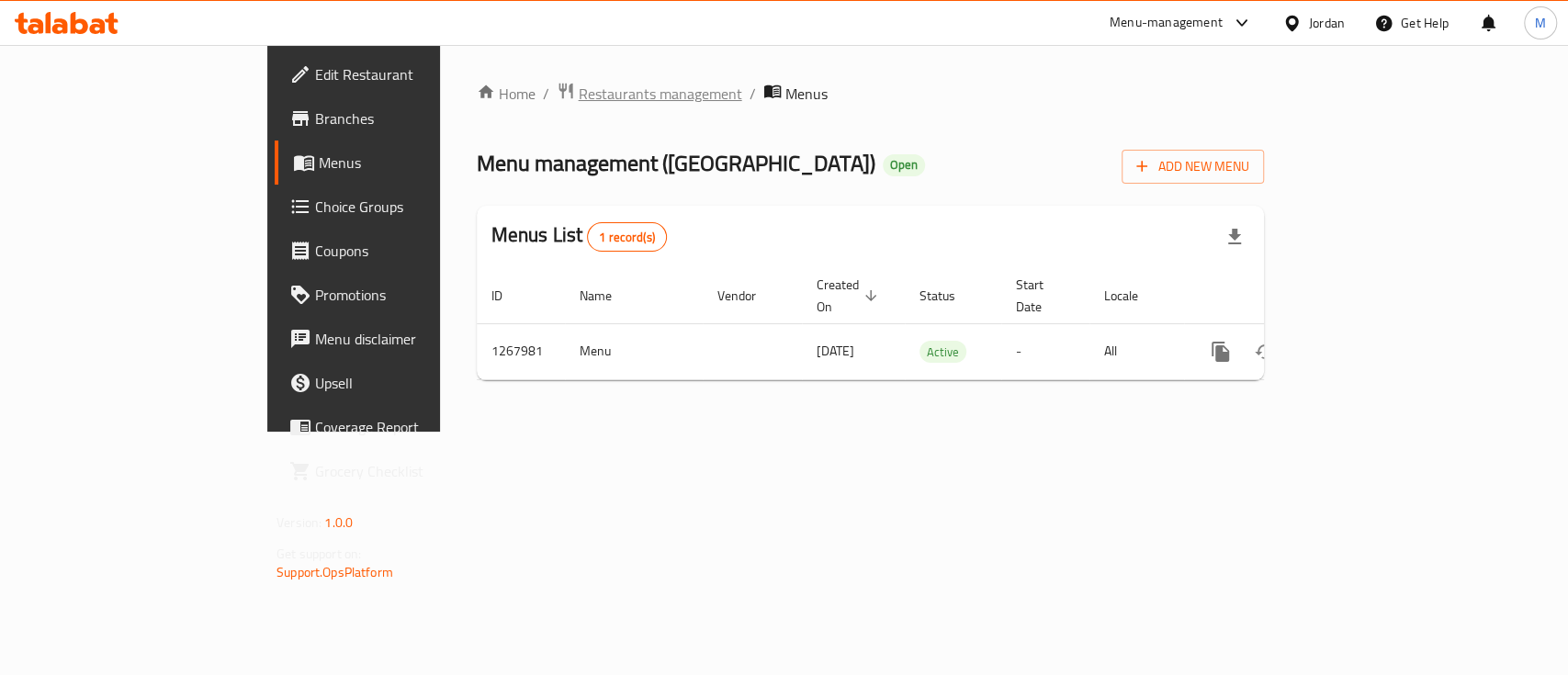
click at [578, 88] on span "Restaurants management" at bounding box center [660, 94] width 164 height 22
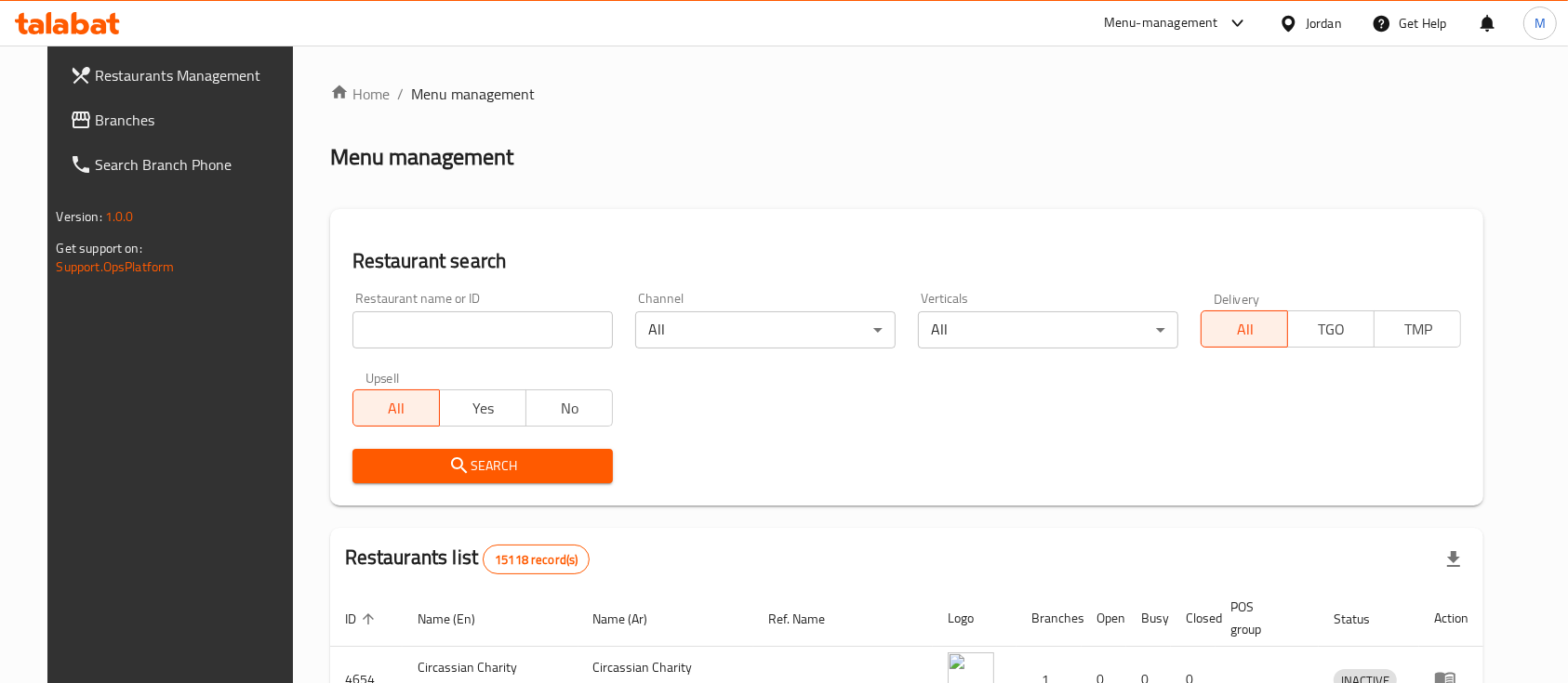
click at [510, 335] on input "search" at bounding box center [482, 330] width 261 height 37
type input "city cheese"
click button "Search" at bounding box center [482, 465] width 261 height 34
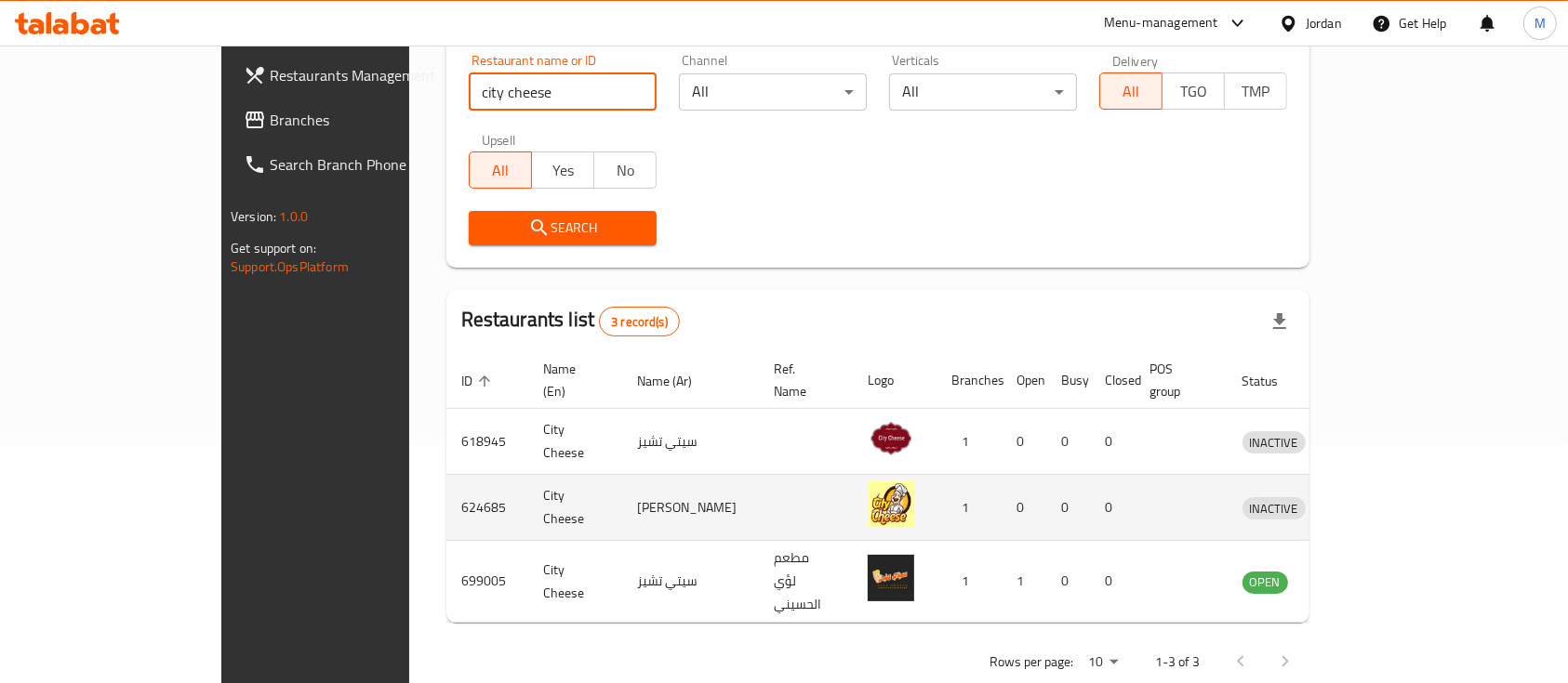
scroll to position [238, 0]
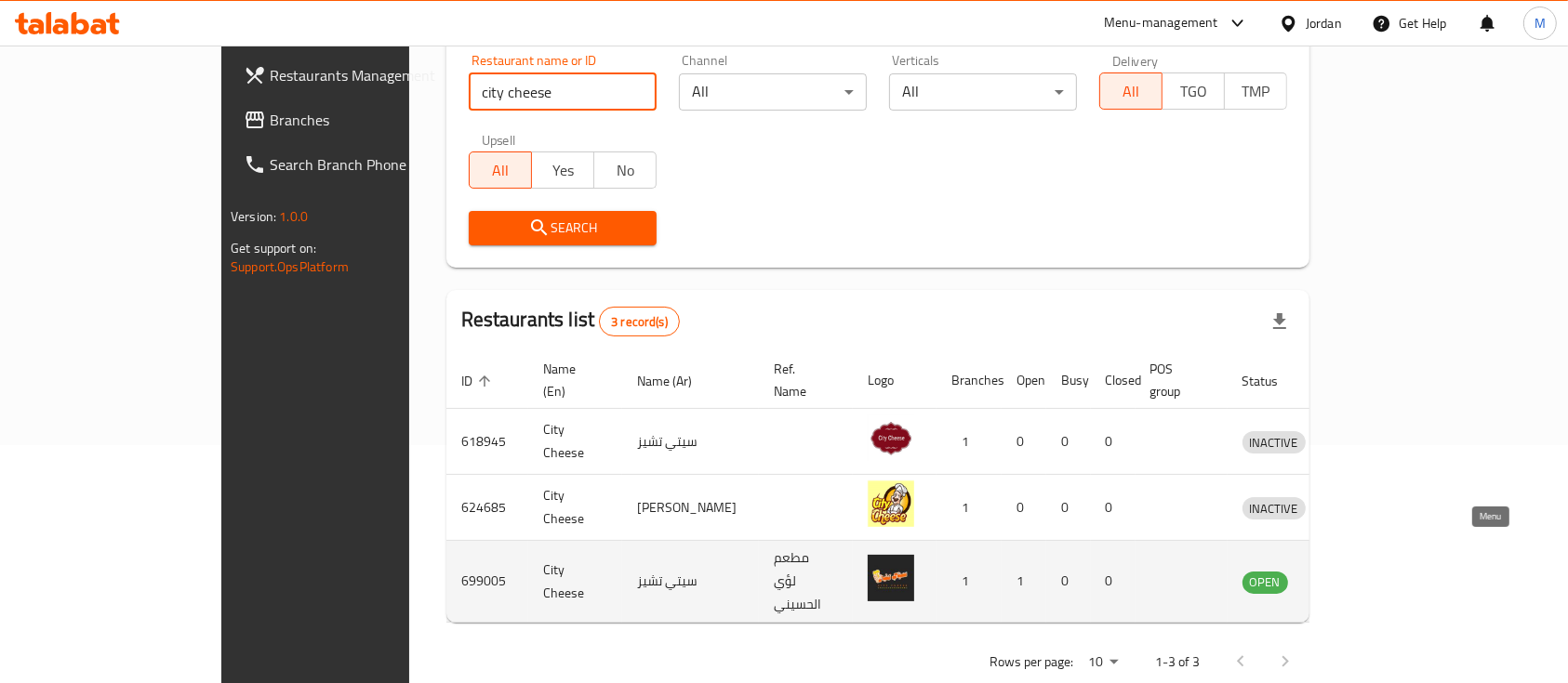
click at [1377, 571] on link "enhanced table" at bounding box center [1359, 582] width 34 height 22
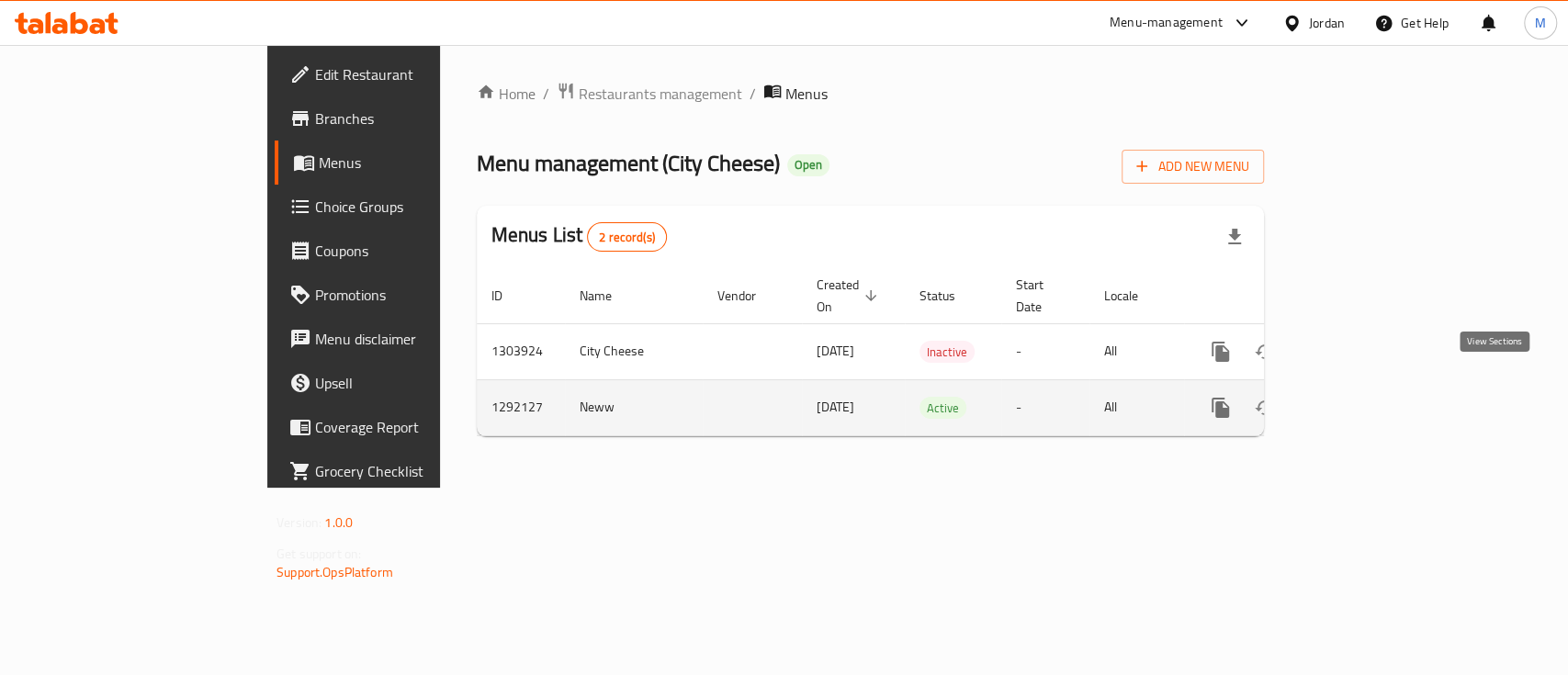
click at [1364, 397] on icon "enhanced table" at bounding box center [1352, 408] width 22 height 22
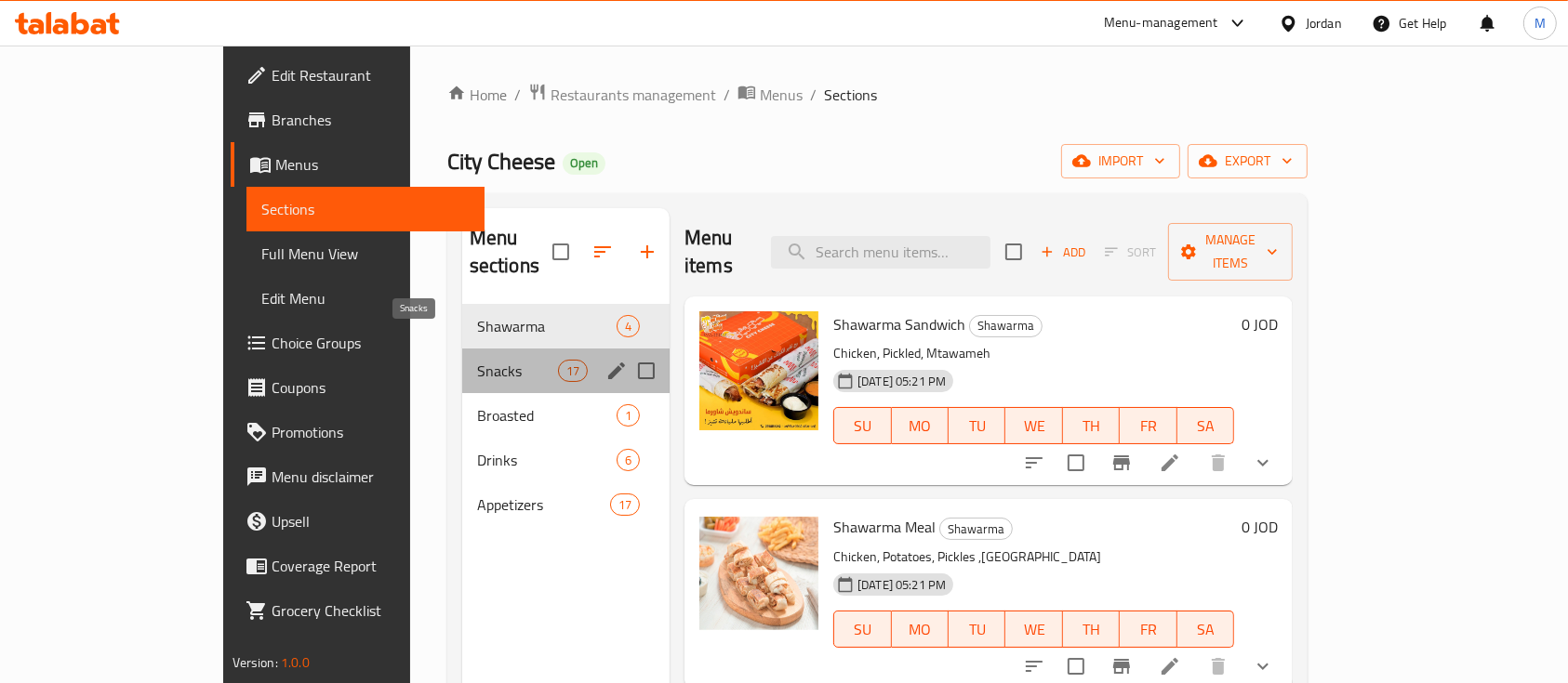
click at [477, 360] on span "Snacks" at bounding box center [517, 371] width 81 height 22
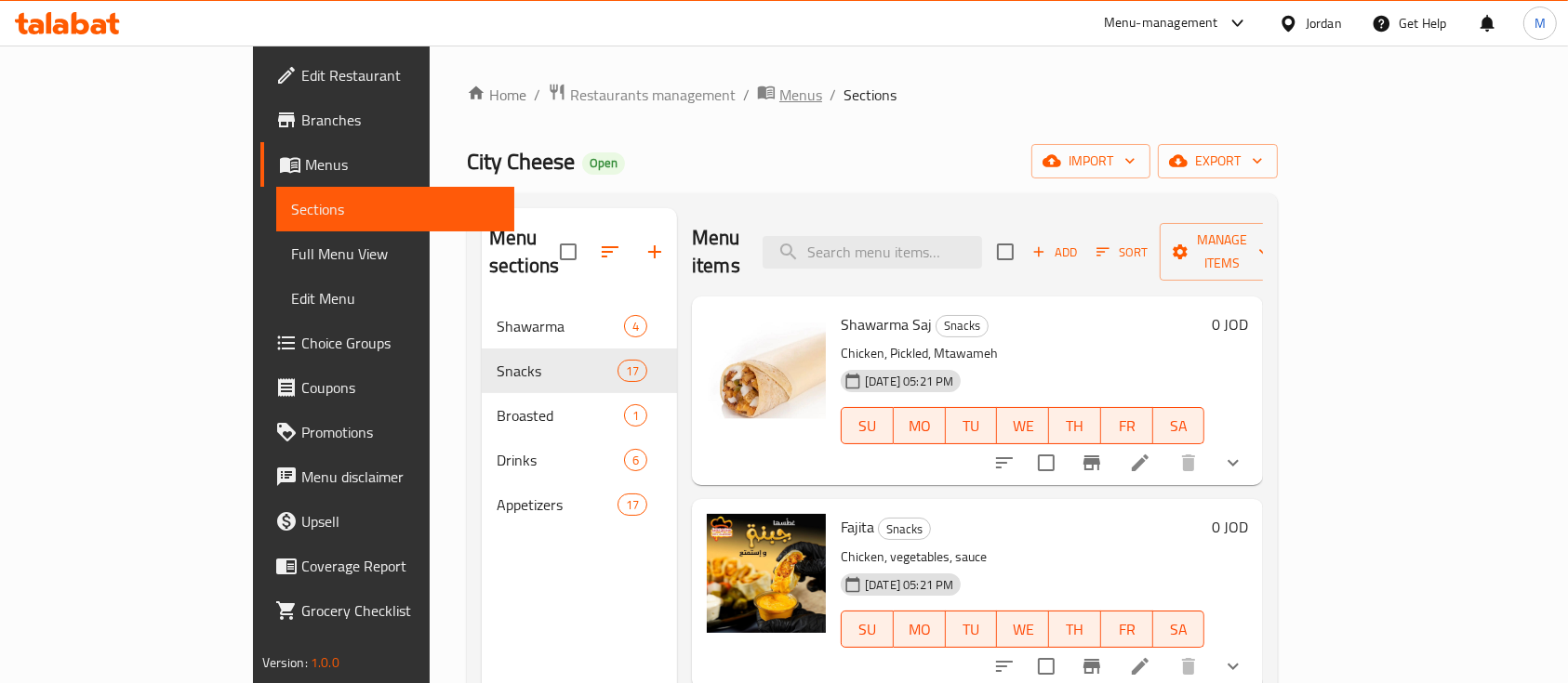
click at [780, 96] on span "Menus" at bounding box center [801, 95] width 43 height 22
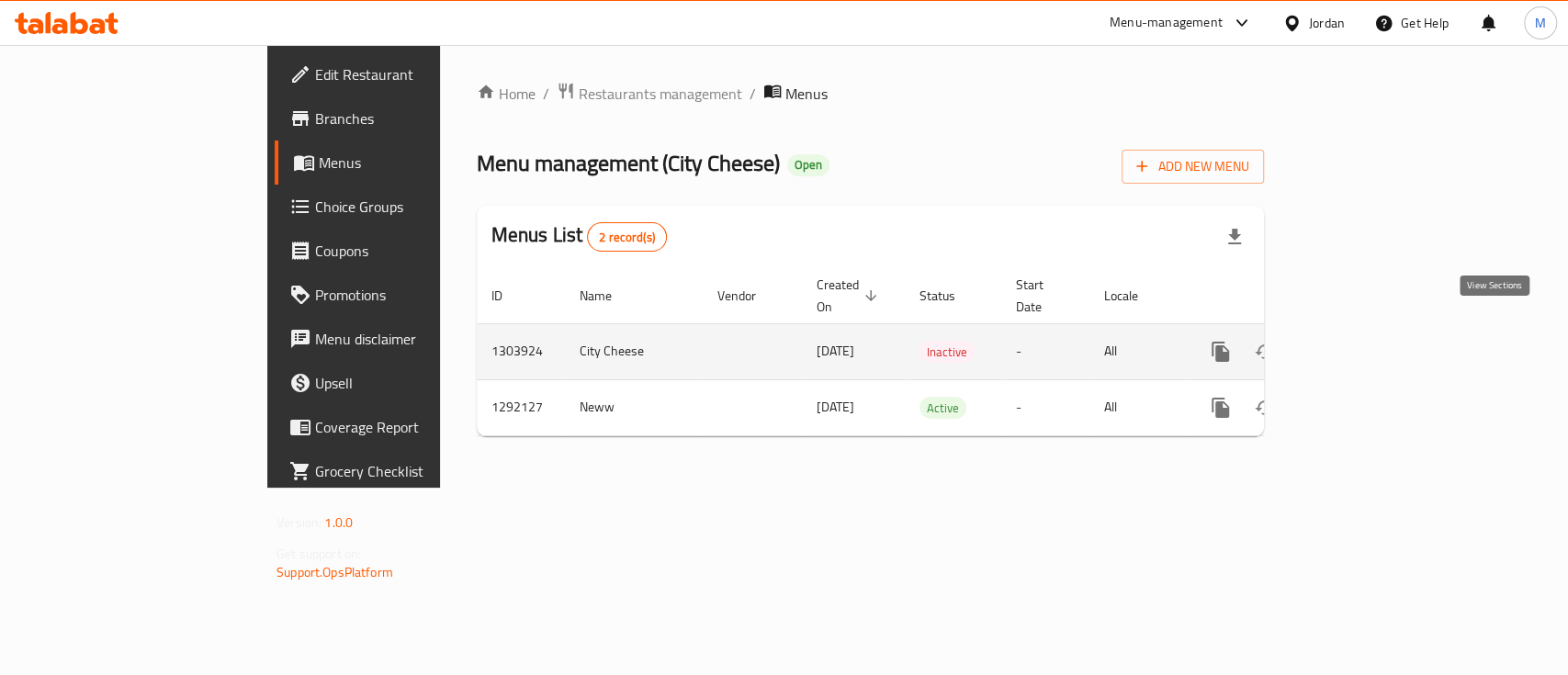
click at [1374, 330] on link "enhanced table" at bounding box center [1353, 352] width 44 height 44
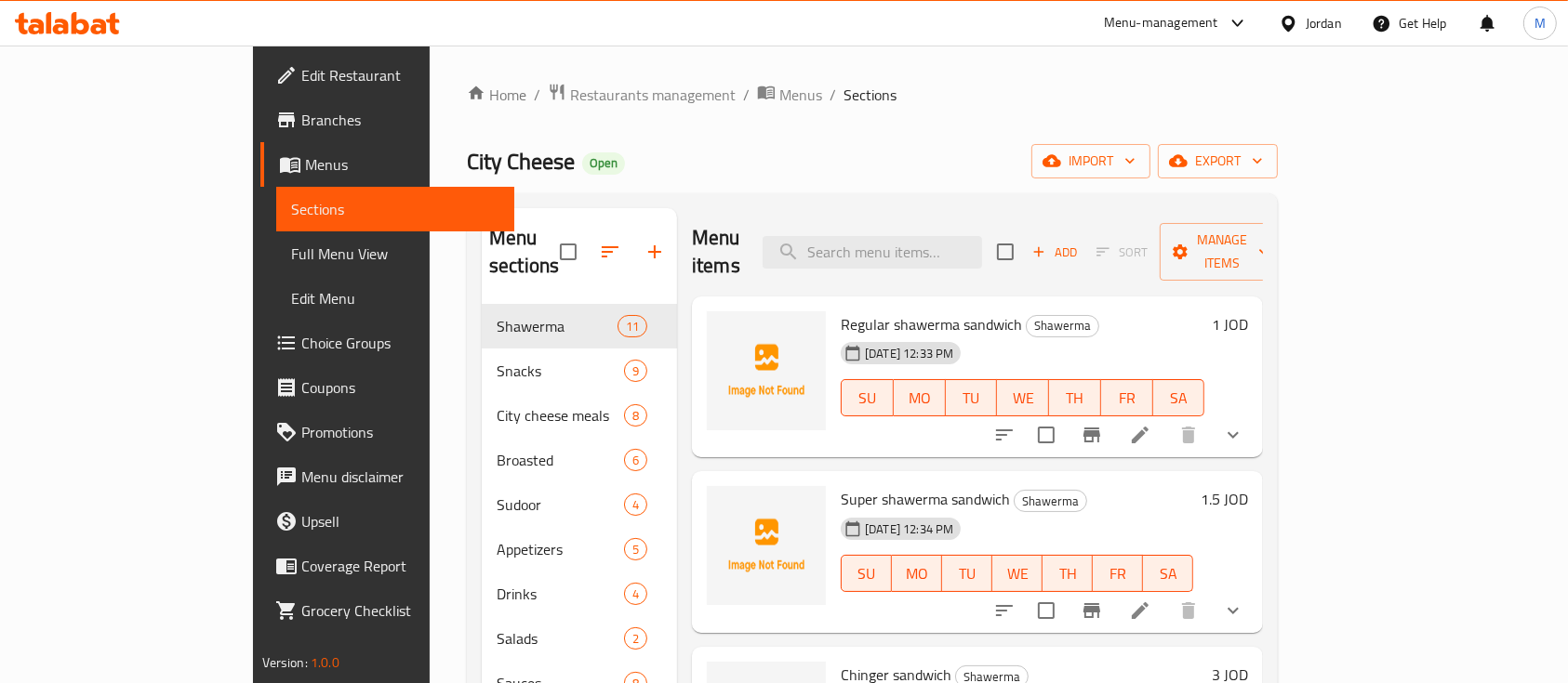
click at [1277, 86] on ol "Home / Restaurants management / Menus / Sections" at bounding box center [871, 95] width 811 height 24
click at [780, 97] on span "Menus" at bounding box center [801, 95] width 43 height 22
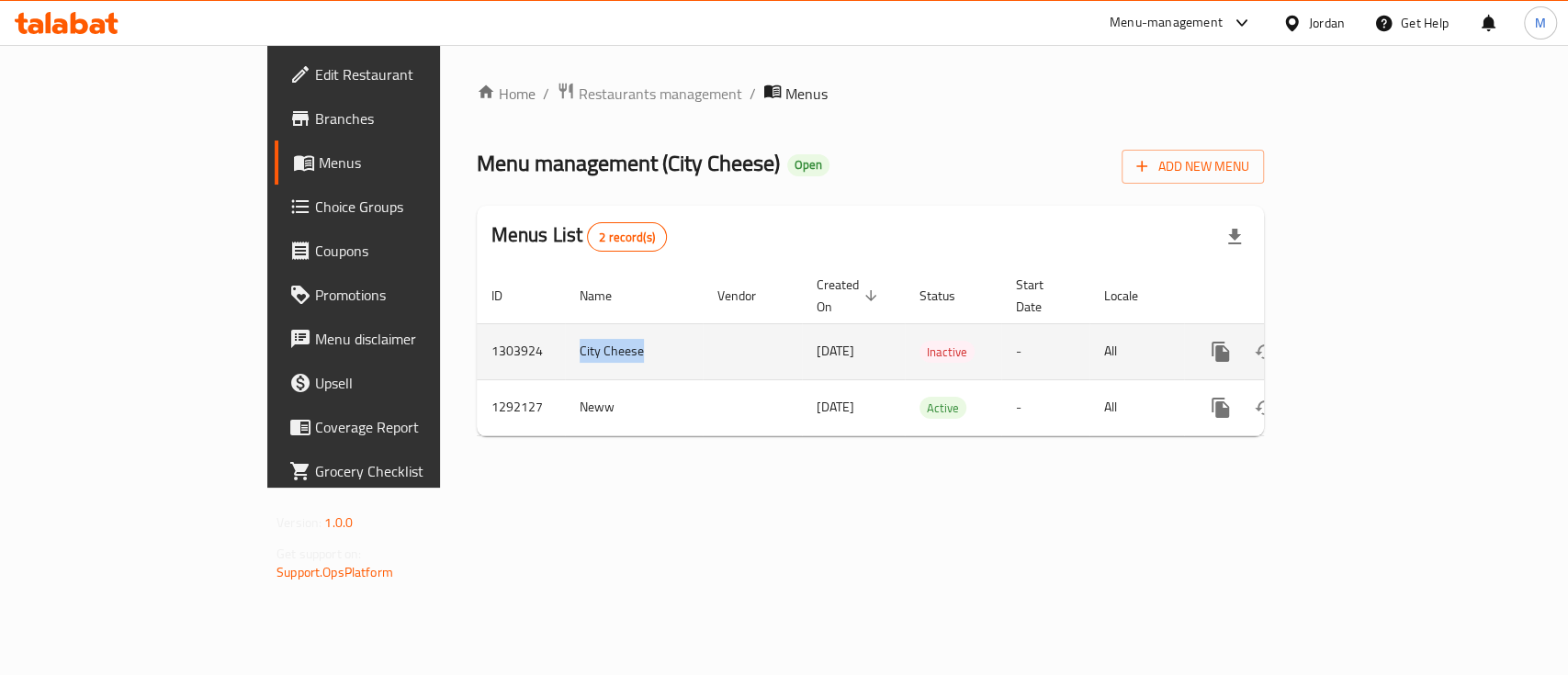
drag, startPoint x: 479, startPoint y: 325, endPoint x: 403, endPoint y: 339, distance: 77.3
click at [565, 339] on td "City Cheese" at bounding box center [633, 351] width 138 height 56
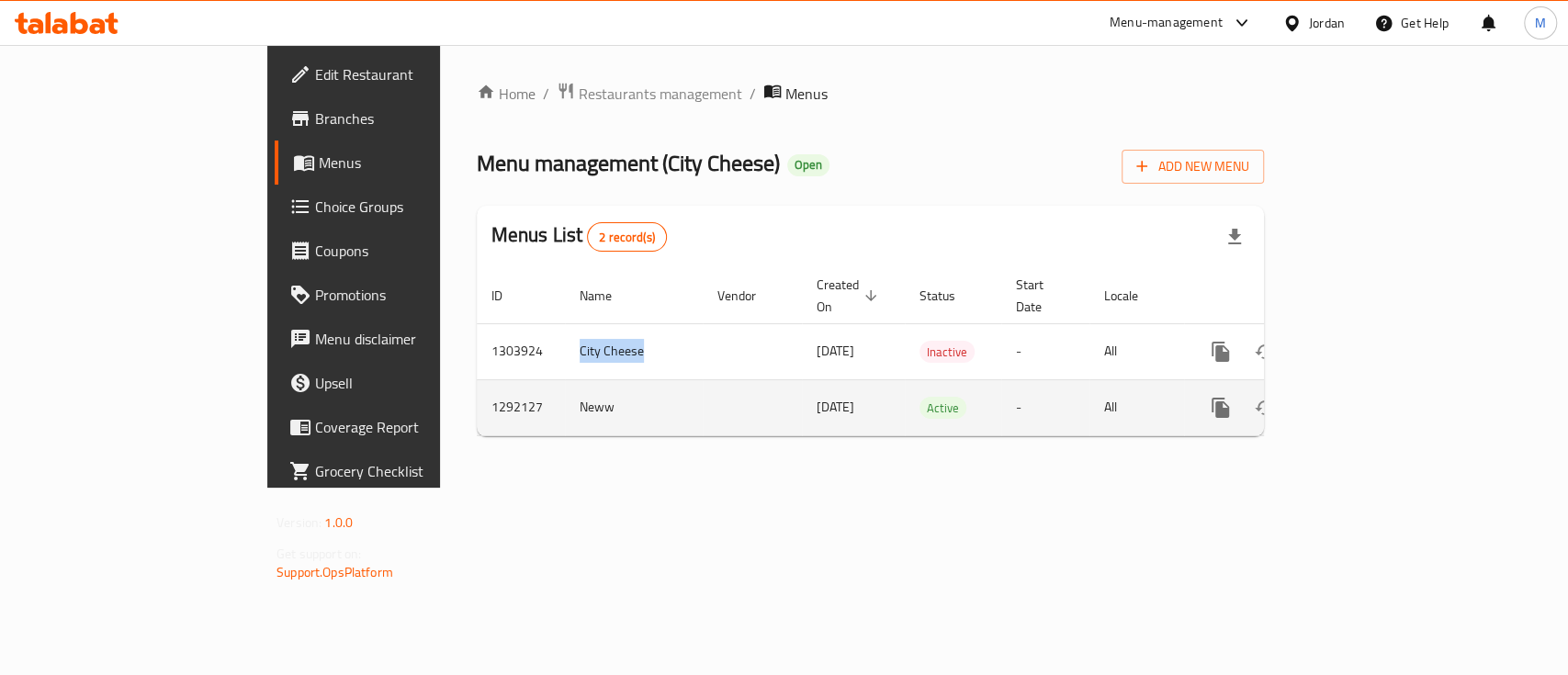
copy td "City Cheese"
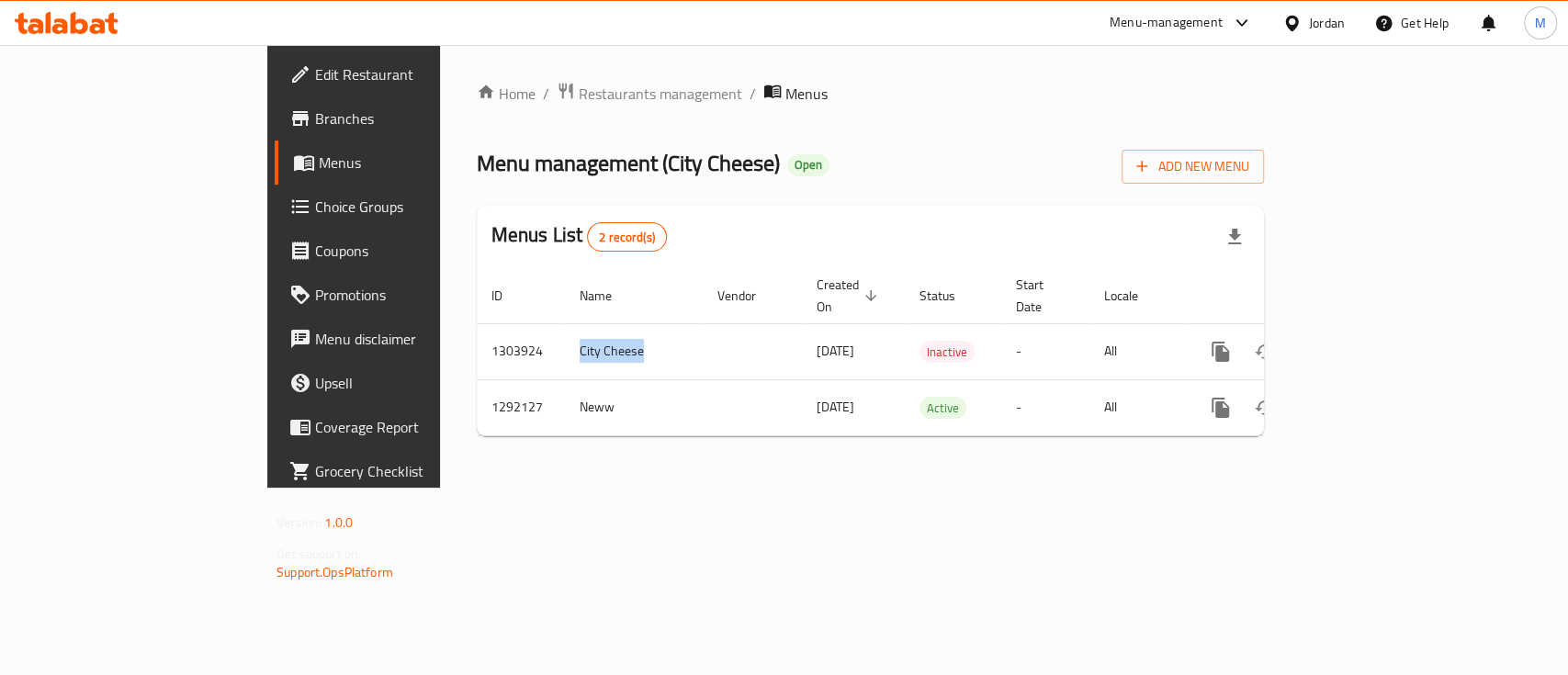
click at [315, 114] on span "Branches" at bounding box center [414, 118] width 199 height 22
